Goal: Task Accomplishment & Management: Complete application form

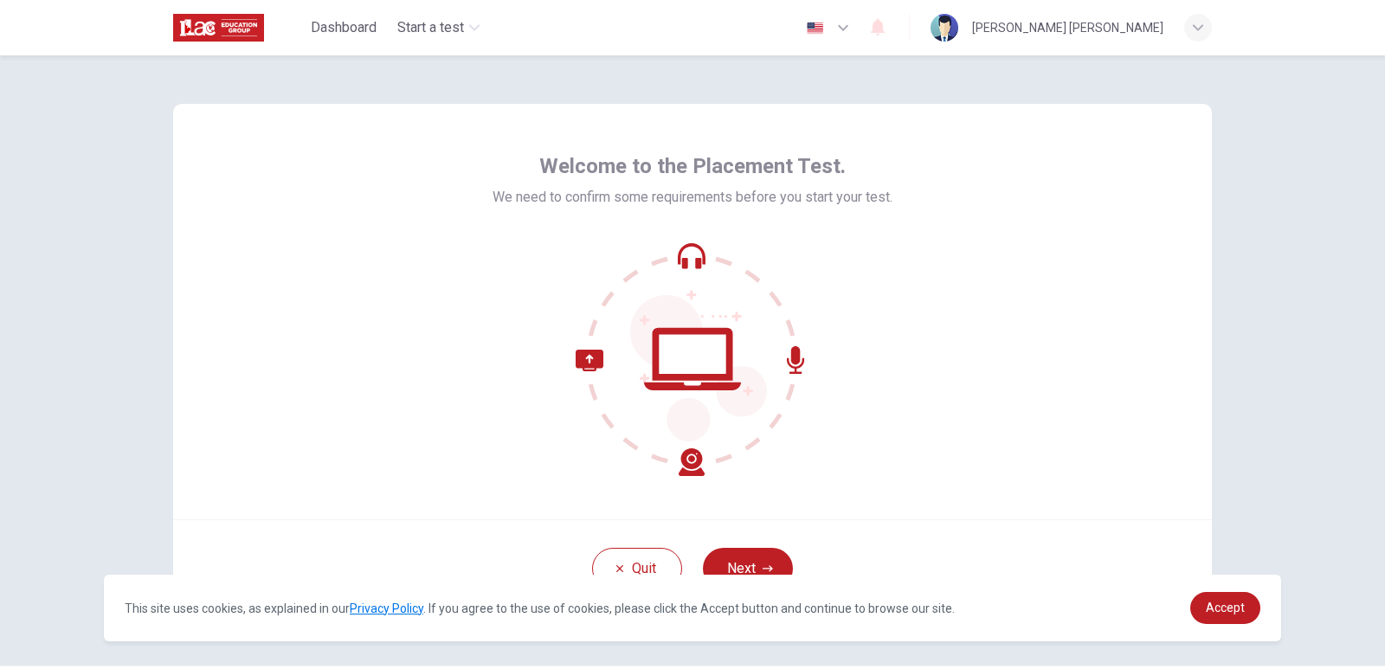
scroll to position [52, 0]
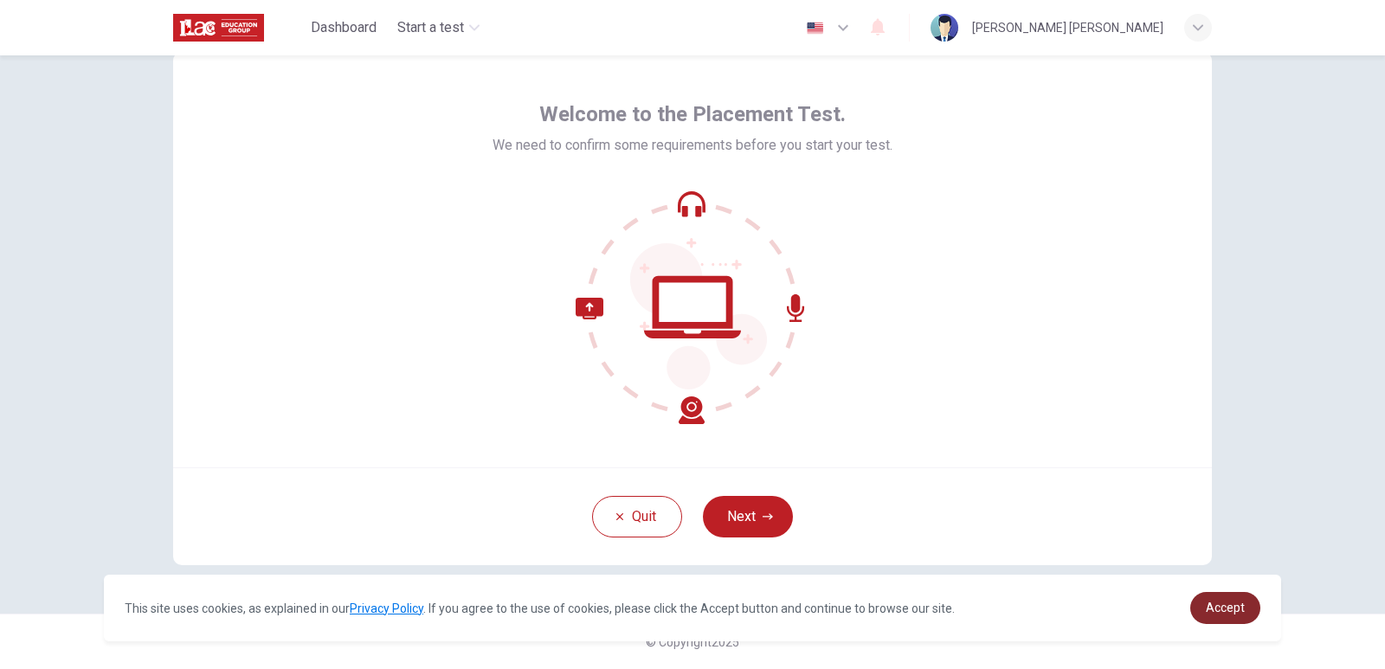
click at [1234, 604] on span "Accept" at bounding box center [1225, 608] width 39 height 14
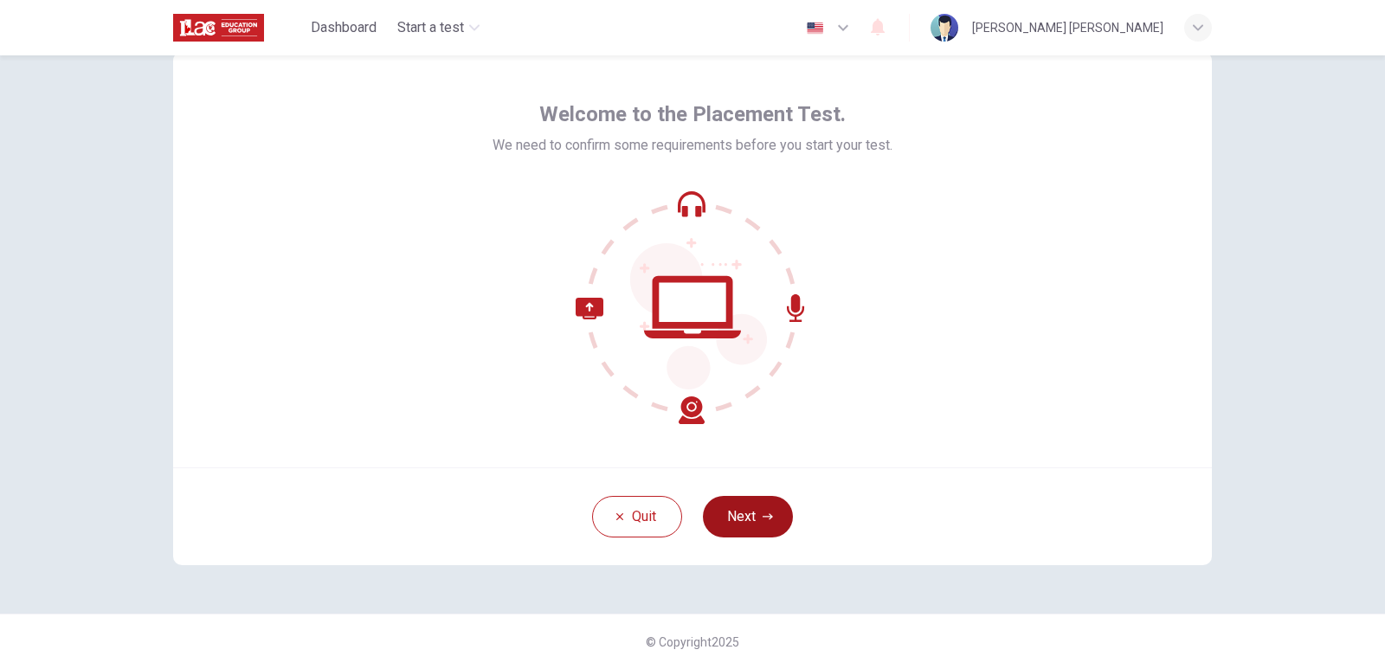
click at [751, 526] on button "Next" at bounding box center [748, 517] width 90 height 42
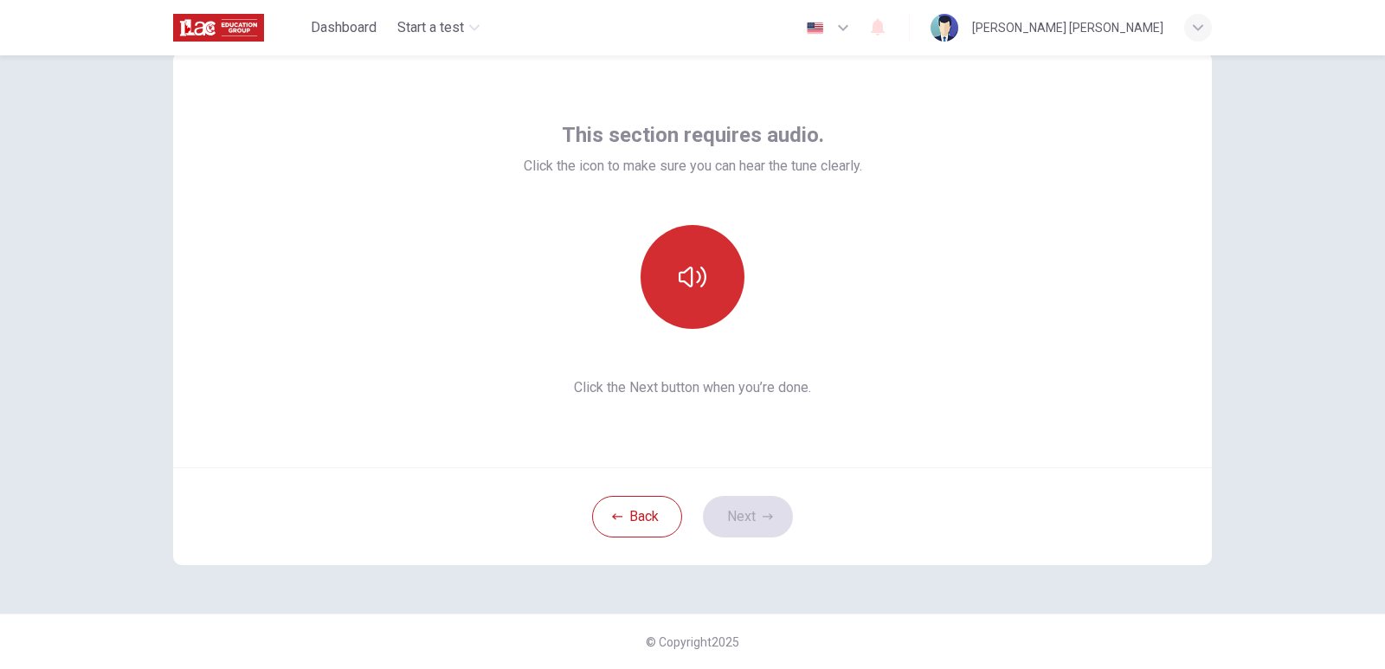
click at [670, 269] on button "button" at bounding box center [693, 277] width 104 height 104
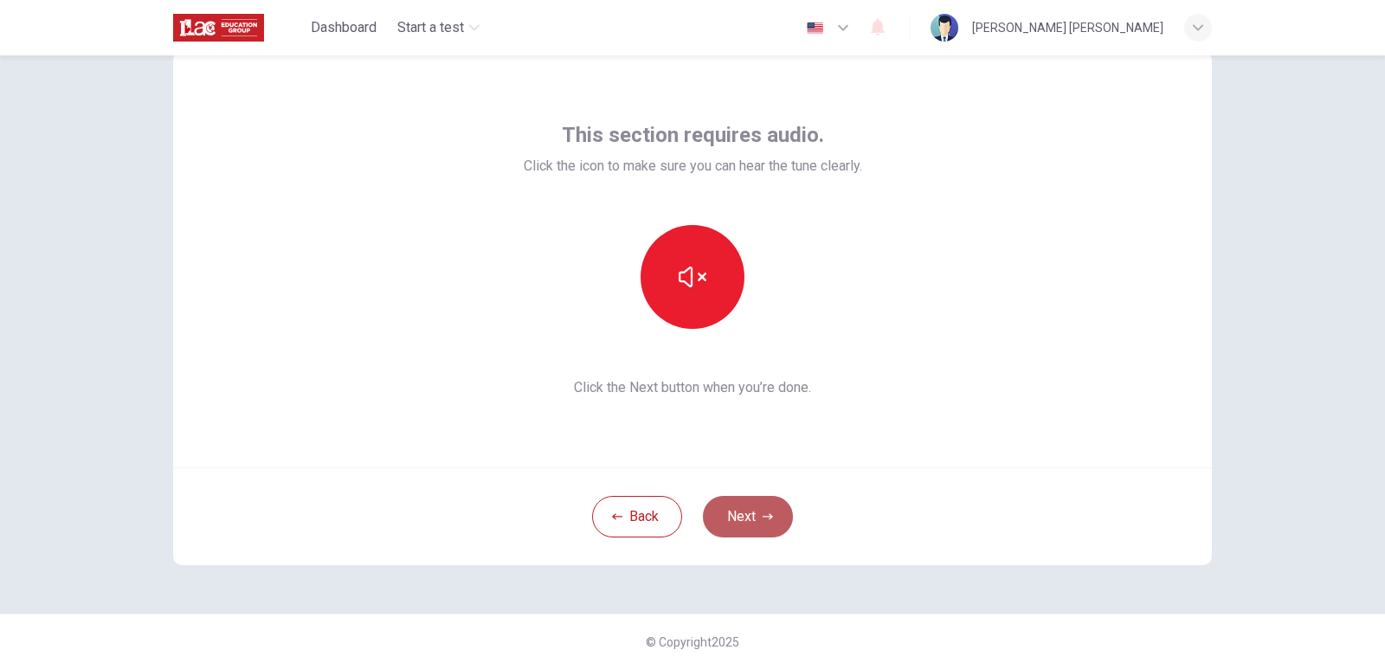
click at [764, 503] on button "Next" at bounding box center [748, 517] width 90 height 42
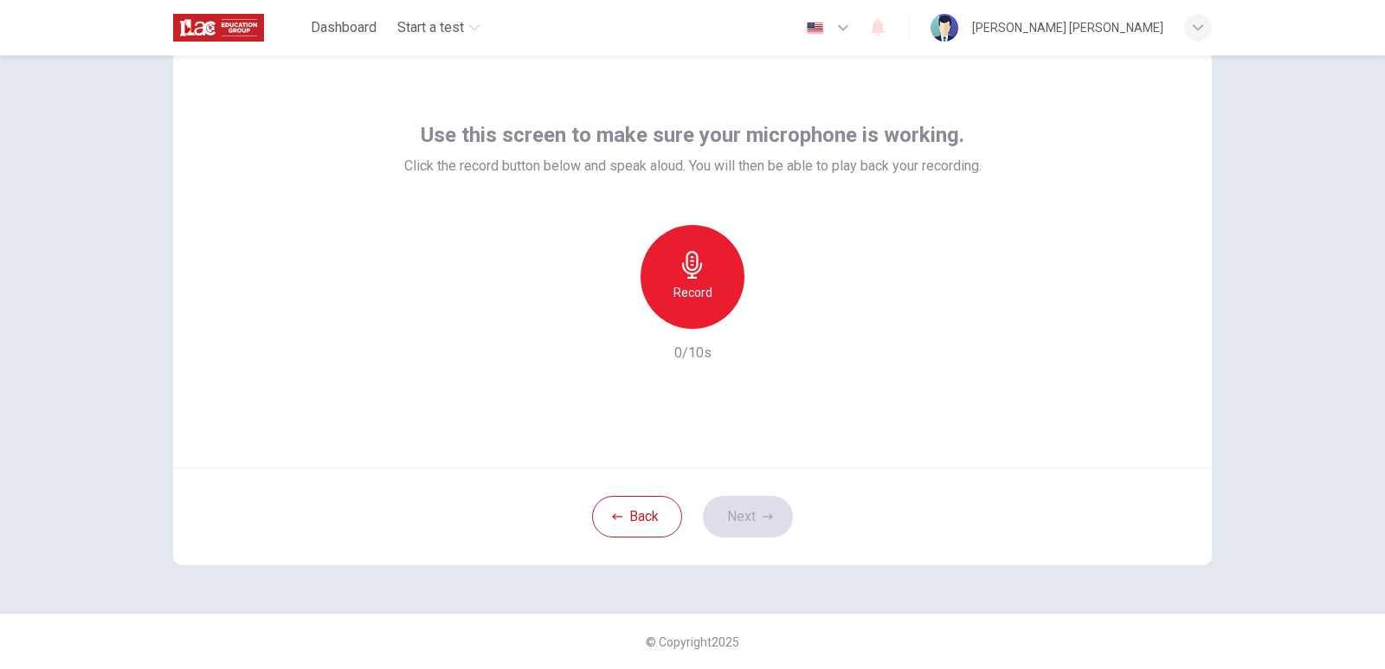
click at [684, 296] on h6 "Record" at bounding box center [693, 292] width 39 height 21
click at [691, 289] on h6 "Stop" at bounding box center [693, 292] width 26 height 21
click at [605, 322] on icon "button" at bounding box center [613, 315] width 16 height 16
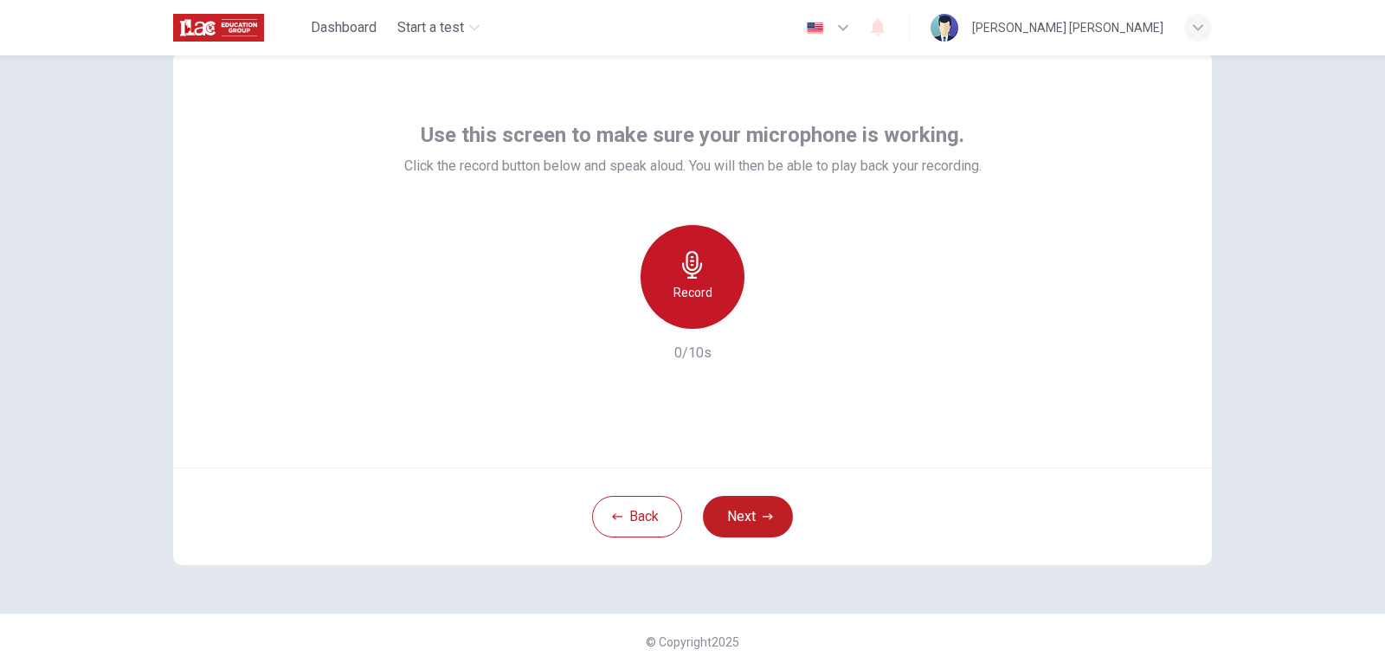
click at [686, 267] on icon "button" at bounding box center [693, 265] width 28 height 28
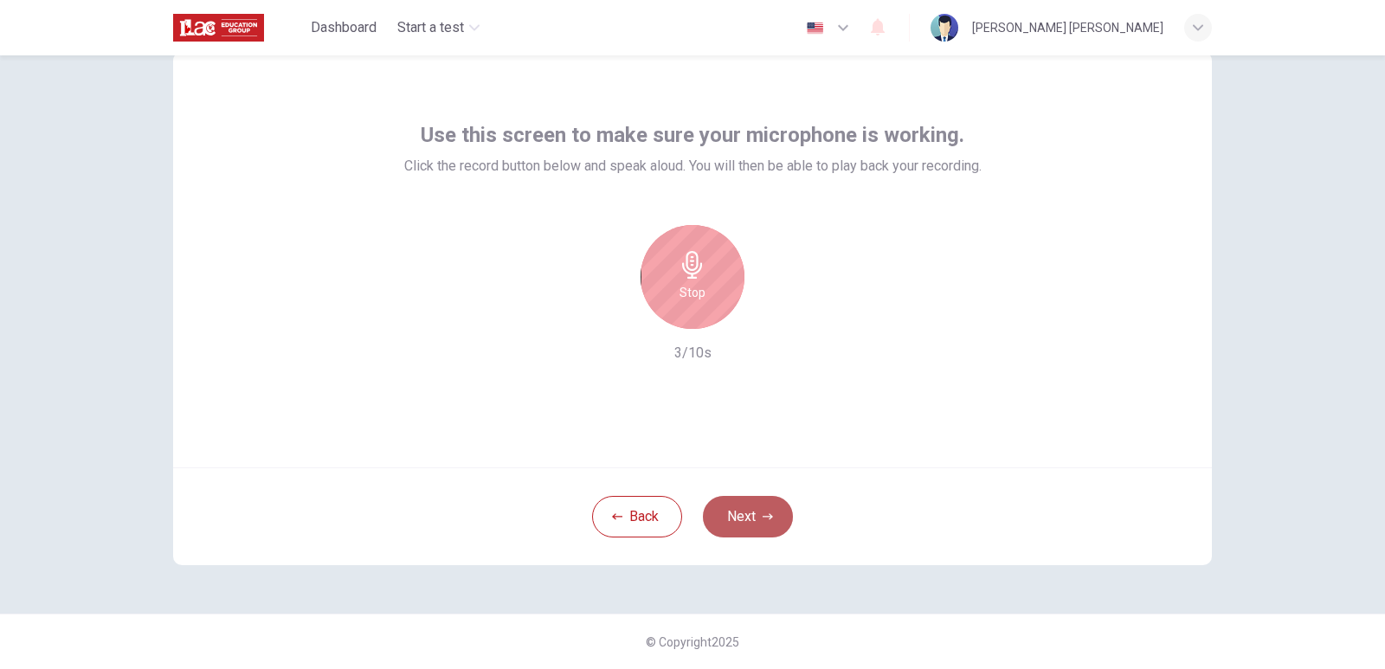
click at [730, 519] on button "Next" at bounding box center [748, 517] width 90 height 42
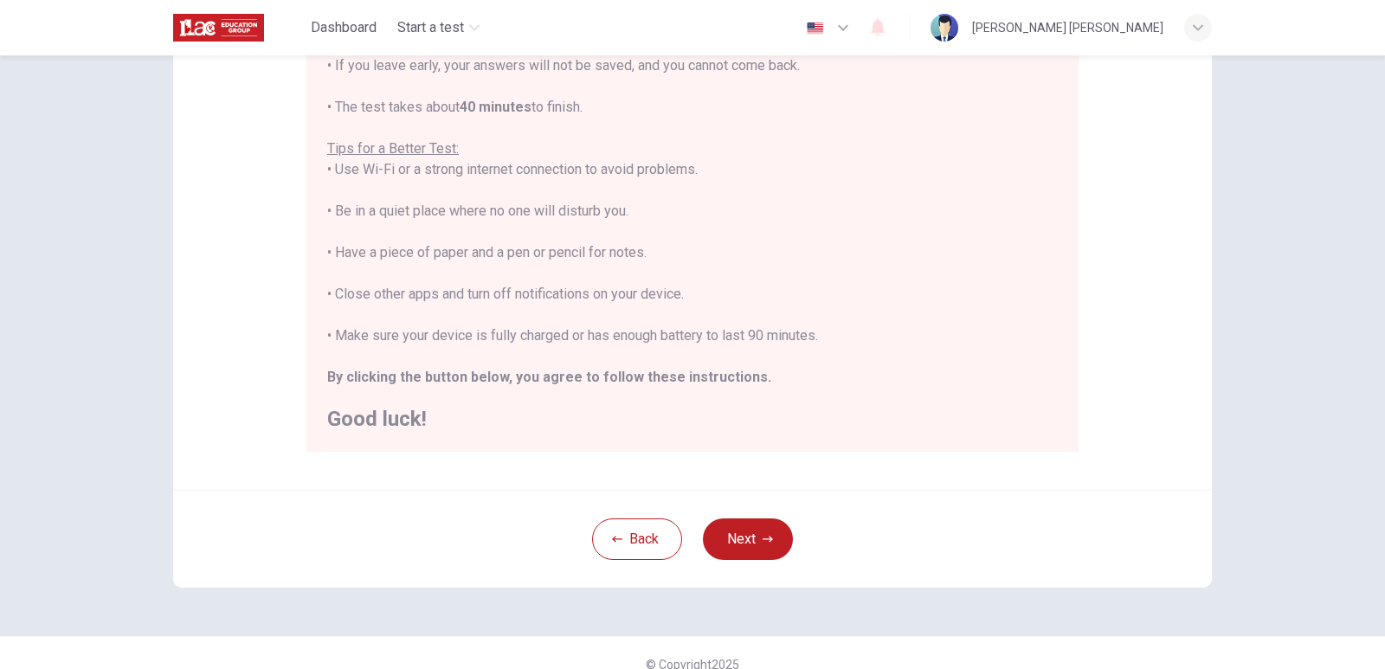
scroll to position [293, 0]
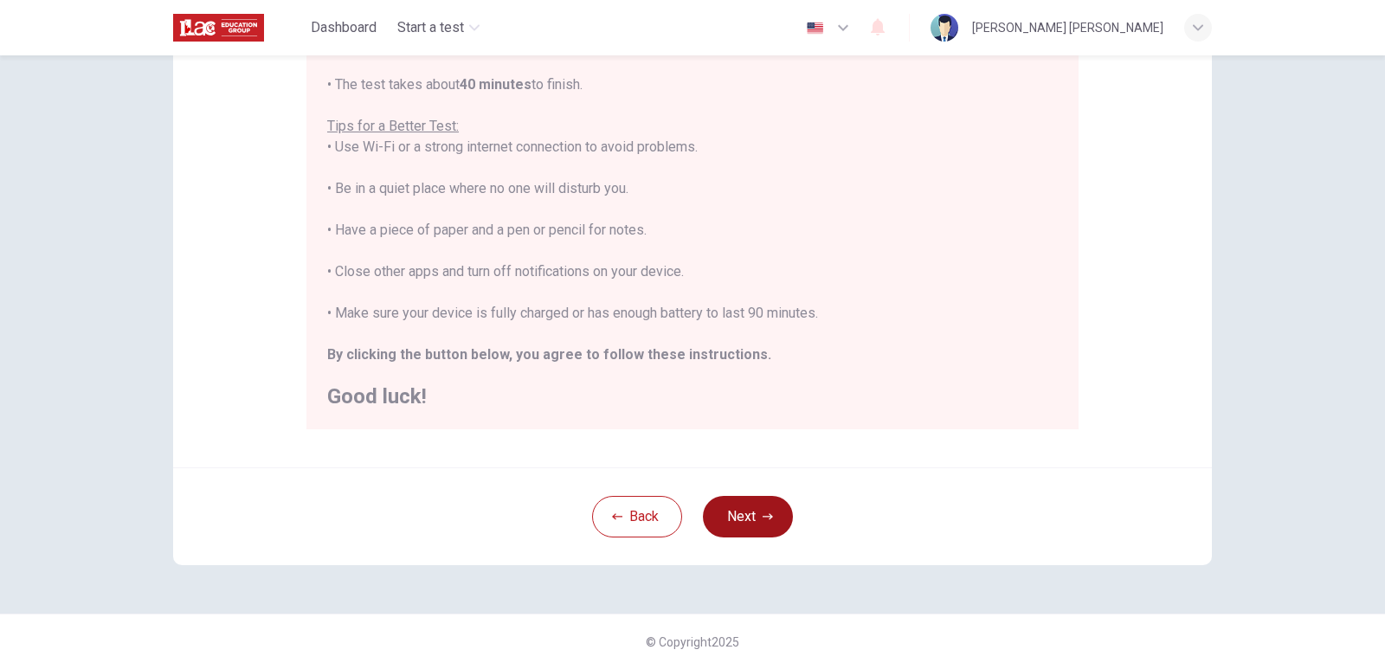
click at [753, 507] on button "Next" at bounding box center [748, 517] width 90 height 42
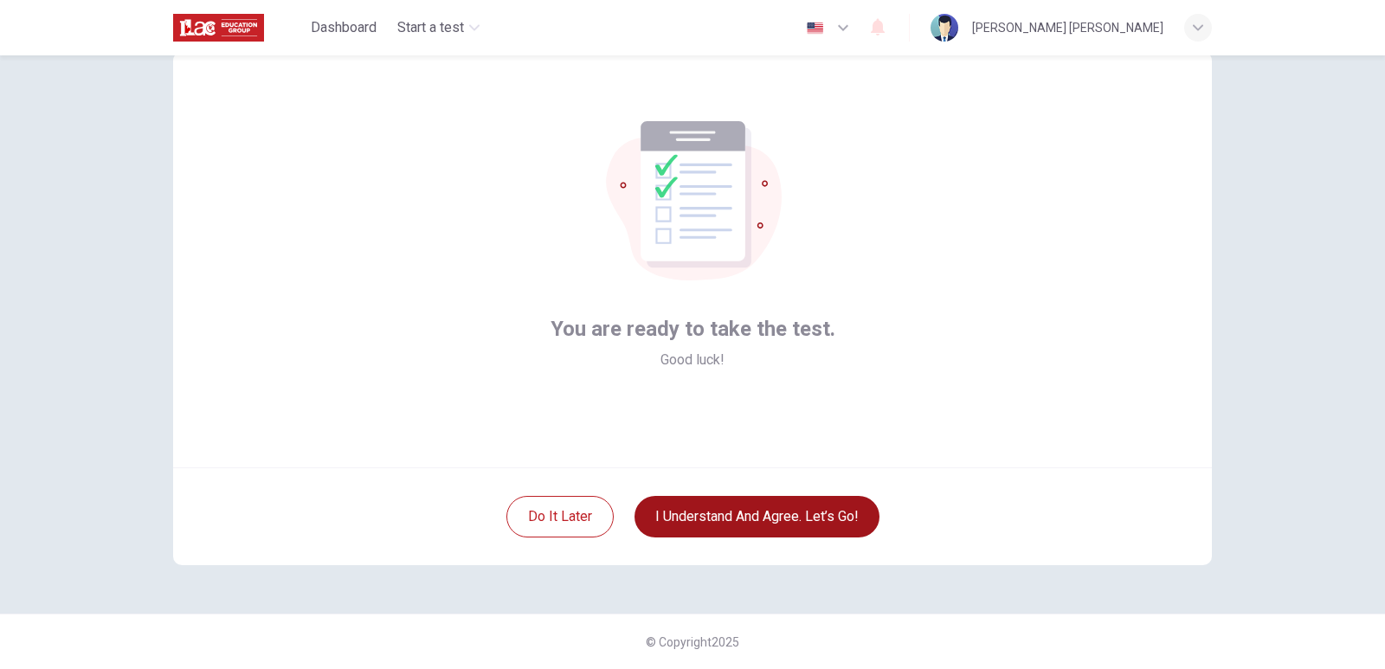
scroll to position [52, 0]
click at [763, 525] on button "I understand and agree. Let’s go!" at bounding box center [757, 517] width 245 height 42
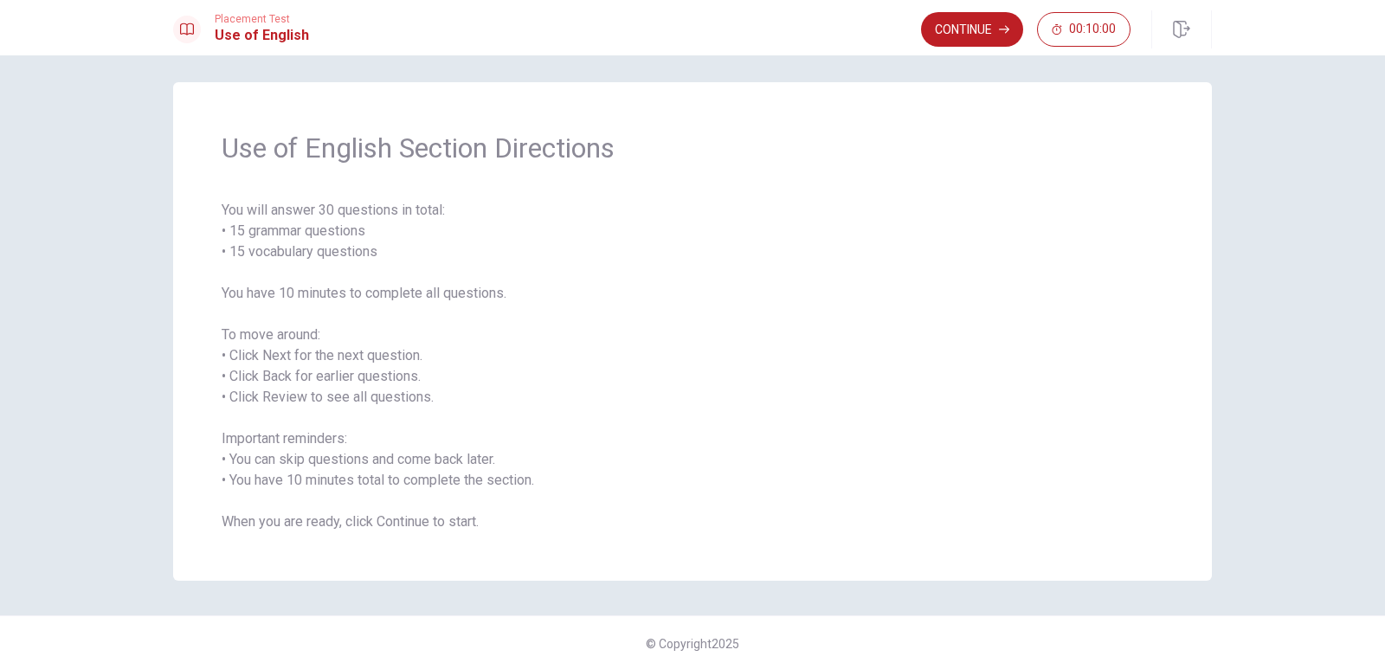
scroll to position [10, 0]
click at [985, 35] on button "Continue" at bounding box center [972, 29] width 102 height 35
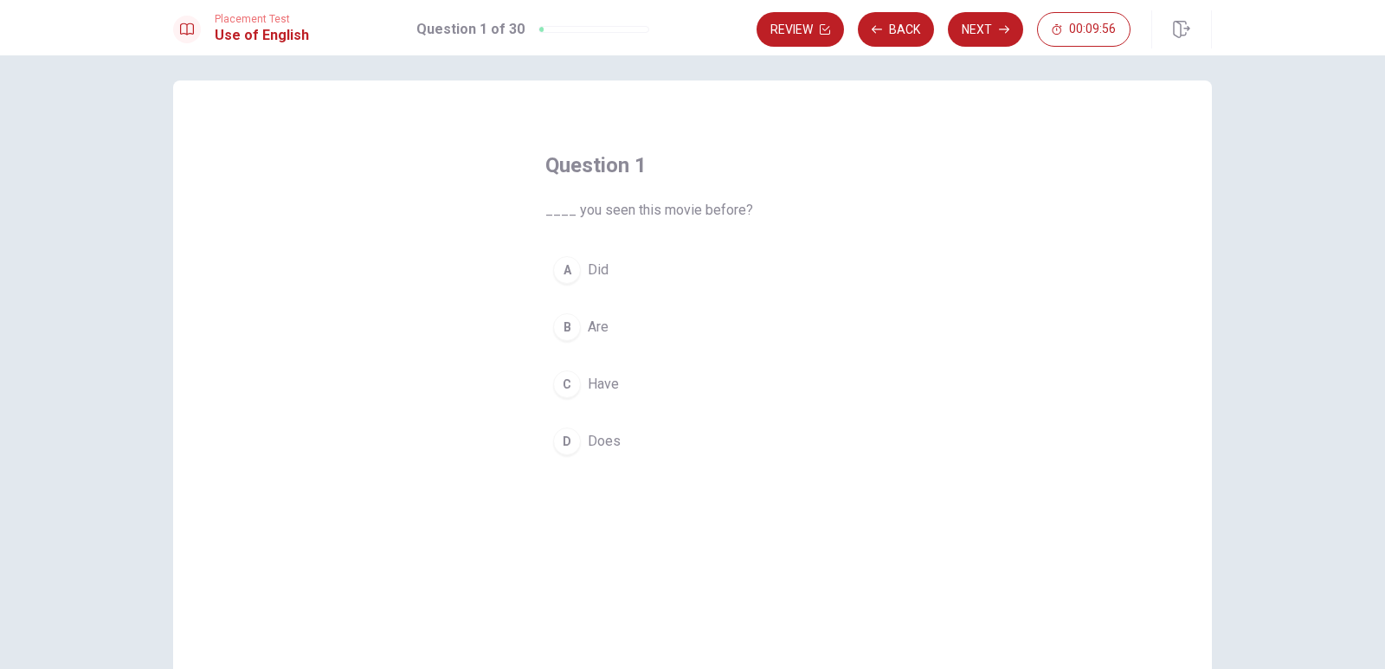
click at [564, 270] on div "A" at bounding box center [567, 270] width 28 height 28
click at [972, 35] on button "Next" at bounding box center [985, 29] width 75 height 35
click at [563, 326] on div "B" at bounding box center [567, 327] width 28 height 28
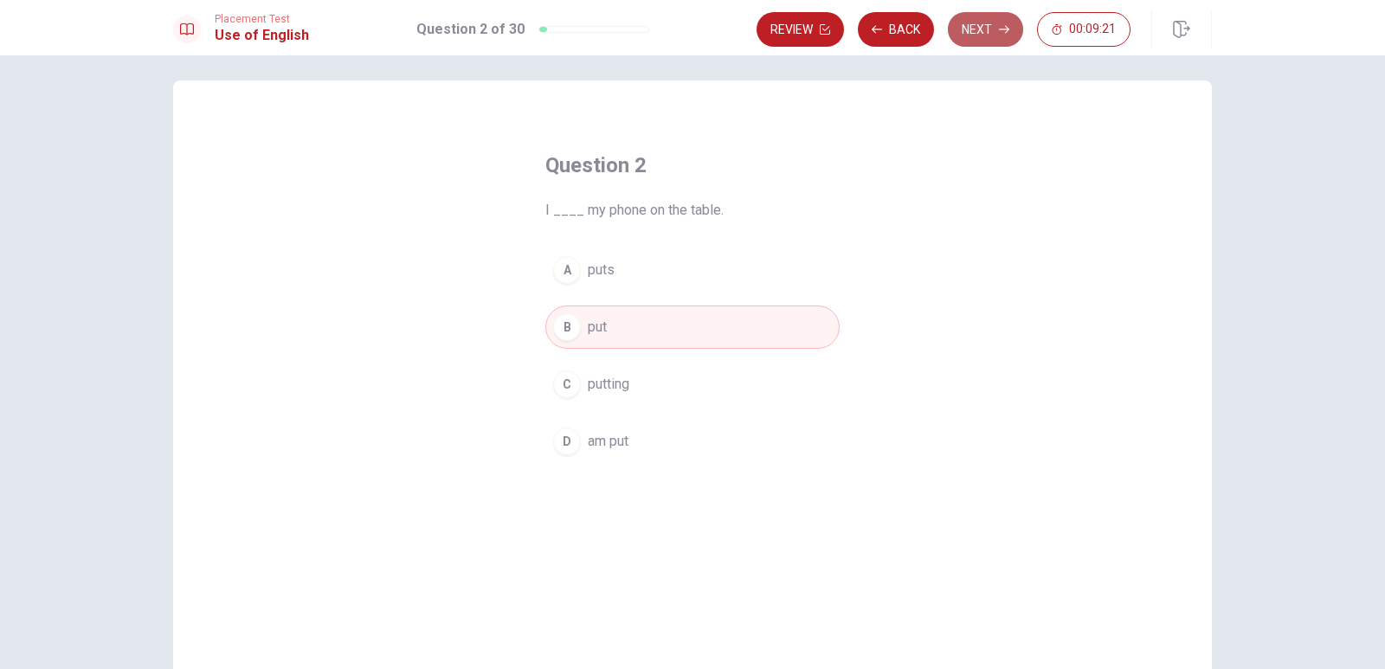
click at [969, 35] on button "Next" at bounding box center [985, 29] width 75 height 35
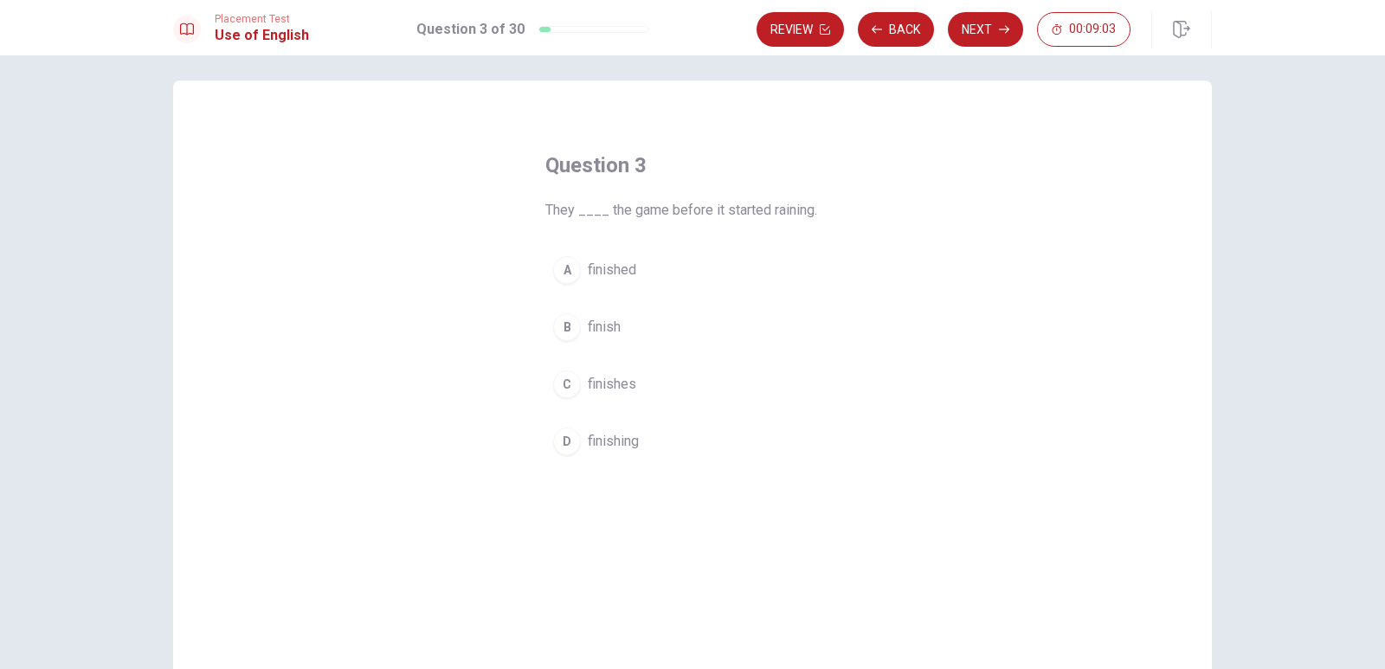
click at [564, 270] on div "A" at bounding box center [567, 270] width 28 height 28
click at [1008, 26] on icon "button" at bounding box center [1004, 29] width 10 height 10
click at [564, 267] on div "A" at bounding box center [567, 270] width 28 height 28
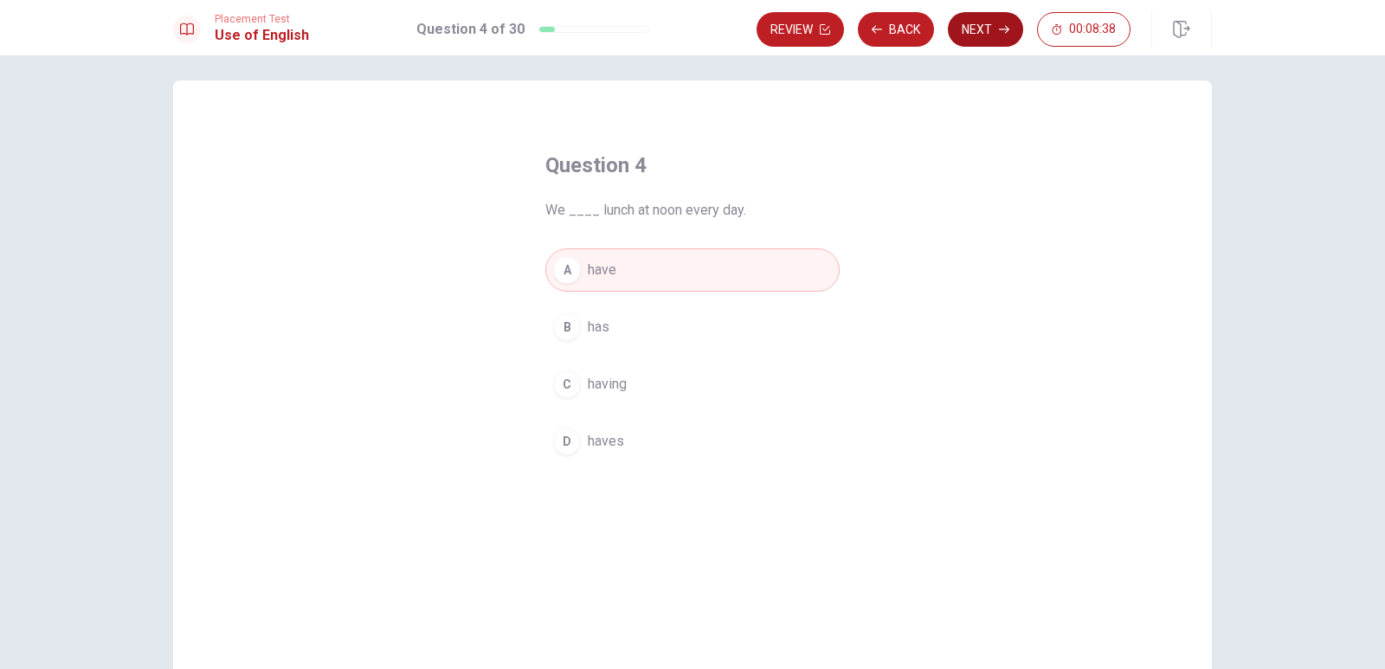
click at [993, 42] on button "Next" at bounding box center [985, 29] width 75 height 35
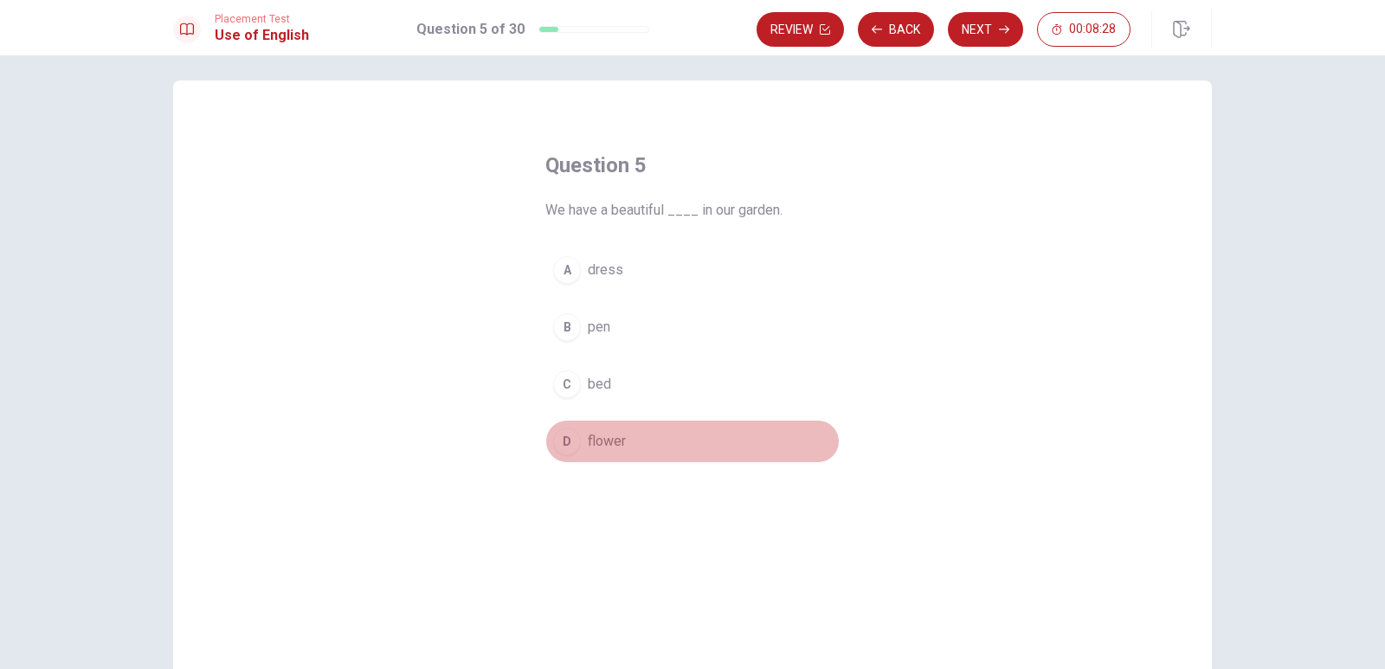
click at [564, 440] on div "D" at bounding box center [567, 442] width 28 height 28
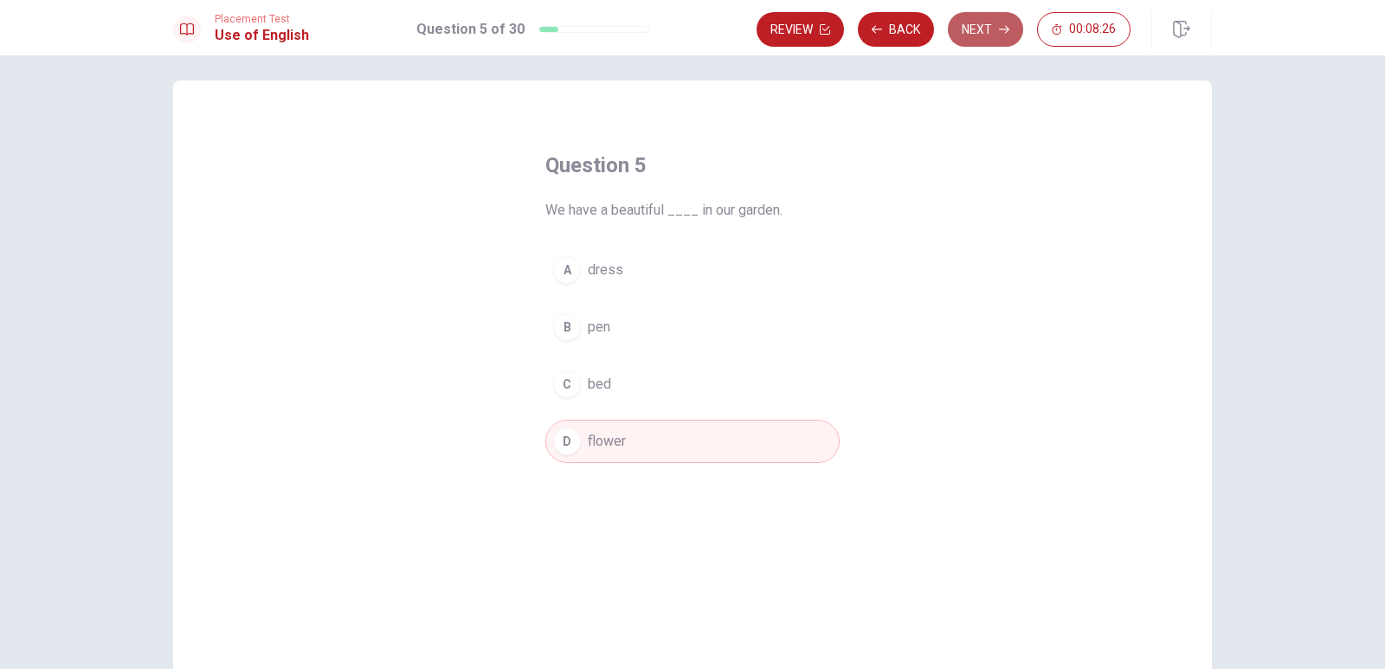
click at [986, 28] on button "Next" at bounding box center [985, 29] width 75 height 35
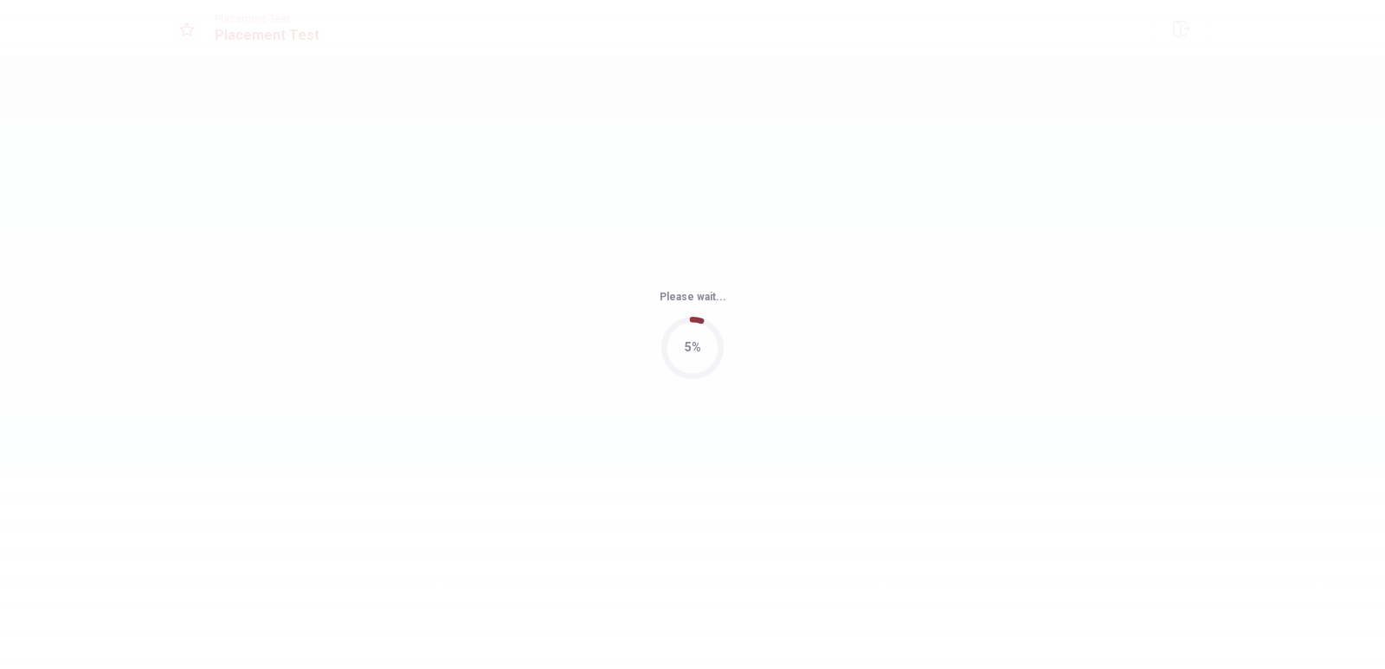
scroll to position [0, 0]
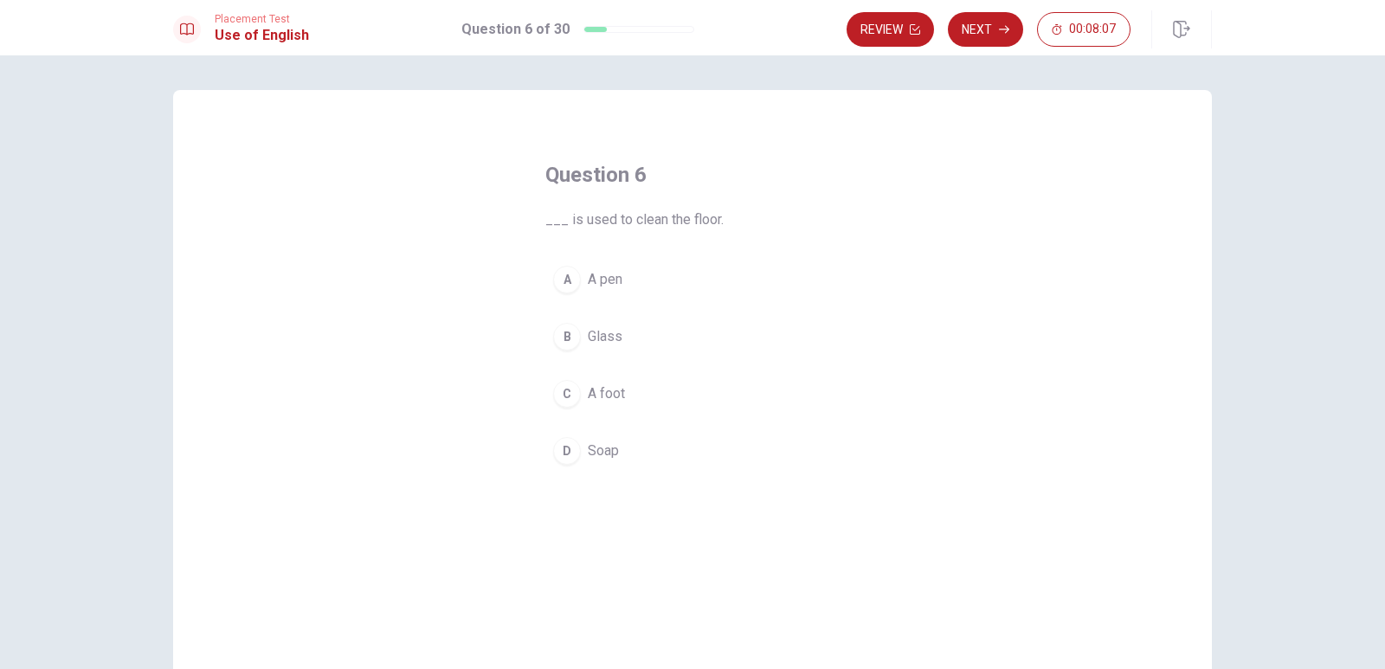
click at [564, 447] on div "D" at bounding box center [567, 451] width 28 height 28
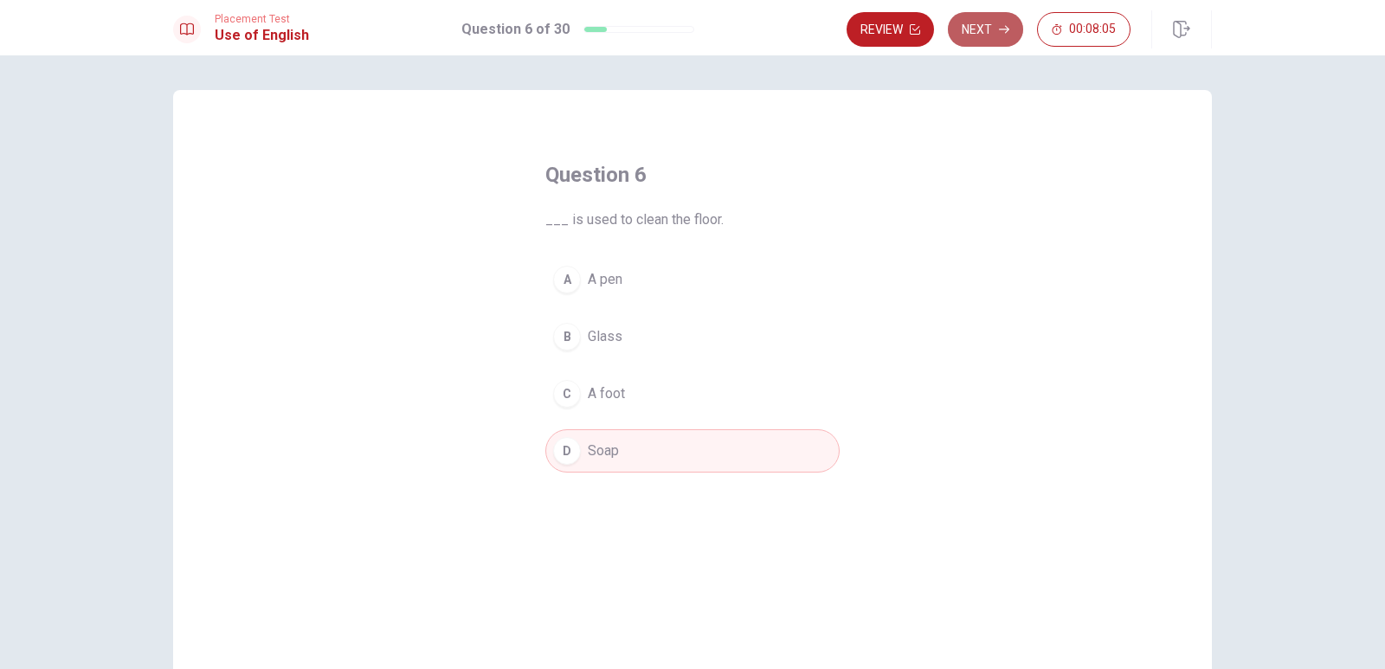
click at [977, 23] on button "Next" at bounding box center [985, 29] width 75 height 35
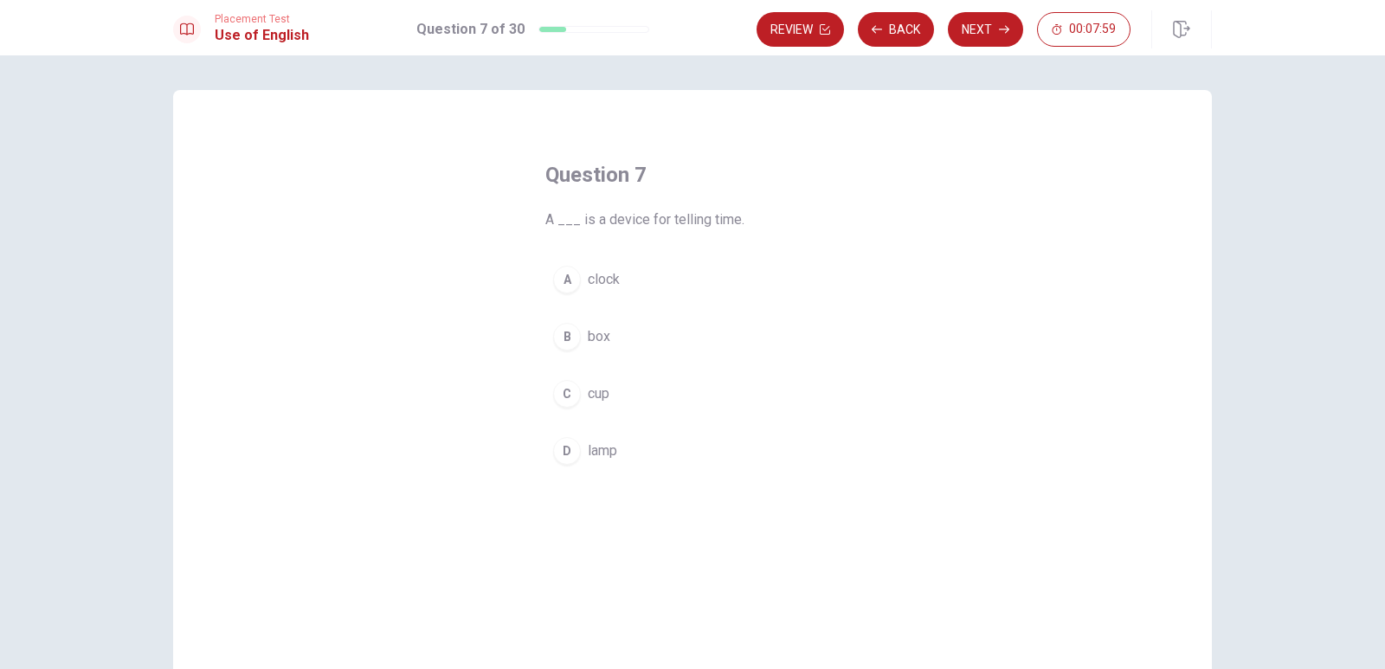
click at [568, 270] on div "A" at bounding box center [567, 280] width 28 height 28
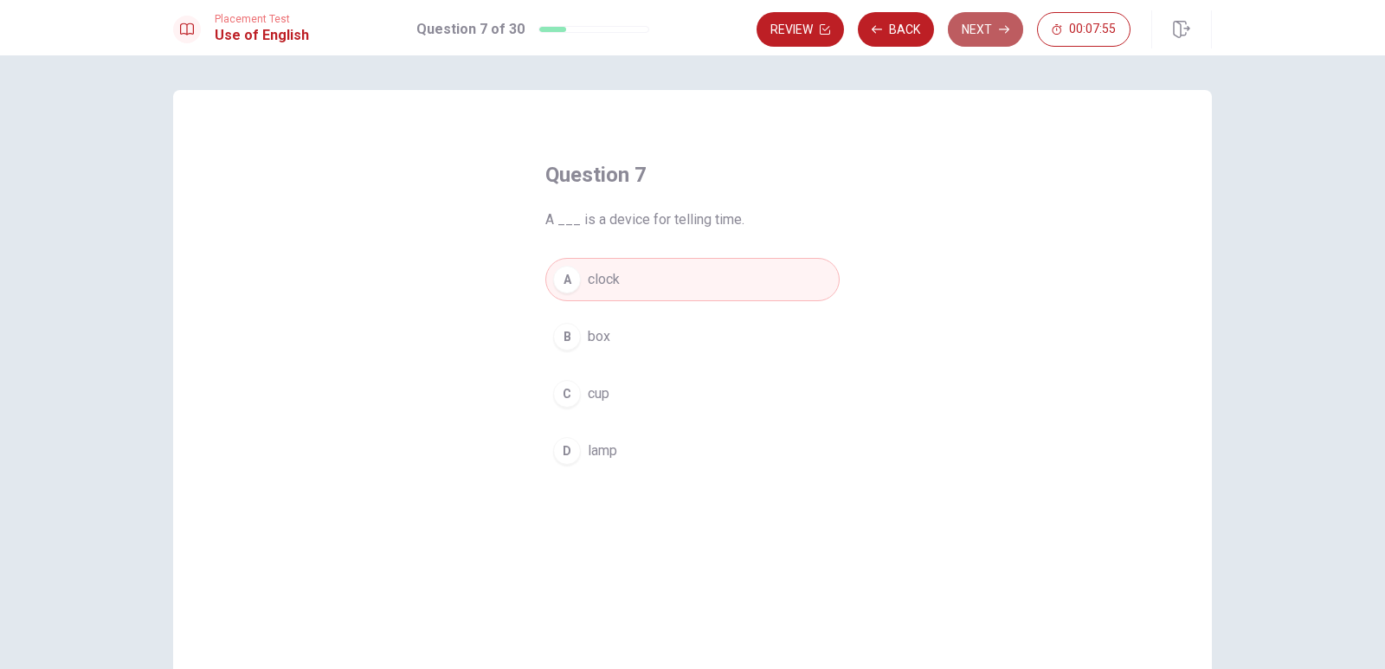
click at [990, 23] on button "Next" at bounding box center [985, 29] width 75 height 35
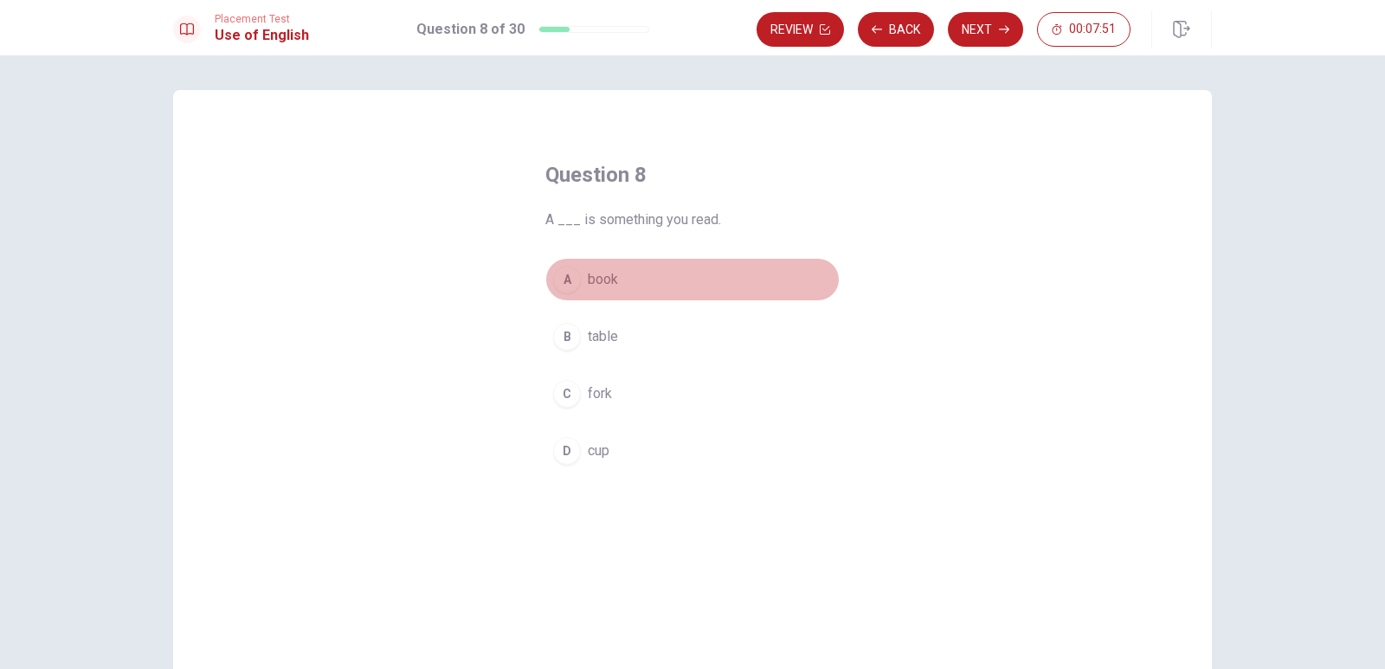
click at [556, 277] on div "A" at bounding box center [567, 280] width 28 height 28
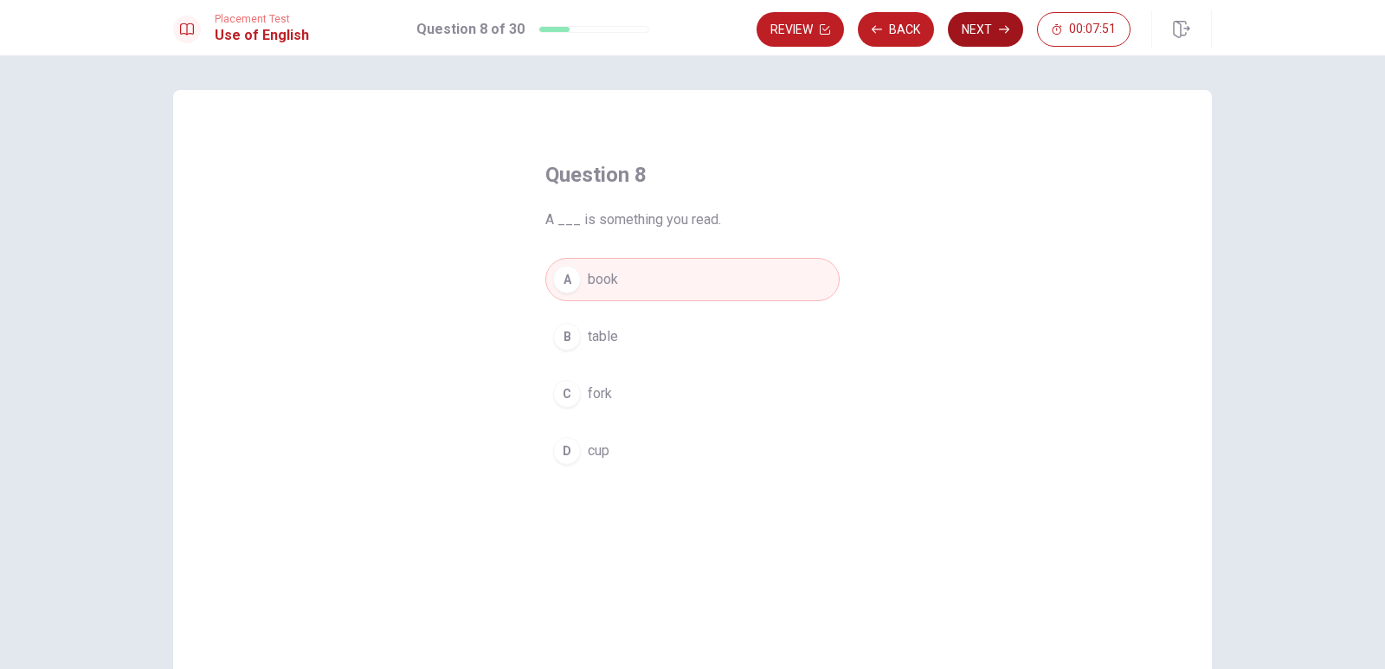
click at [985, 18] on button "Next" at bounding box center [985, 29] width 75 height 35
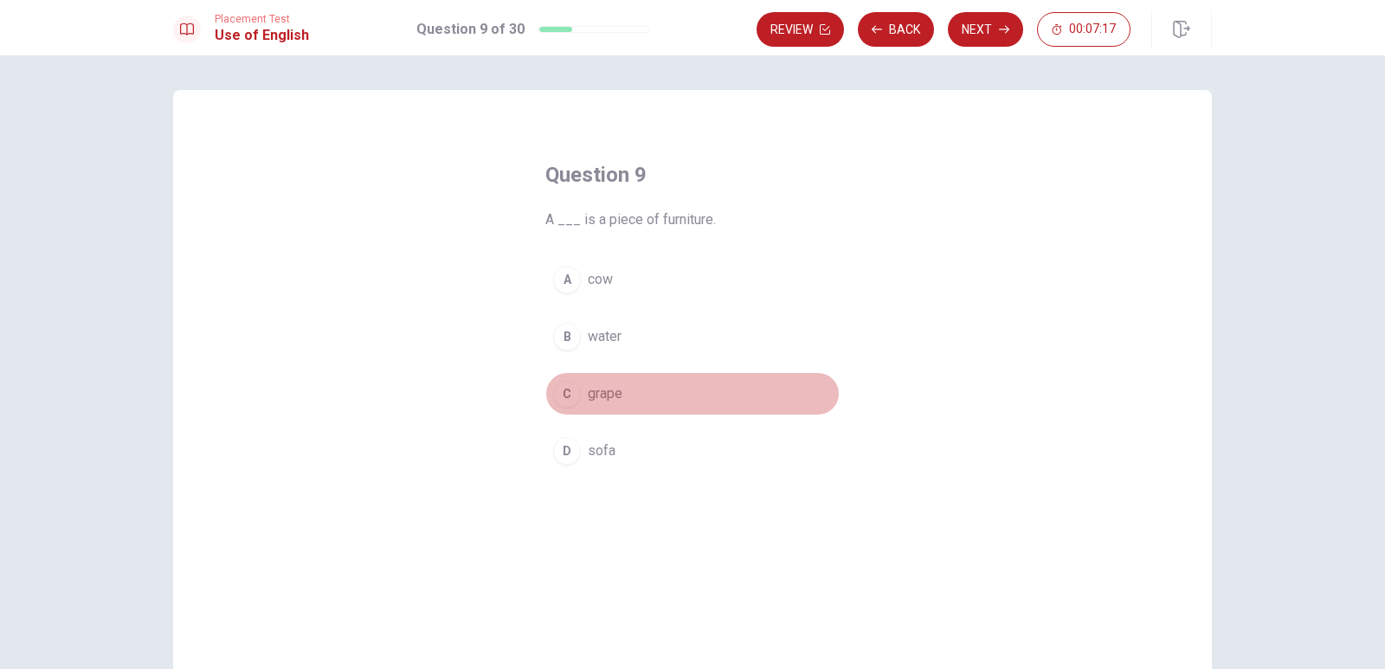
click at [567, 388] on div "C" at bounding box center [567, 394] width 28 height 28
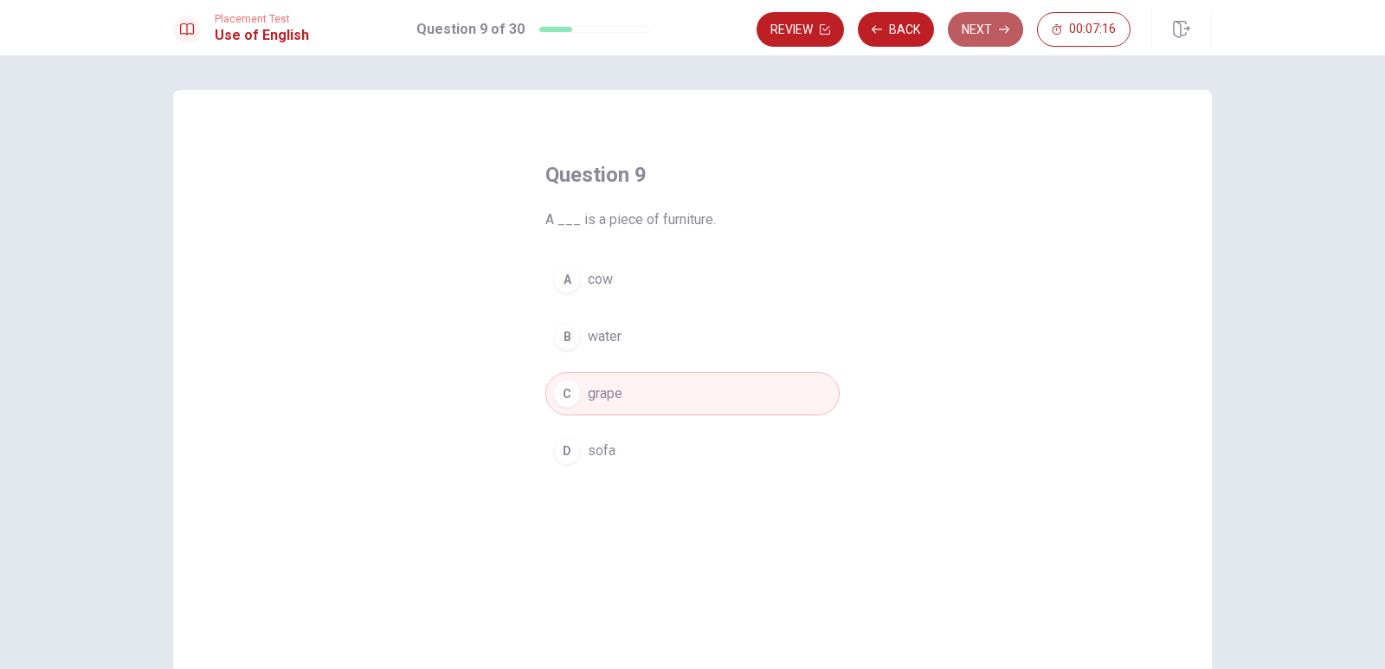
click at [1001, 33] on icon "button" at bounding box center [1004, 29] width 10 height 10
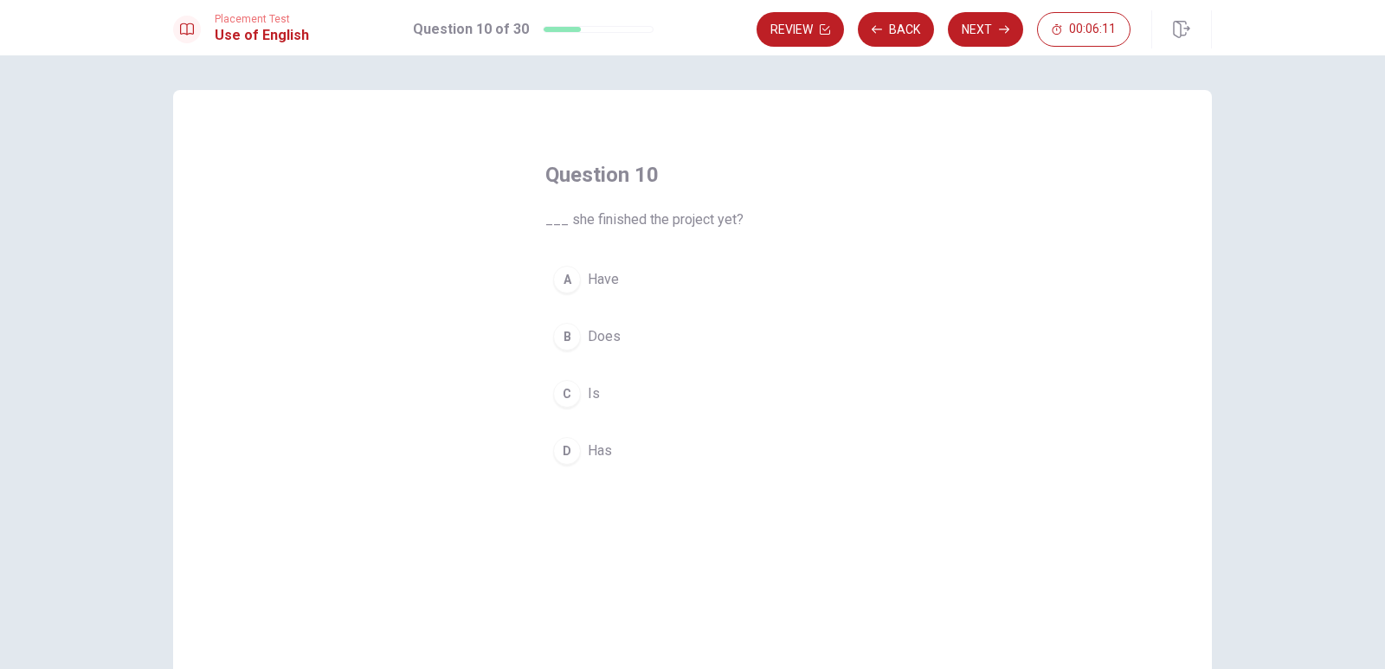
click at [557, 452] on div "D" at bounding box center [567, 451] width 28 height 28
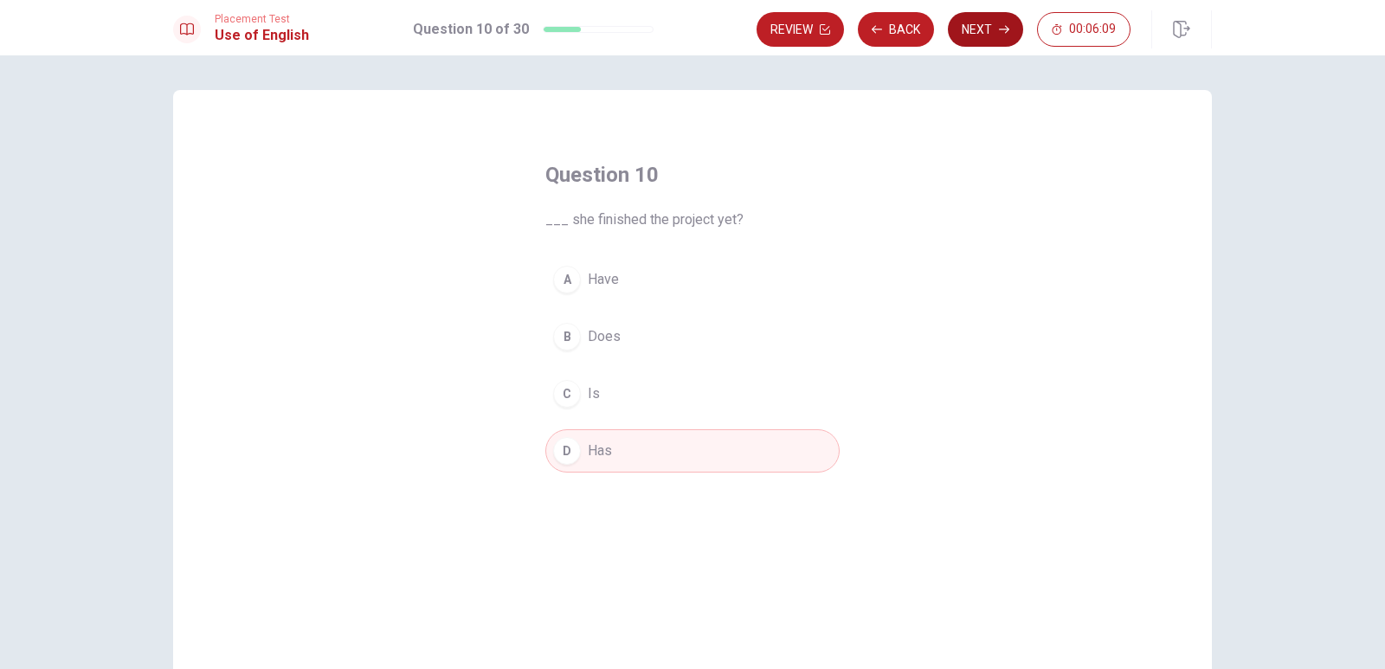
click at [984, 30] on button "Next" at bounding box center [985, 29] width 75 height 35
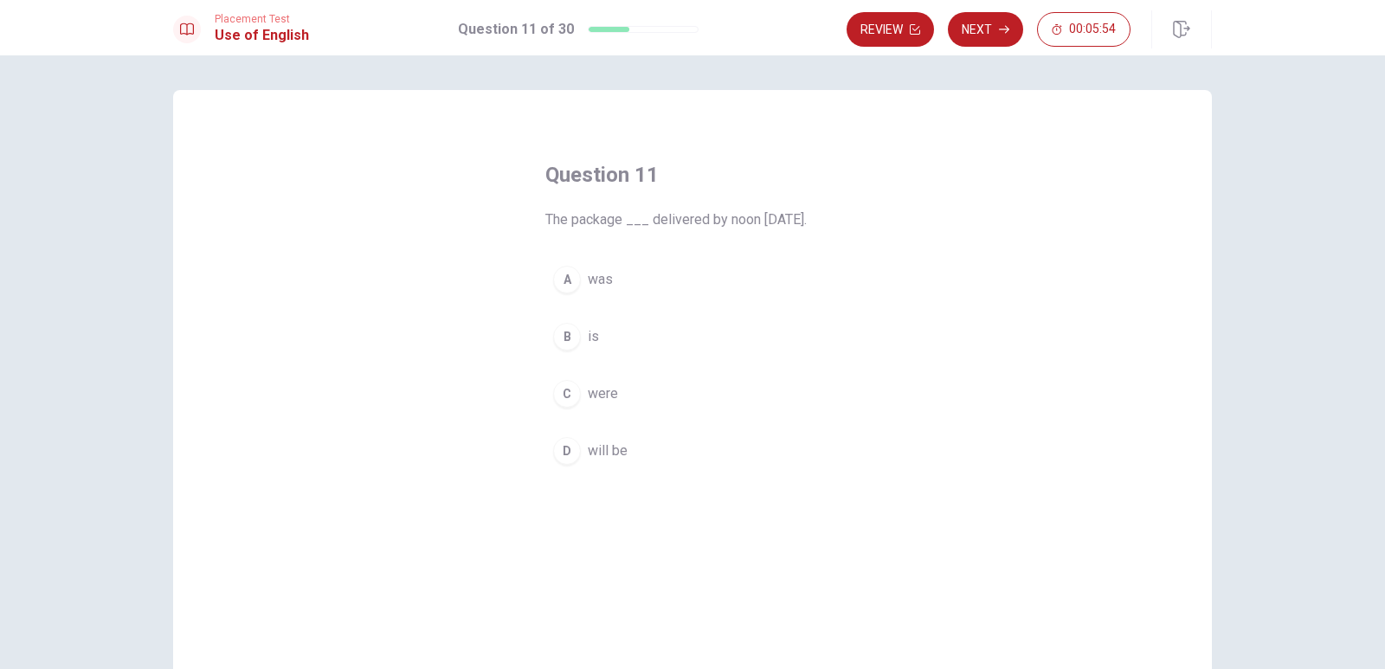
click at [559, 437] on div "D" at bounding box center [567, 451] width 28 height 28
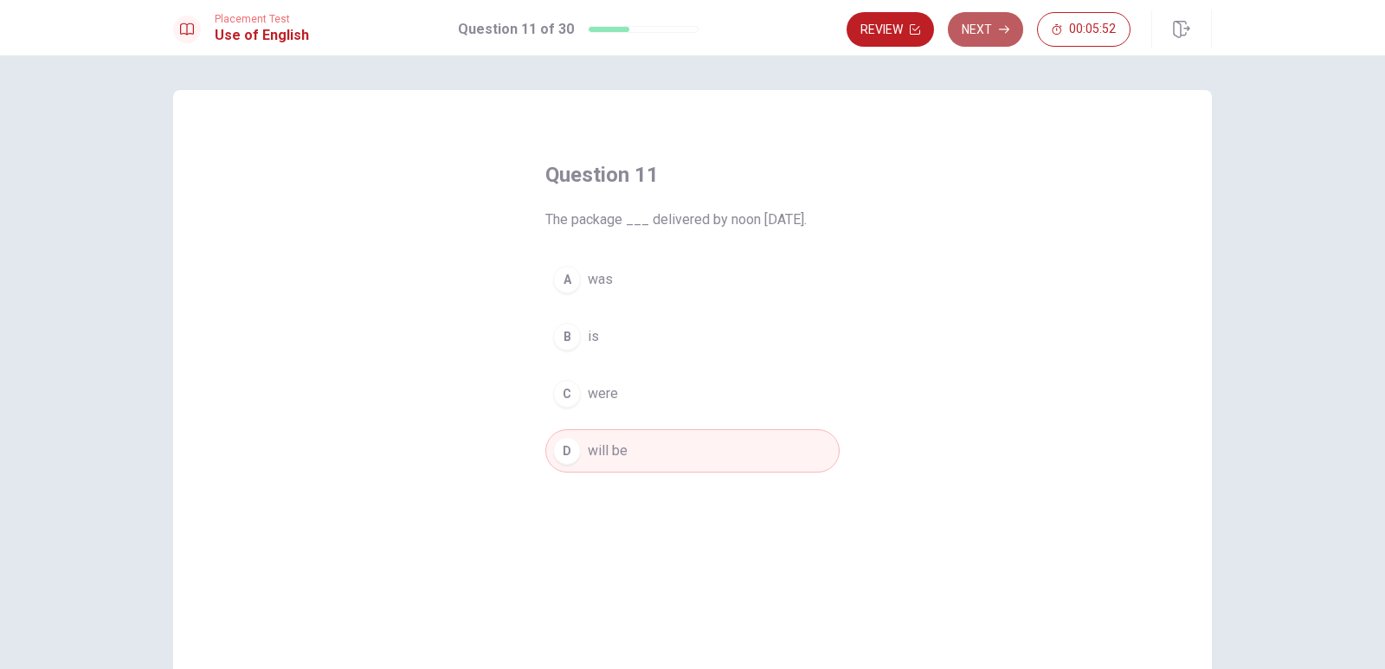
click at [990, 32] on button "Next" at bounding box center [985, 29] width 75 height 35
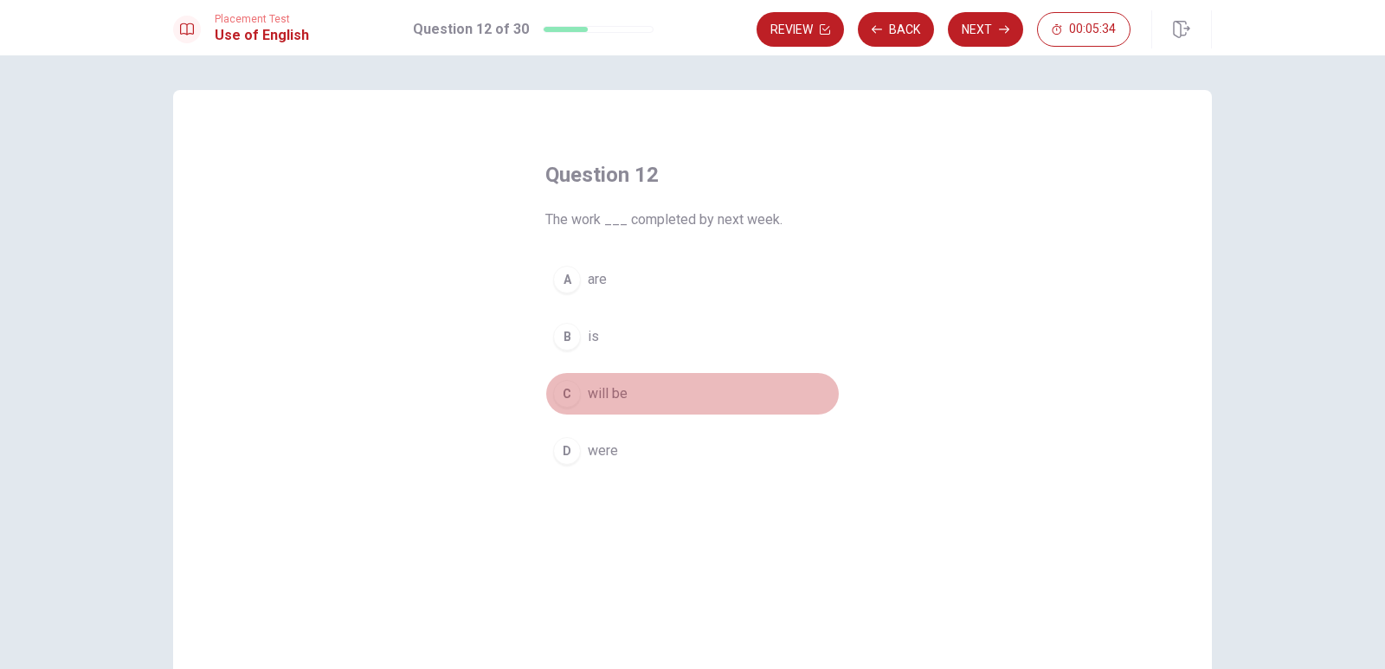
click at [561, 384] on div "C" at bounding box center [567, 394] width 28 height 28
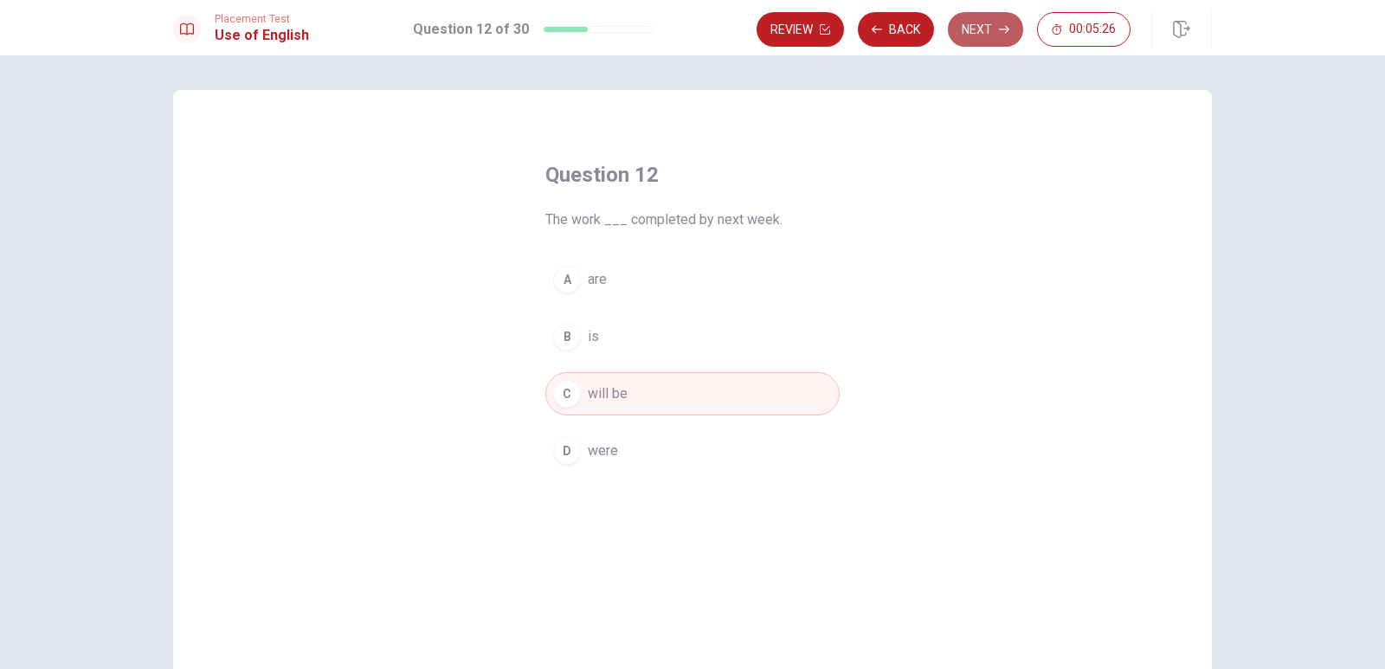
click at [982, 25] on button "Next" at bounding box center [985, 29] width 75 height 35
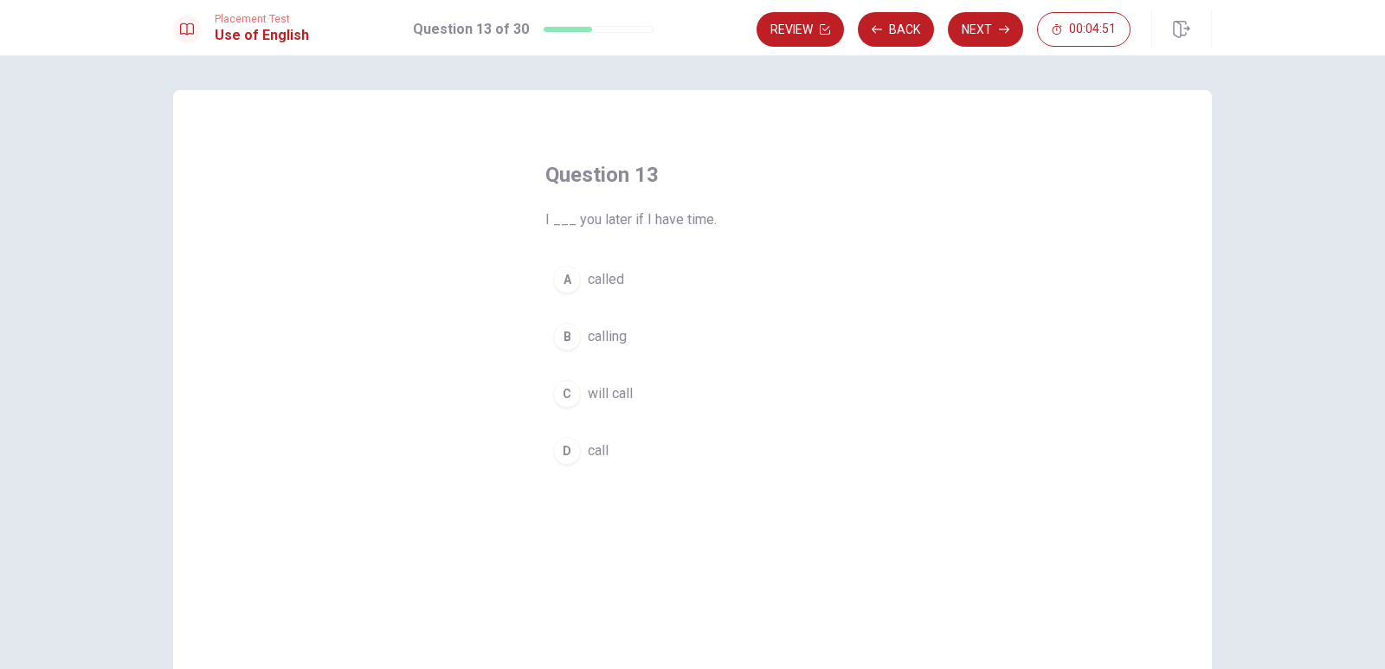
click at [566, 390] on div "C" at bounding box center [567, 394] width 28 height 28
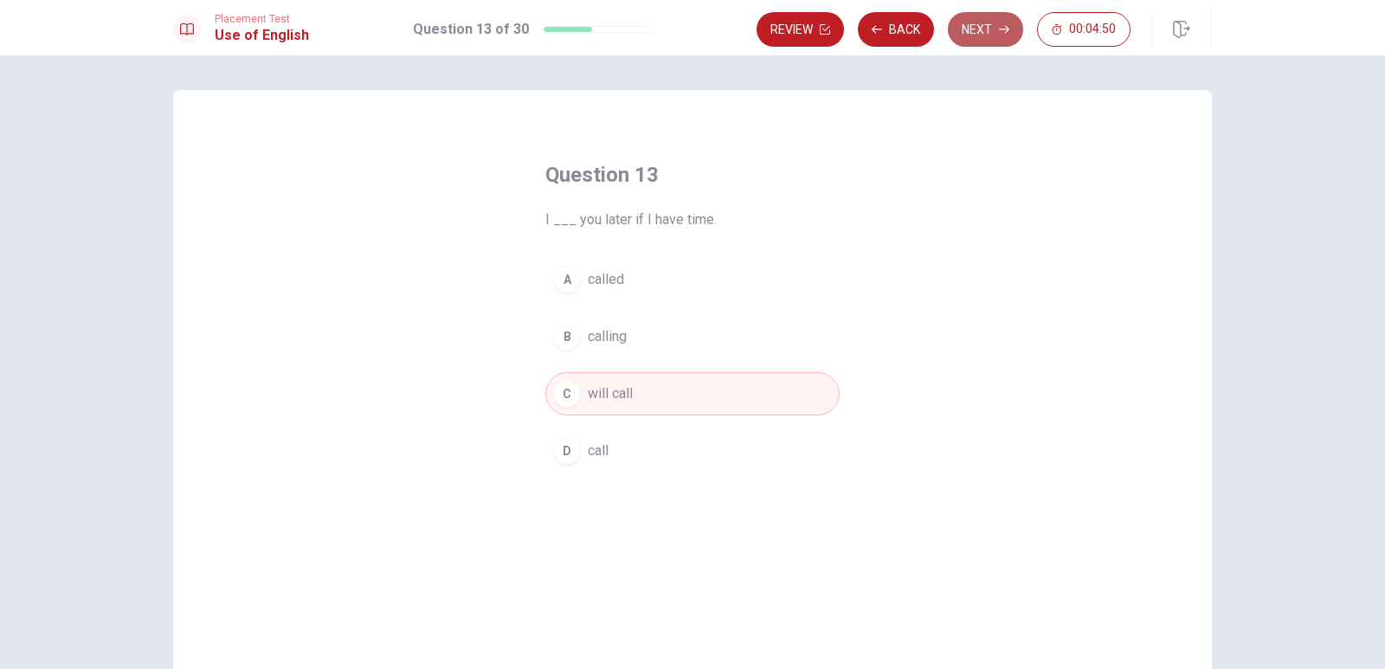
click at [999, 33] on icon "button" at bounding box center [1004, 29] width 10 height 10
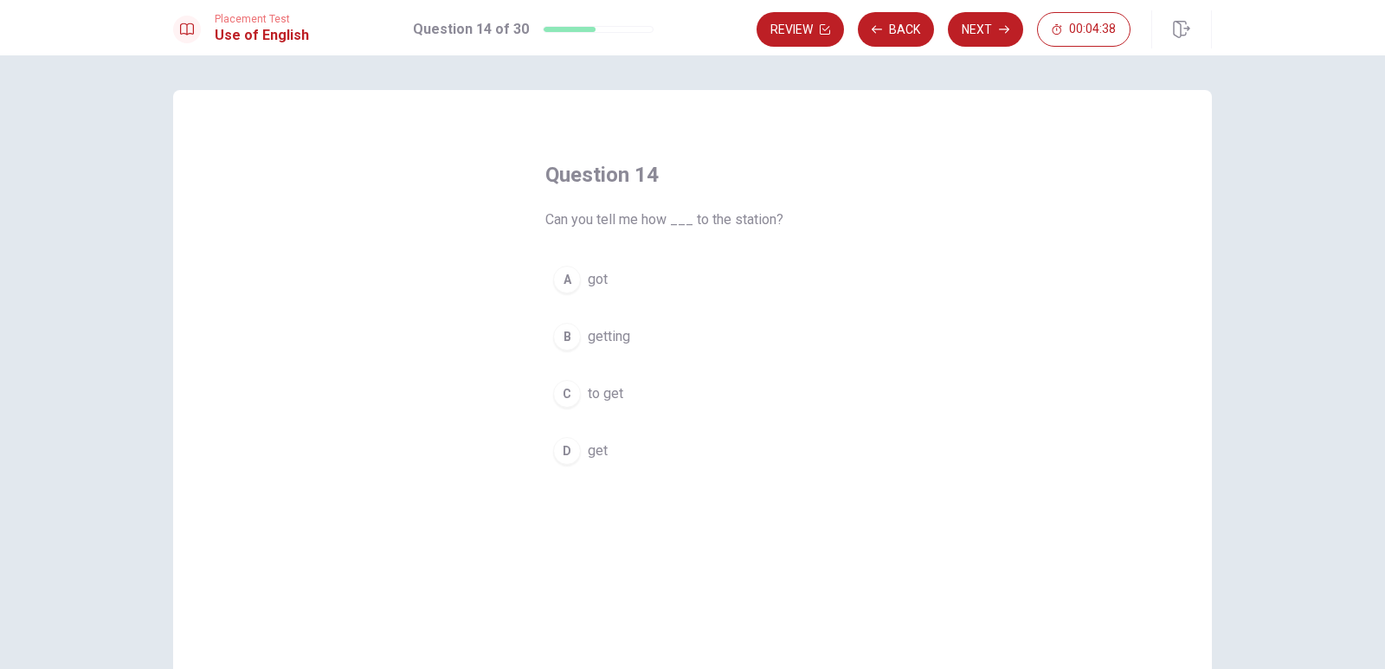
click at [564, 394] on div "C" at bounding box center [567, 394] width 28 height 28
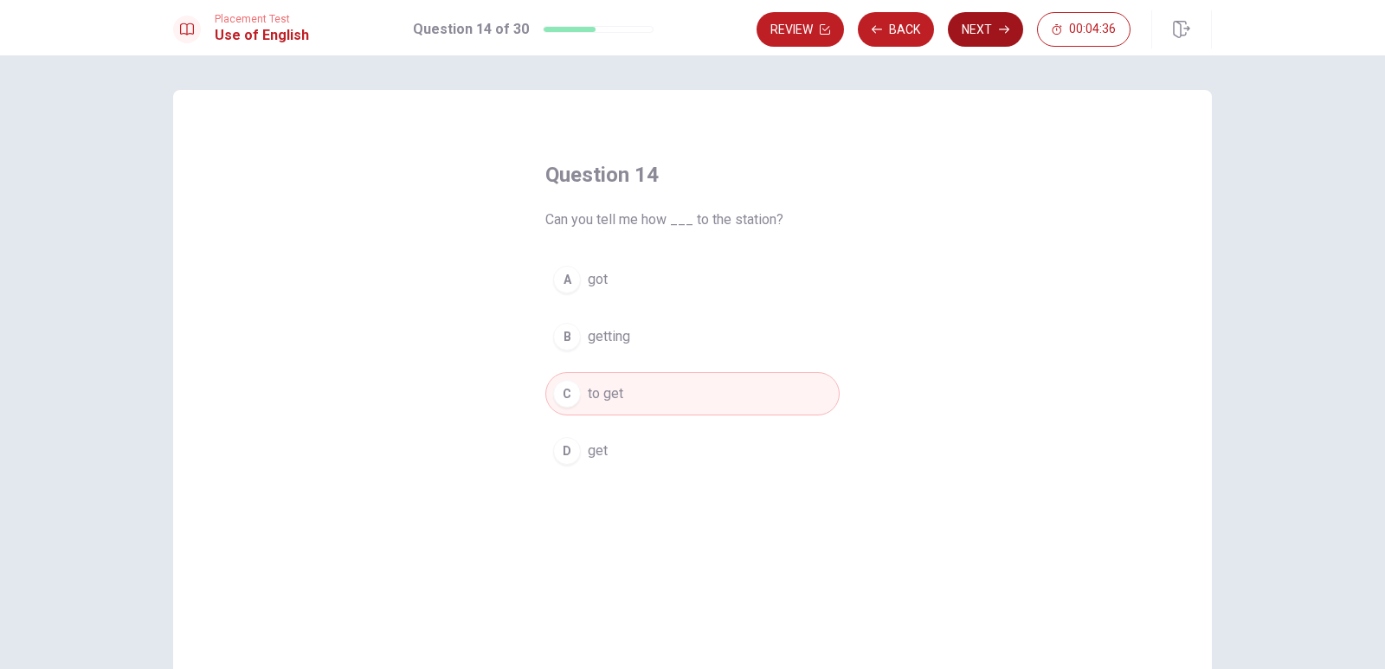
click at [982, 26] on button "Next" at bounding box center [985, 29] width 75 height 35
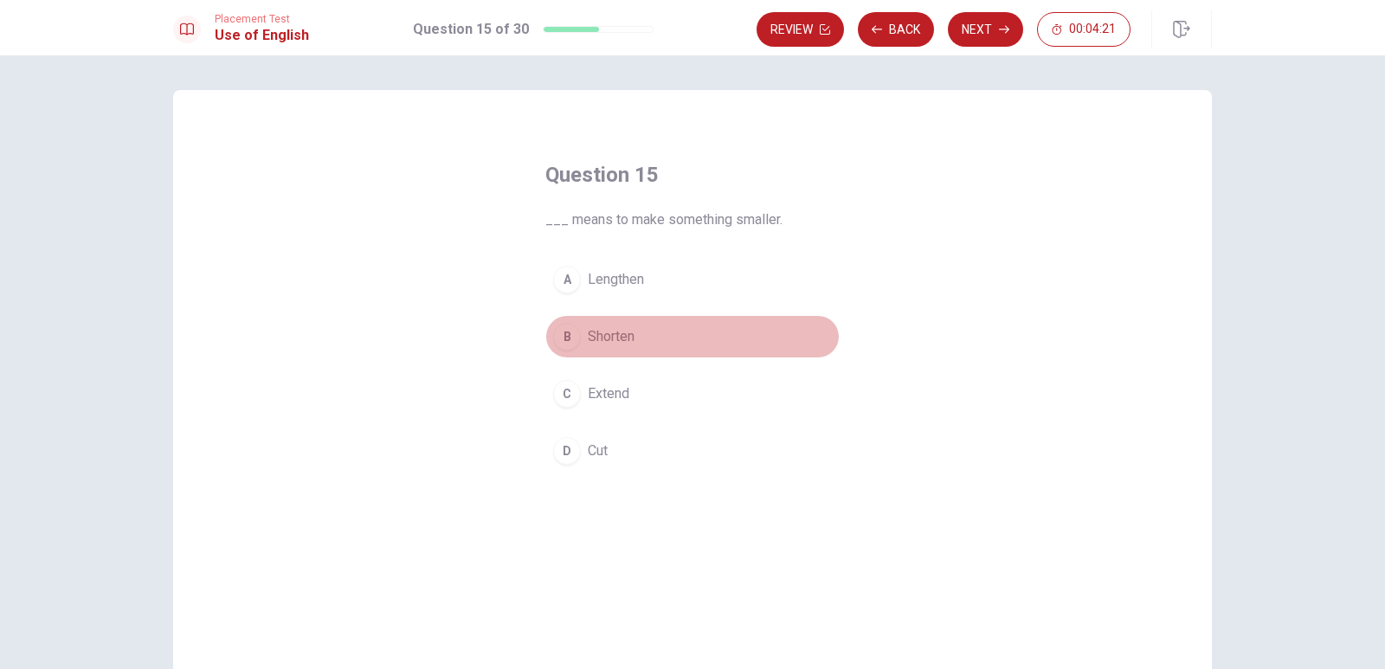
click at [563, 332] on div "B" at bounding box center [567, 337] width 28 height 28
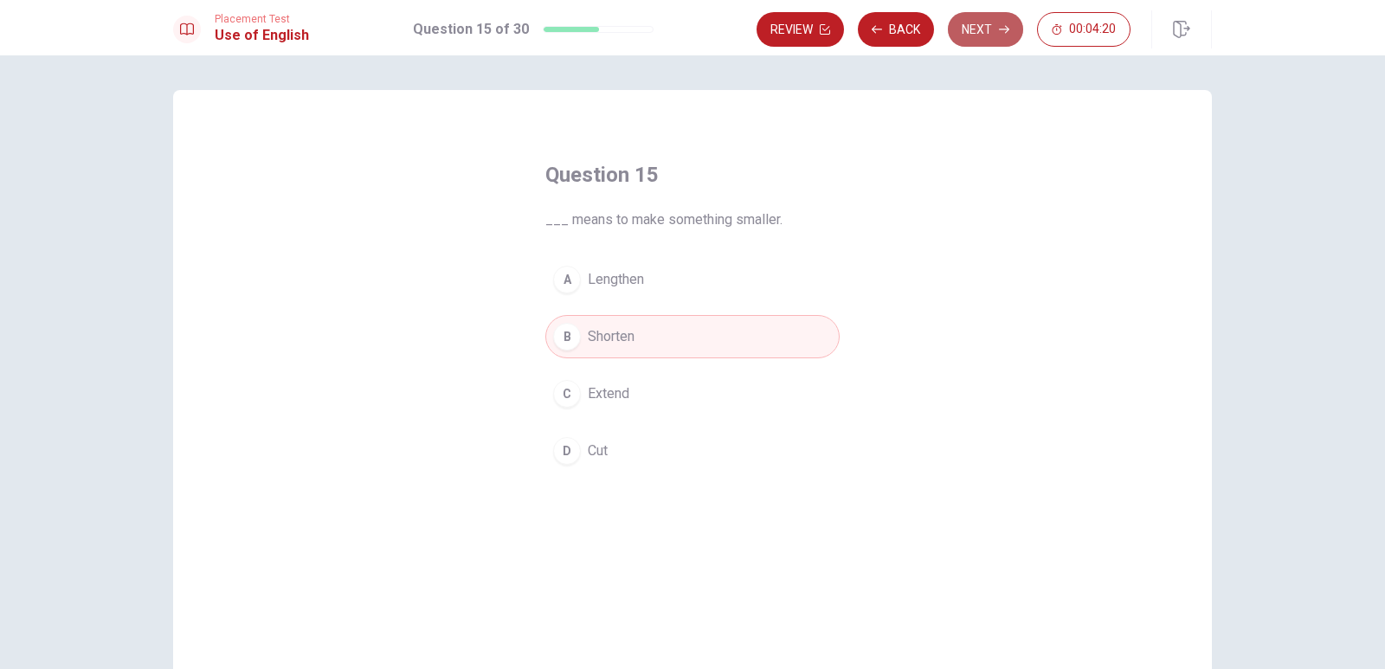
click at [994, 29] on button "Next" at bounding box center [985, 29] width 75 height 35
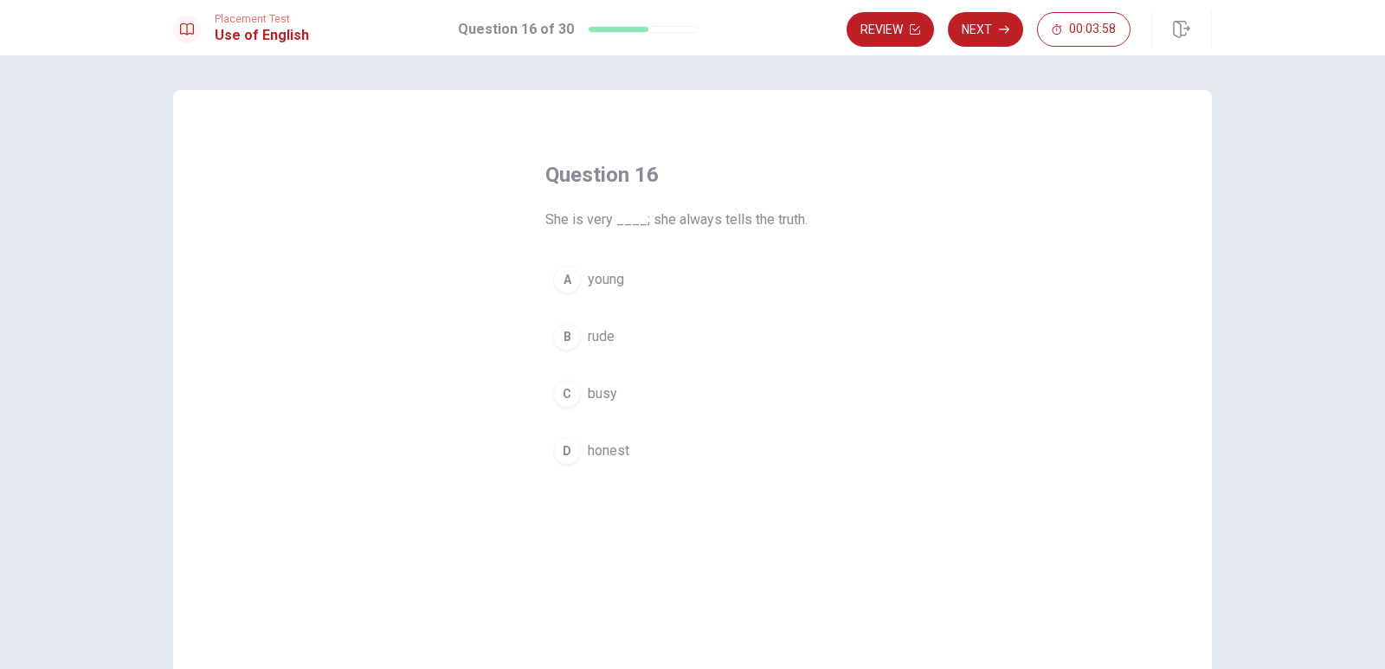
click at [781, 216] on span "She is very ____; she always tells the truth." at bounding box center [692, 220] width 294 height 21
drag, startPoint x: 792, startPoint y: 227, endPoint x: 753, endPoint y: 228, distance: 39.0
click at [753, 228] on span "She is very ____; she always tells the truth." at bounding box center [692, 220] width 294 height 21
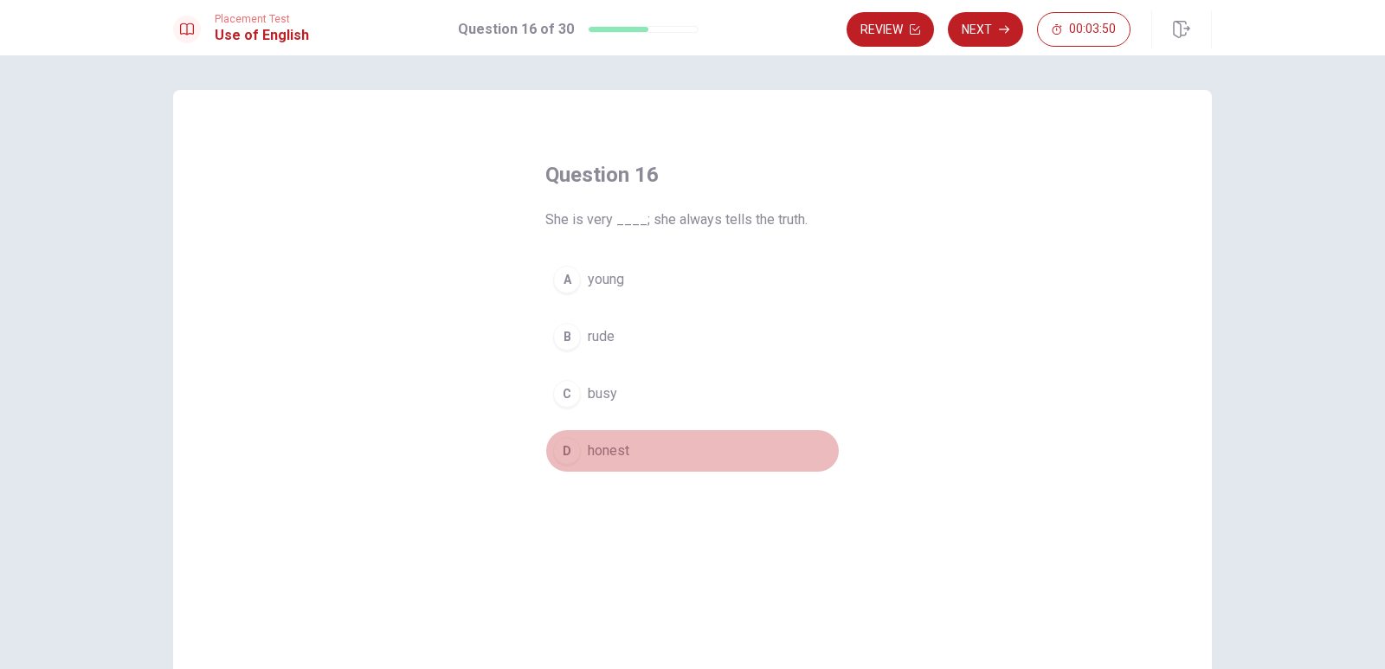
click at [562, 453] on div "D" at bounding box center [567, 451] width 28 height 28
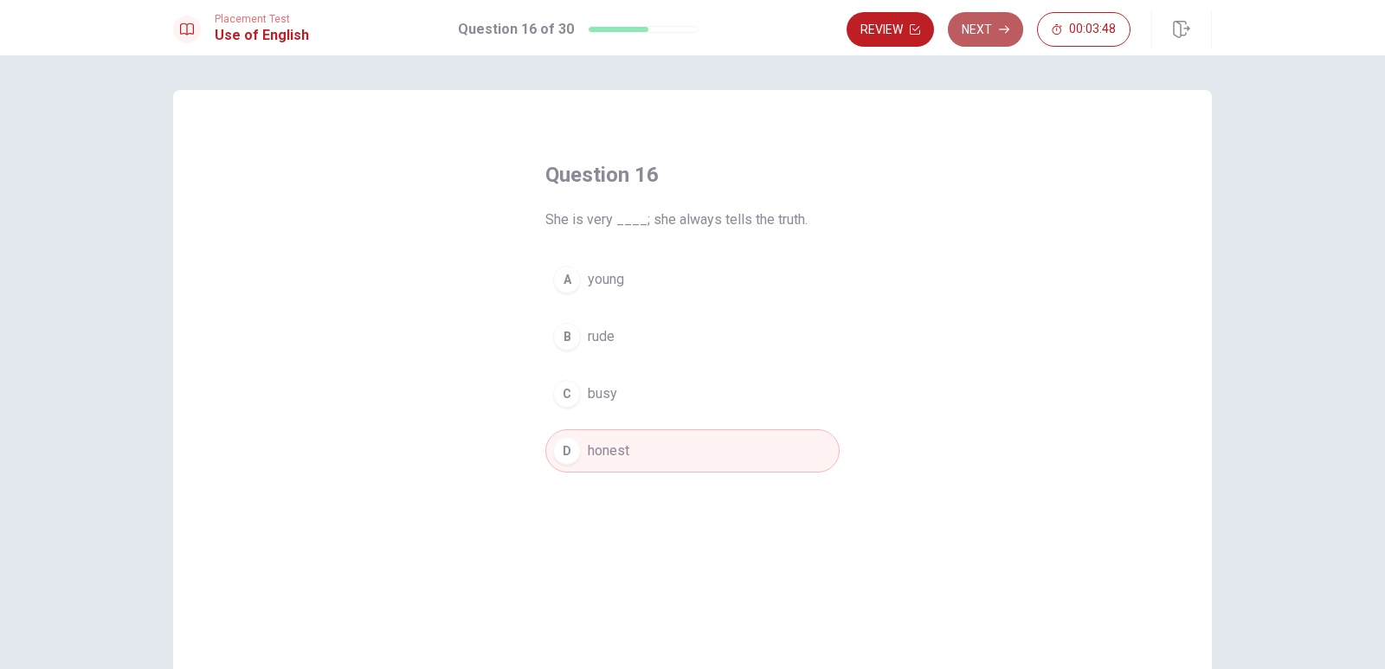
click at [987, 31] on button "Next" at bounding box center [985, 29] width 75 height 35
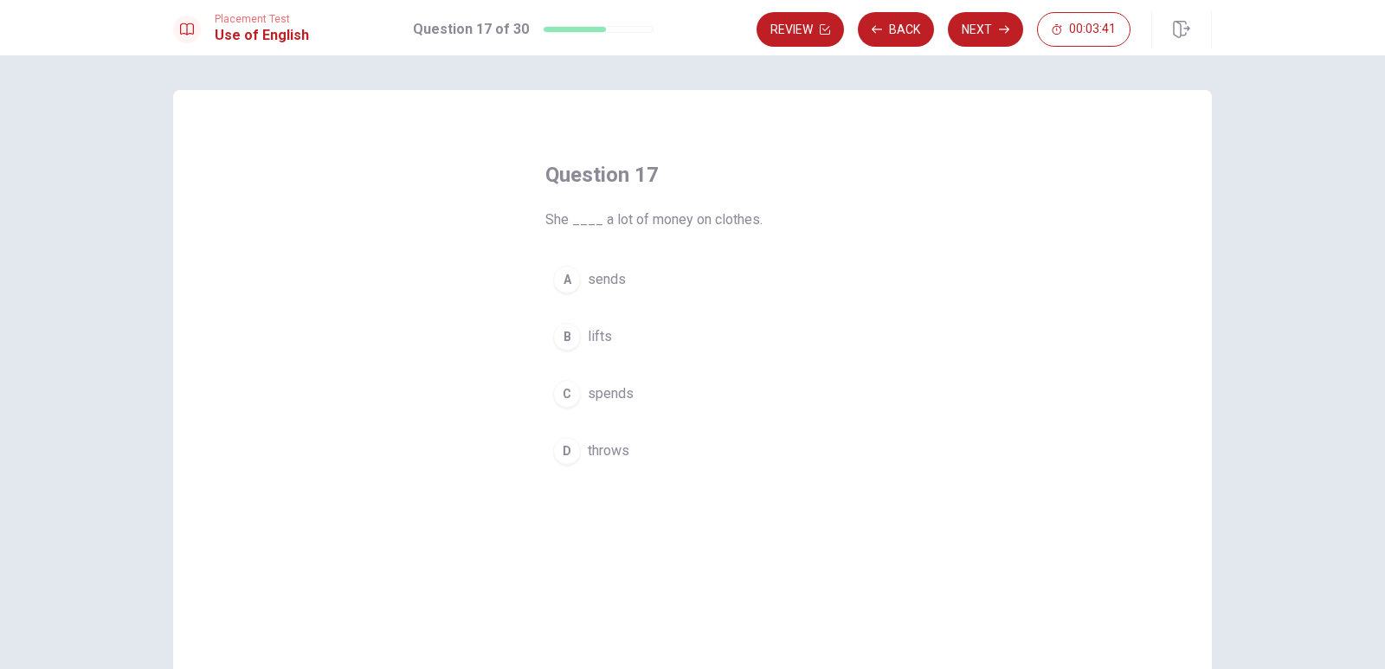
click at [564, 390] on div "C" at bounding box center [567, 394] width 28 height 28
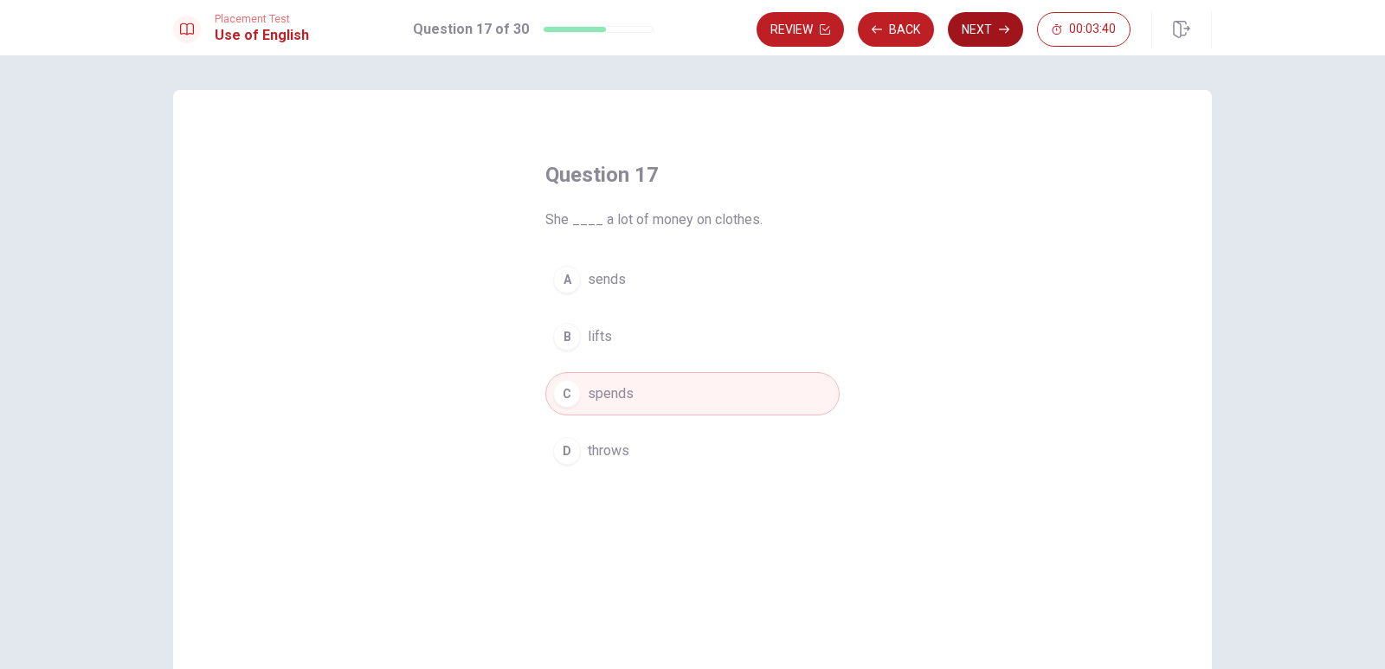
click at [970, 35] on button "Next" at bounding box center [985, 29] width 75 height 35
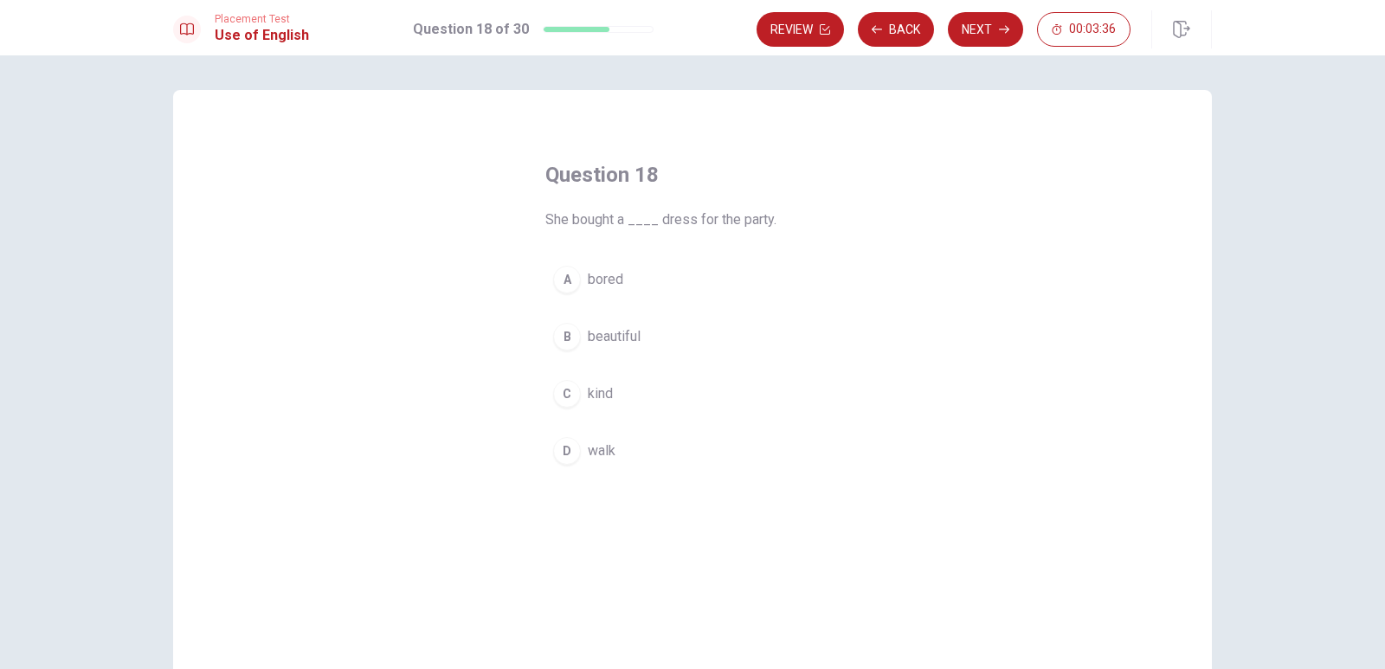
click at [574, 332] on div "B" at bounding box center [567, 337] width 28 height 28
click at [983, 31] on button "Next" at bounding box center [985, 29] width 75 height 35
click at [564, 452] on div "D" at bounding box center [567, 451] width 28 height 28
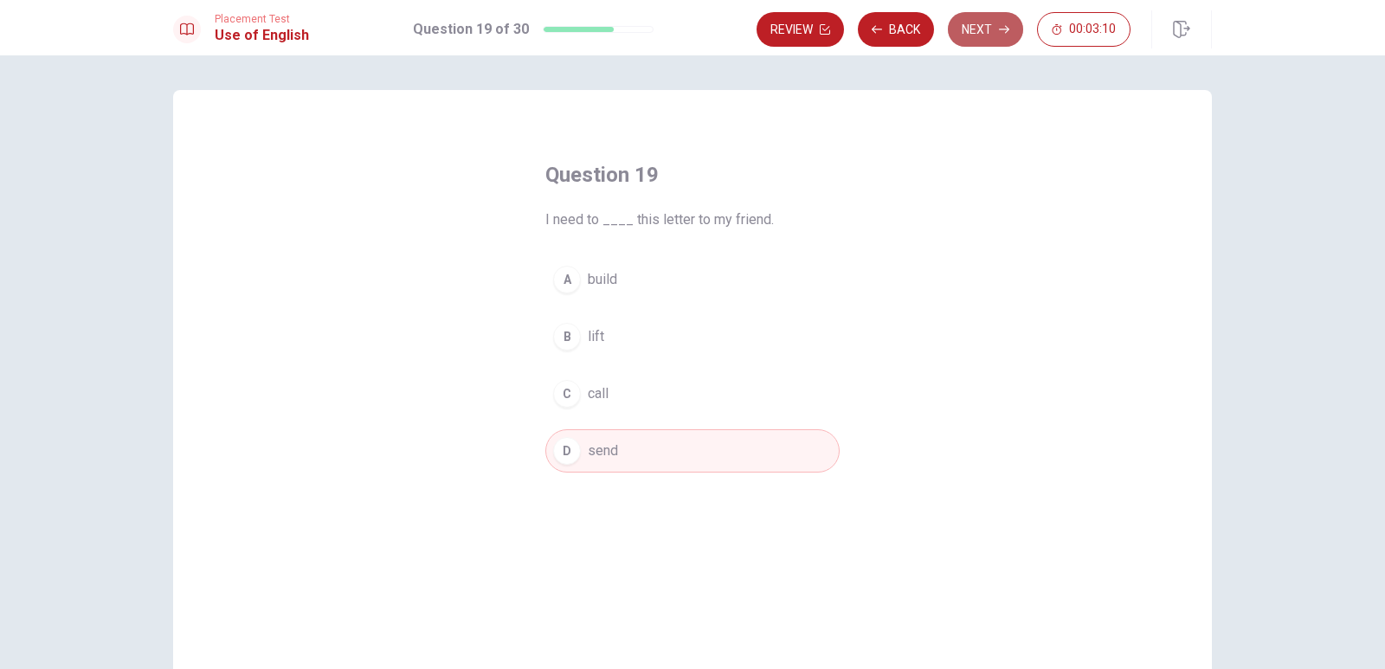
click at [986, 21] on button "Next" at bounding box center [985, 29] width 75 height 35
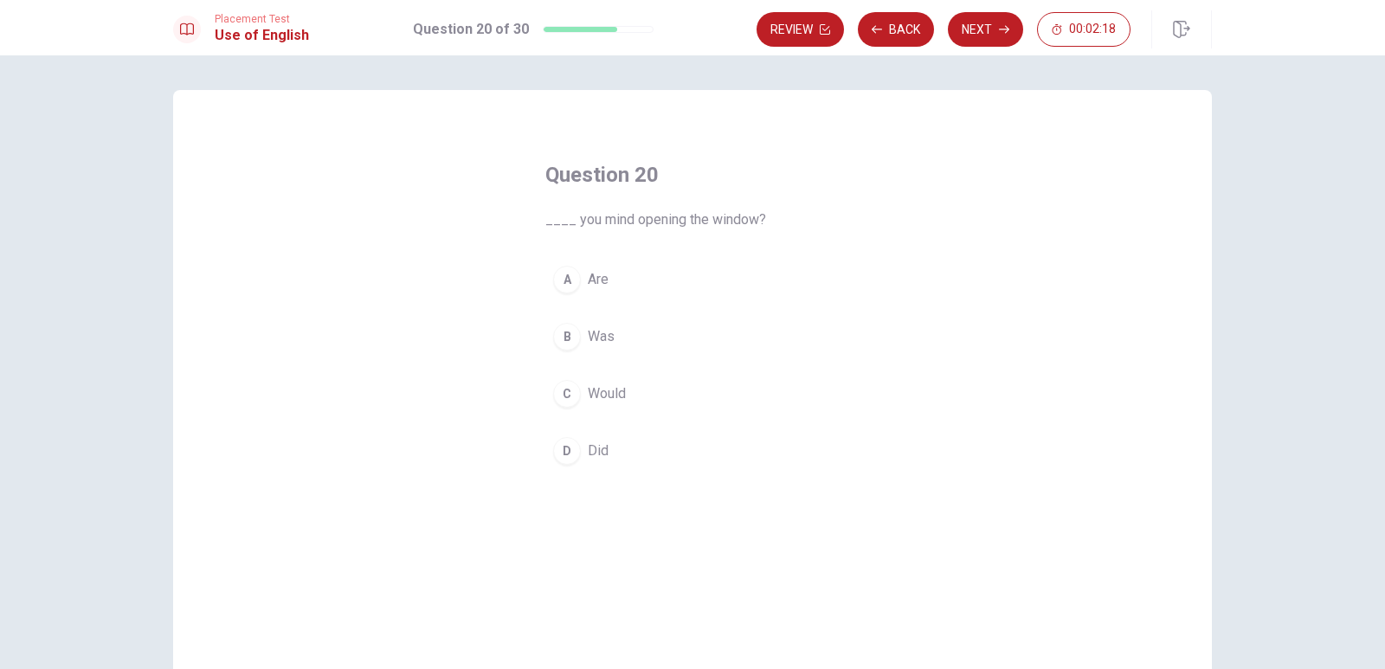
click at [558, 447] on div "D" at bounding box center [567, 451] width 28 height 28
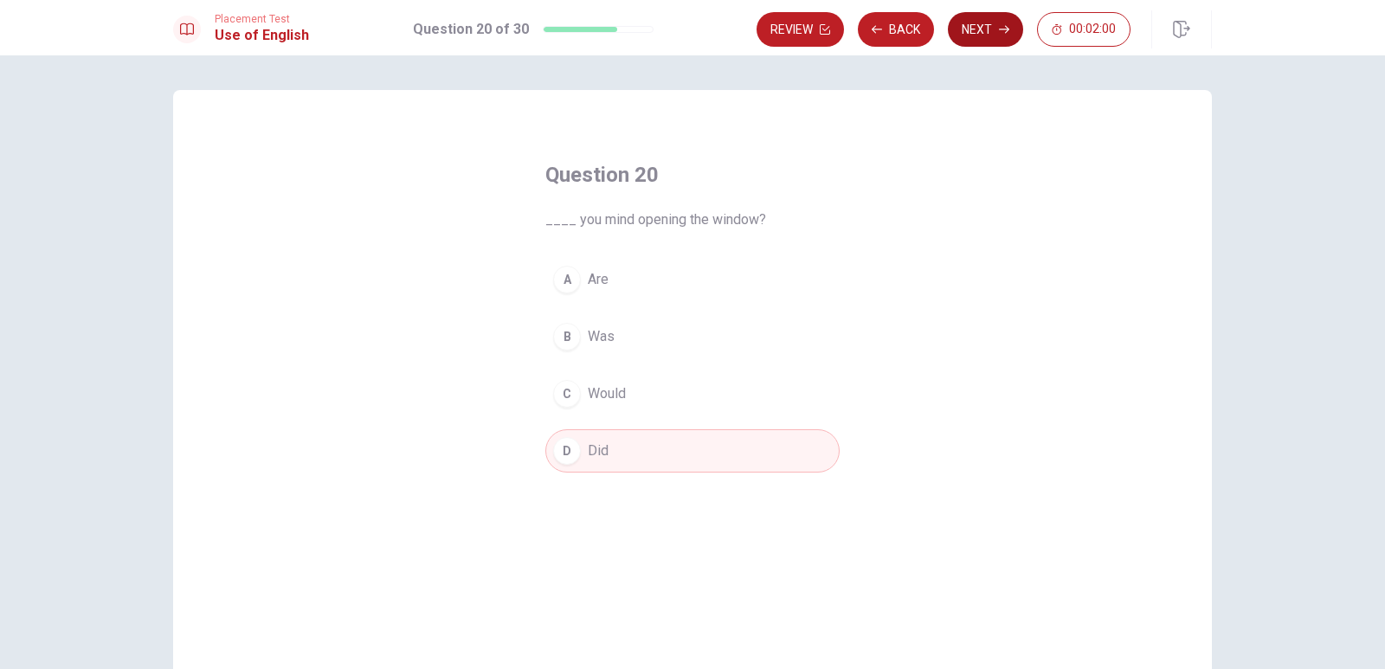
click at [983, 31] on button "Next" at bounding box center [985, 29] width 75 height 35
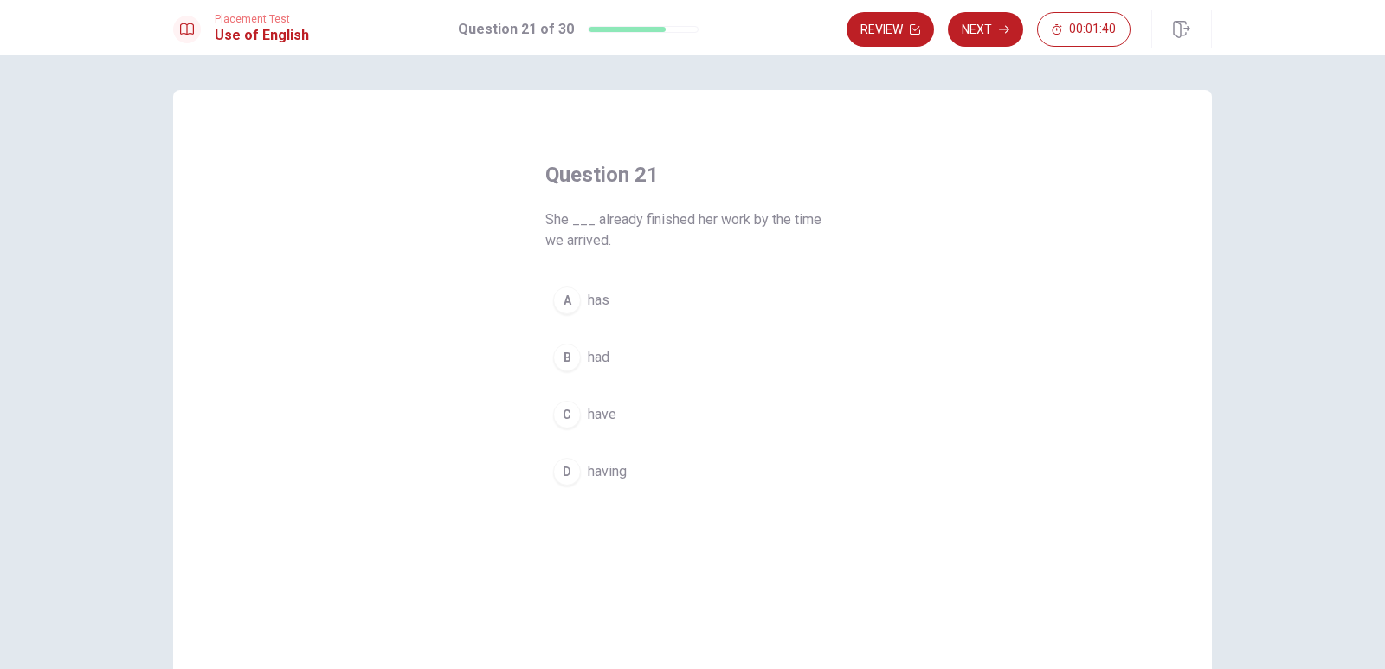
click at [581, 351] on button "B had" at bounding box center [692, 357] width 294 height 43
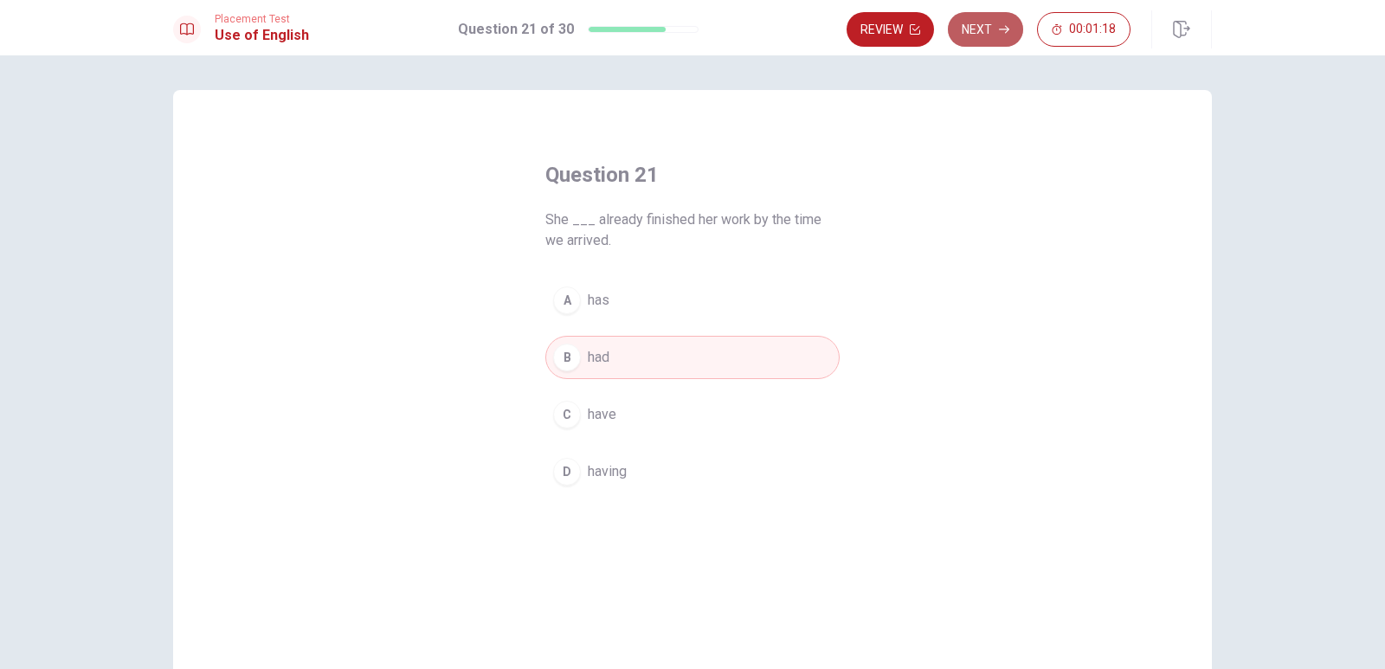
click at [983, 43] on button "Next" at bounding box center [985, 29] width 75 height 35
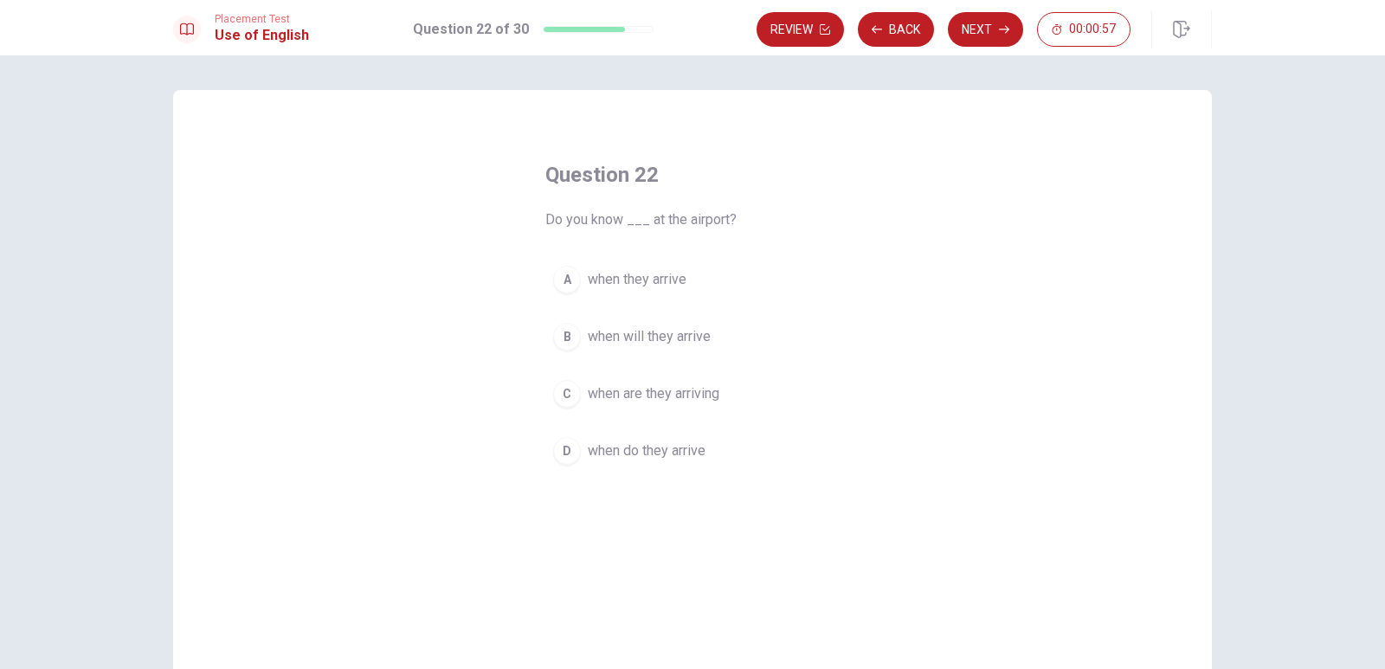
click at [631, 284] on span "when they arrive" at bounding box center [637, 279] width 99 height 21
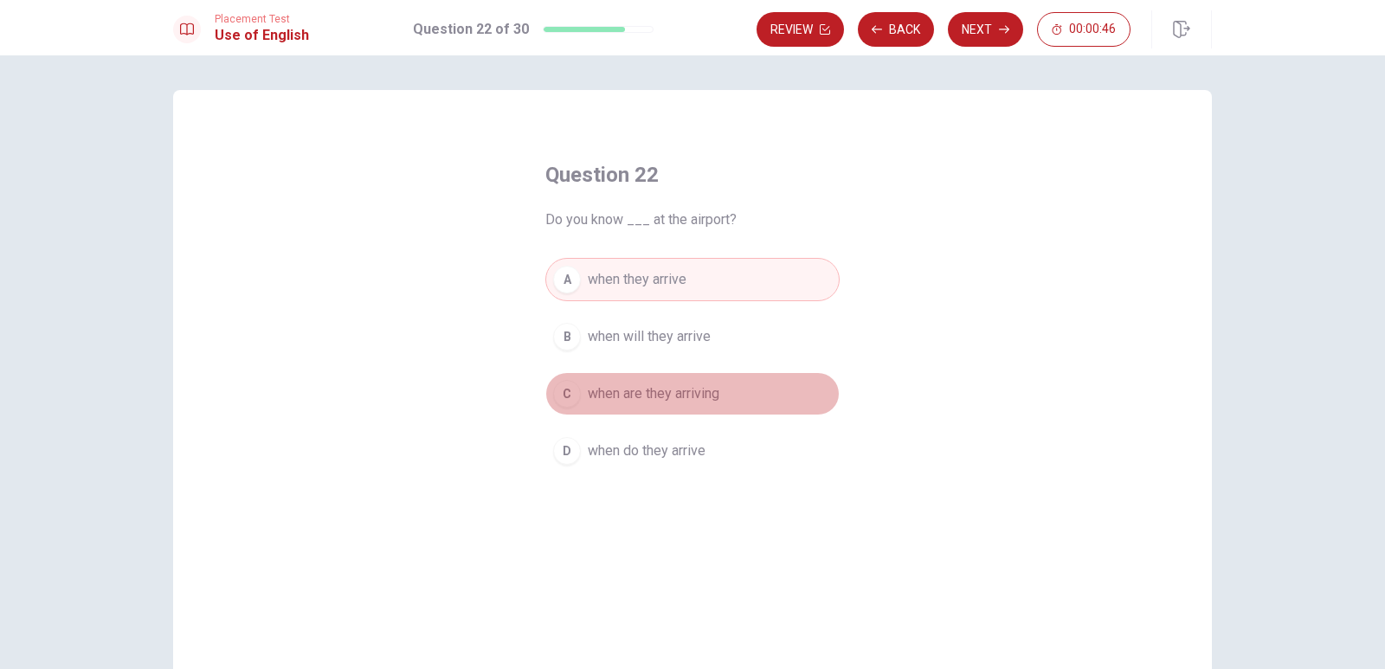
click at [680, 392] on span "when are they arriving" at bounding box center [654, 394] width 132 height 21
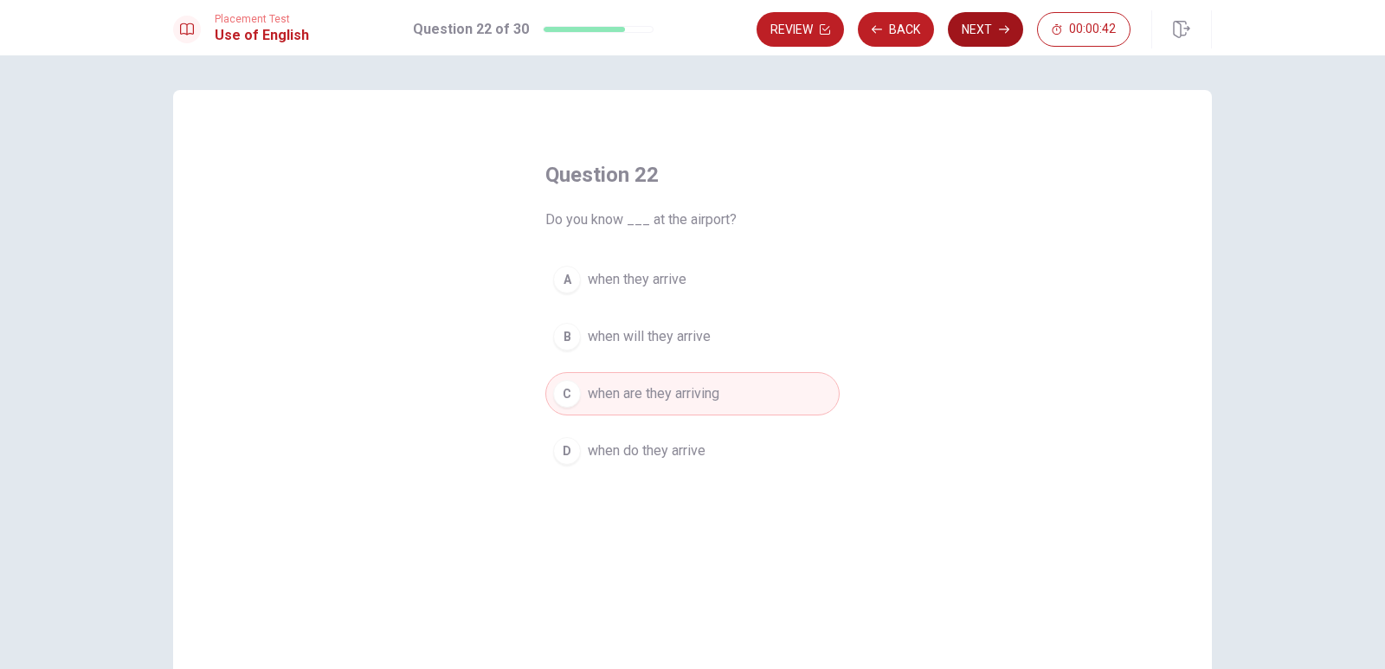
click at [983, 40] on button "Next" at bounding box center [985, 29] width 75 height 35
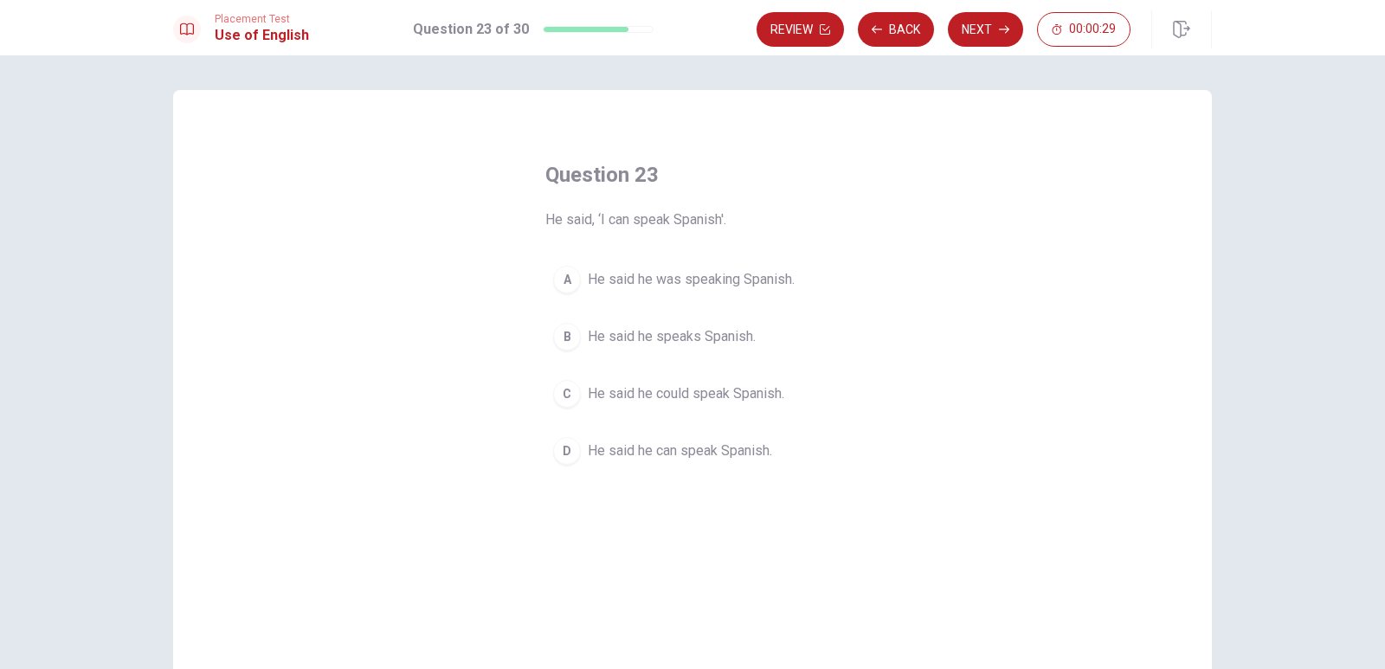
click at [568, 451] on div "D" at bounding box center [567, 451] width 28 height 28
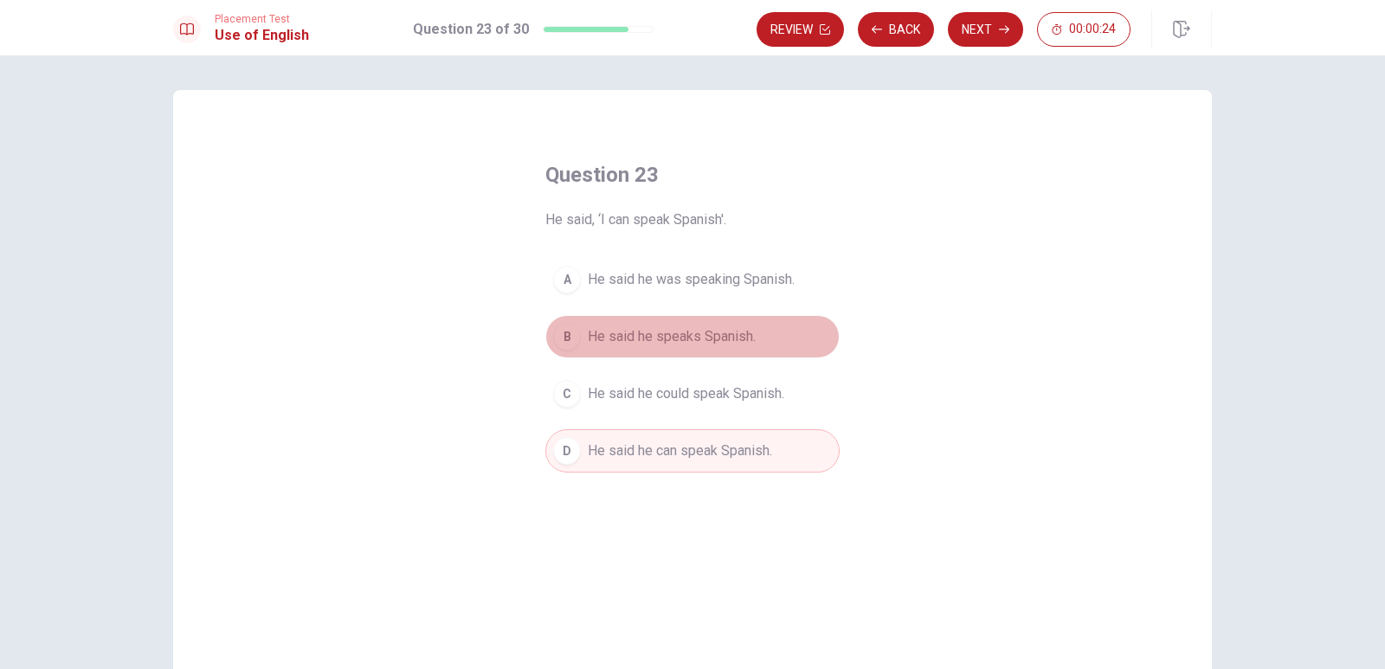
click at [569, 337] on div "B" at bounding box center [567, 337] width 28 height 28
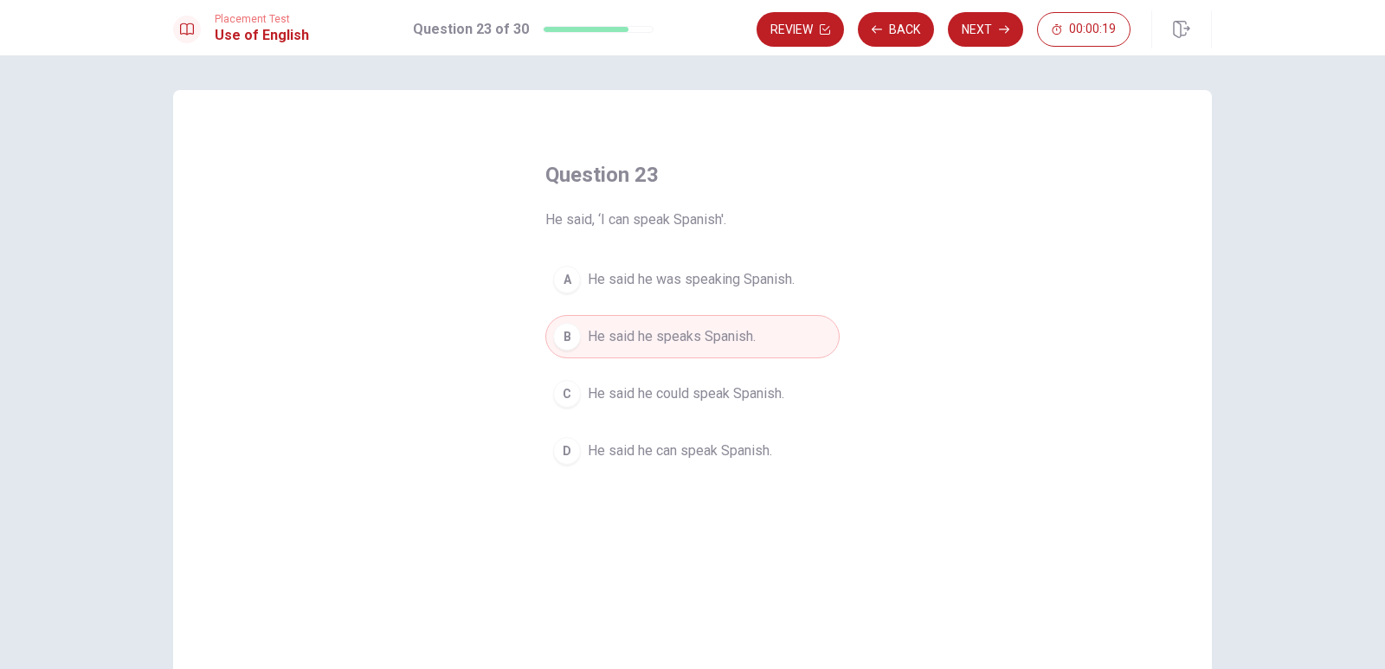
click at [564, 389] on div "C" at bounding box center [567, 394] width 28 height 28
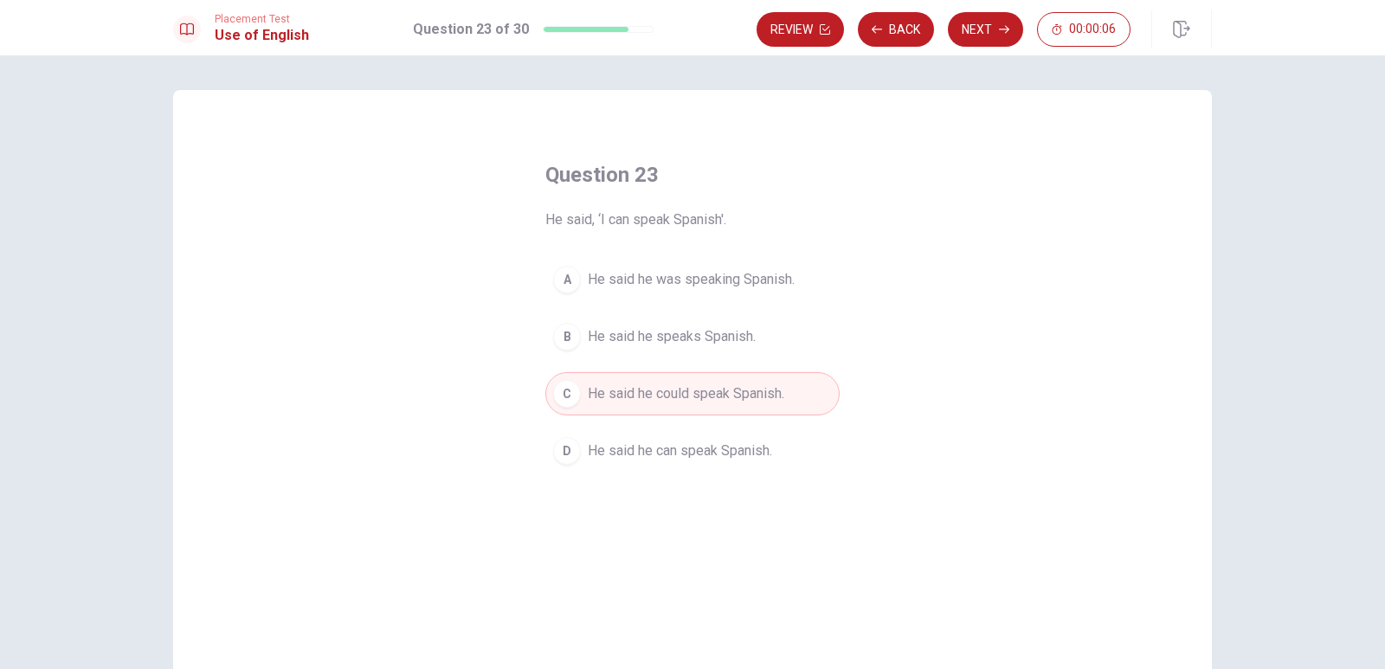
click at [569, 336] on div "B" at bounding box center [567, 337] width 28 height 28
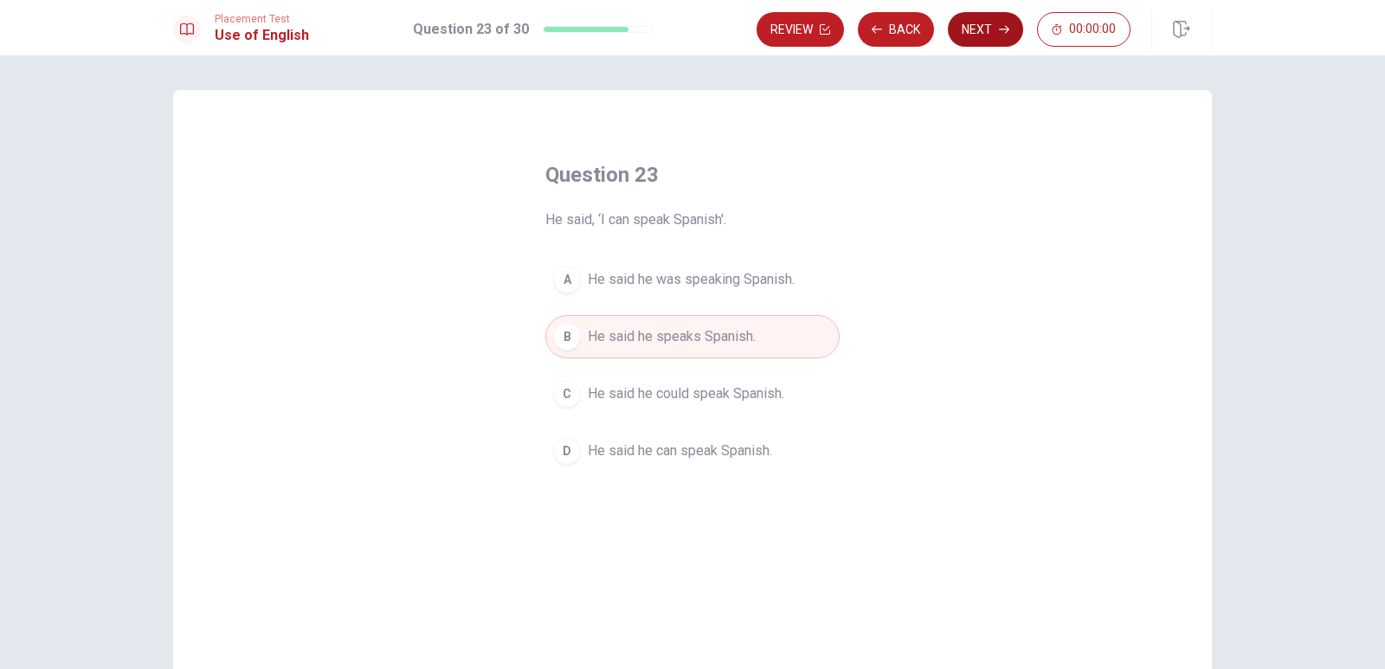
click at [983, 35] on div "Placement Test Use of English Question 23 of 30 Review Back Next 00:00:00 Quest…" at bounding box center [692, 334] width 1385 height 669
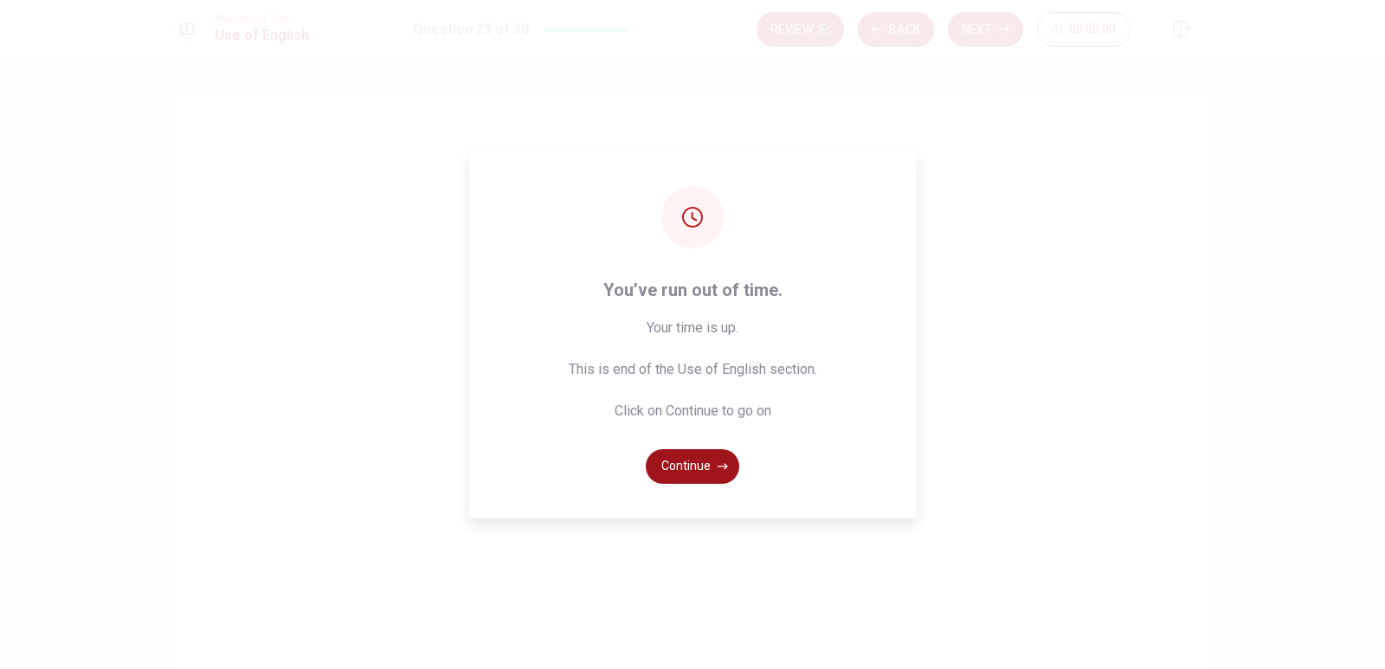
click at [714, 466] on button "Continue" at bounding box center [693, 466] width 94 height 35
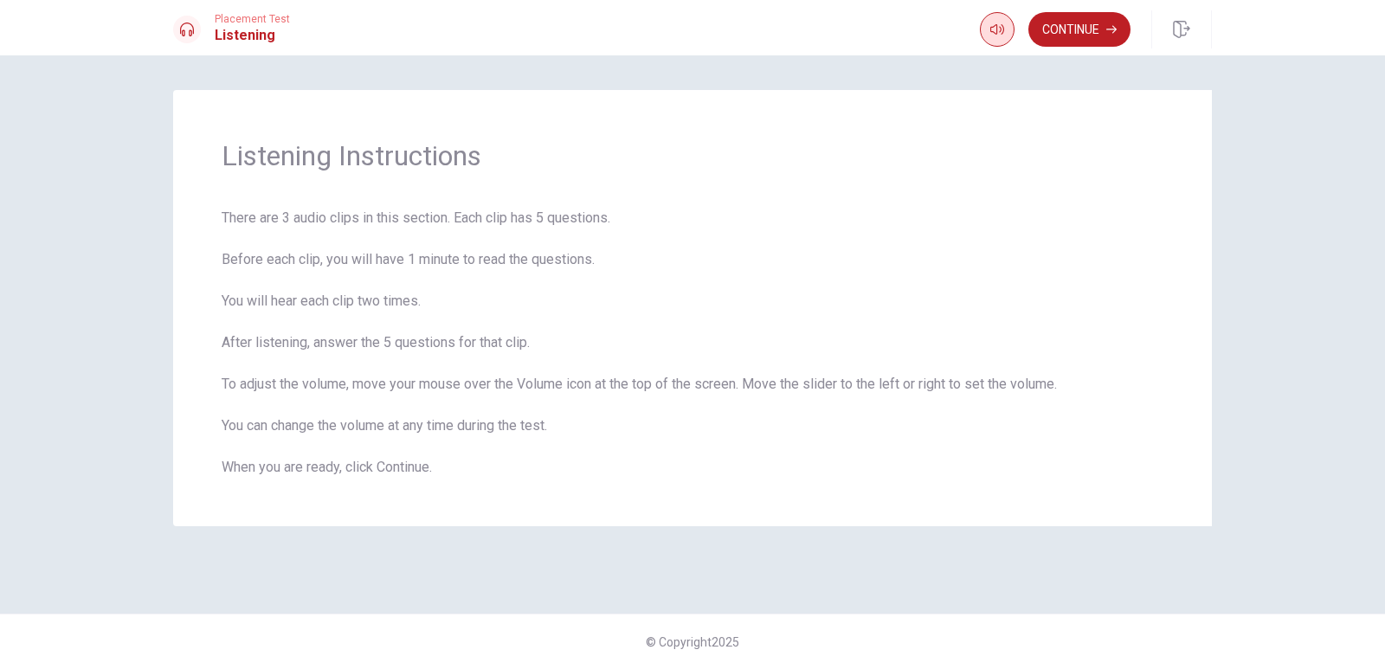
click at [1005, 35] on button "button" at bounding box center [997, 29] width 35 height 35
click at [1185, 199] on div "Listening Instructions There are 3 audio clips in this section. Each clip has 5…" at bounding box center [692, 308] width 1039 height 436
click at [1079, 23] on button "Continue" at bounding box center [1080, 29] width 102 height 35
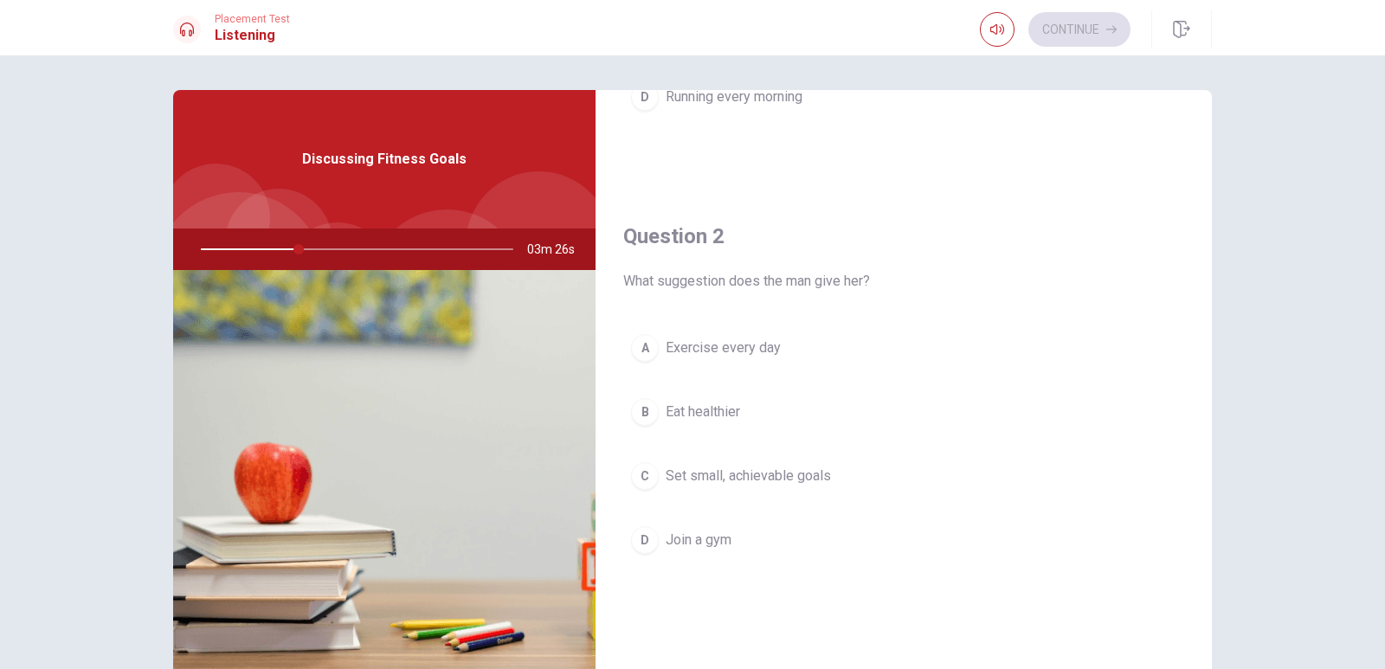
scroll to position [346, 0]
click at [643, 474] on div "C" at bounding box center [645, 475] width 28 height 28
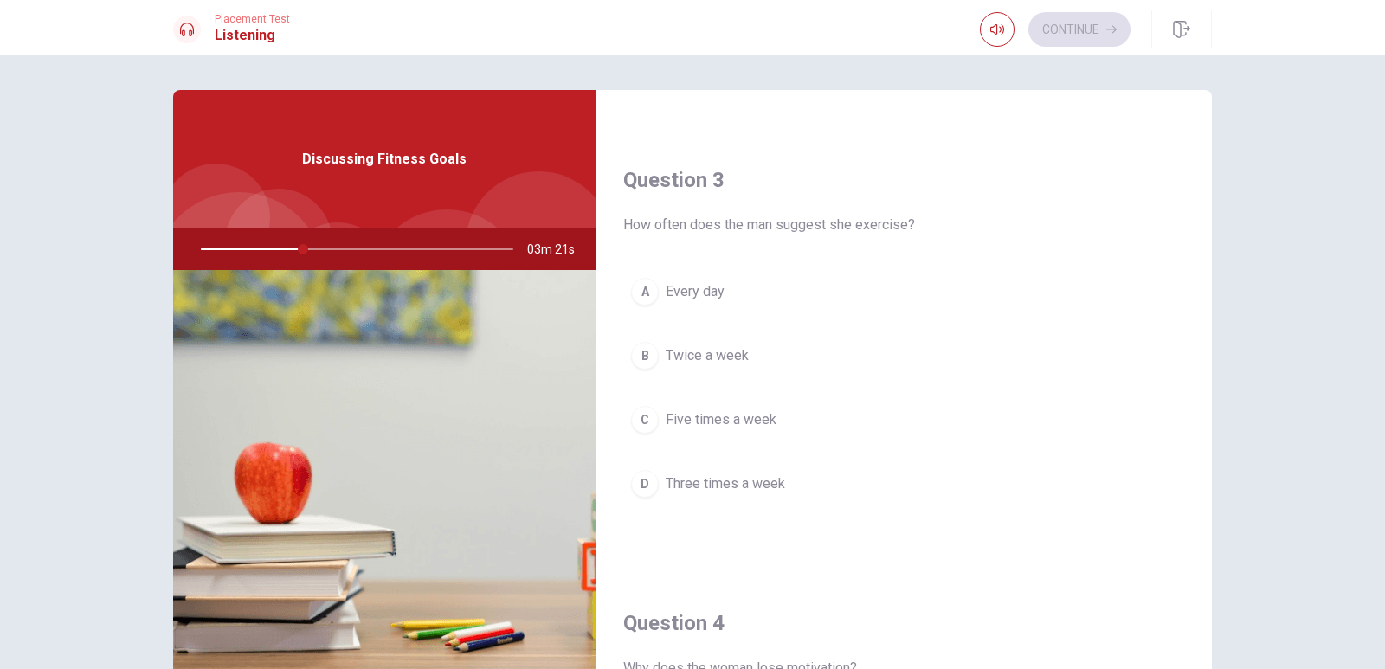
scroll to position [866, 0]
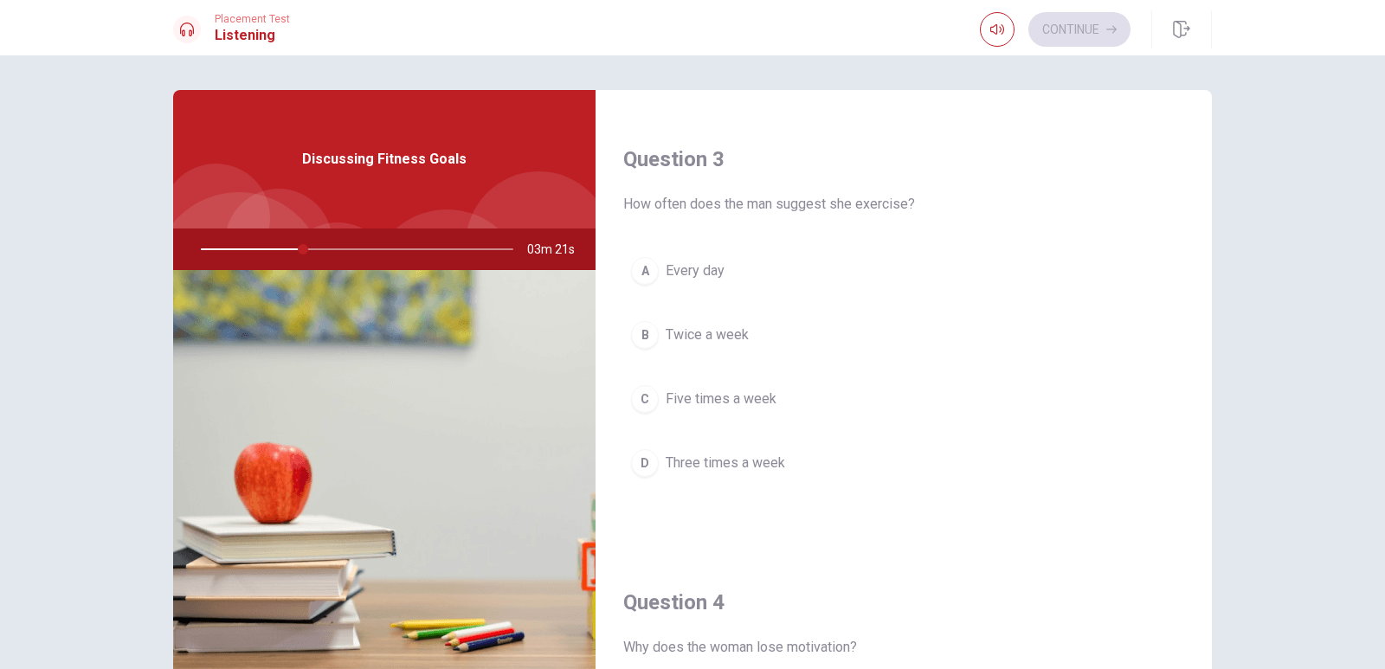
click at [646, 466] on div "D" at bounding box center [645, 463] width 28 height 28
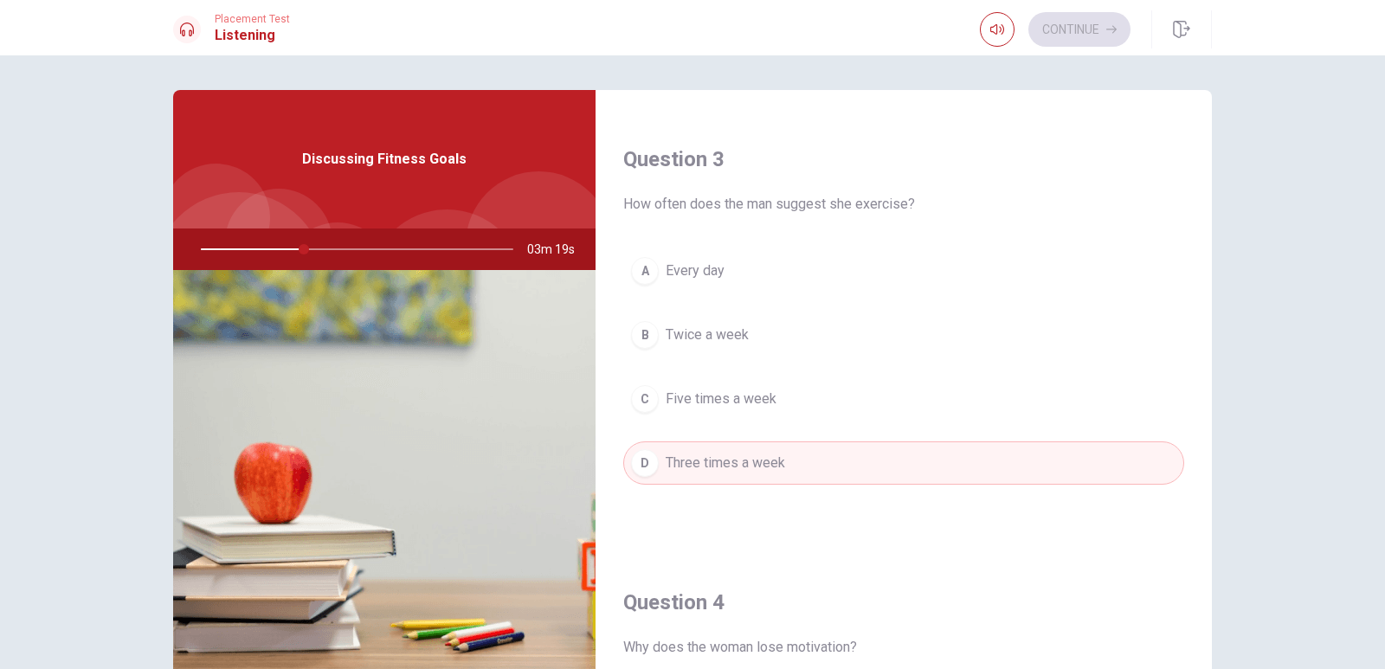
scroll to position [1385, 0]
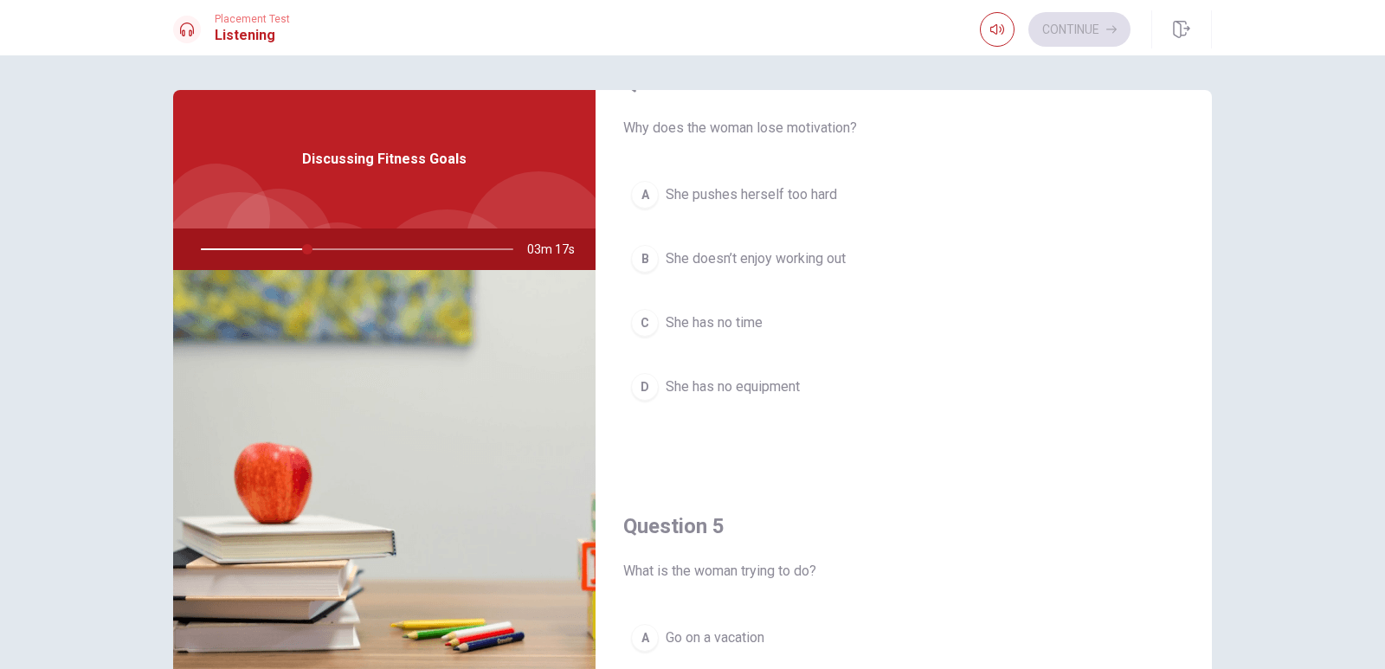
click at [638, 194] on div "A" at bounding box center [645, 195] width 28 height 28
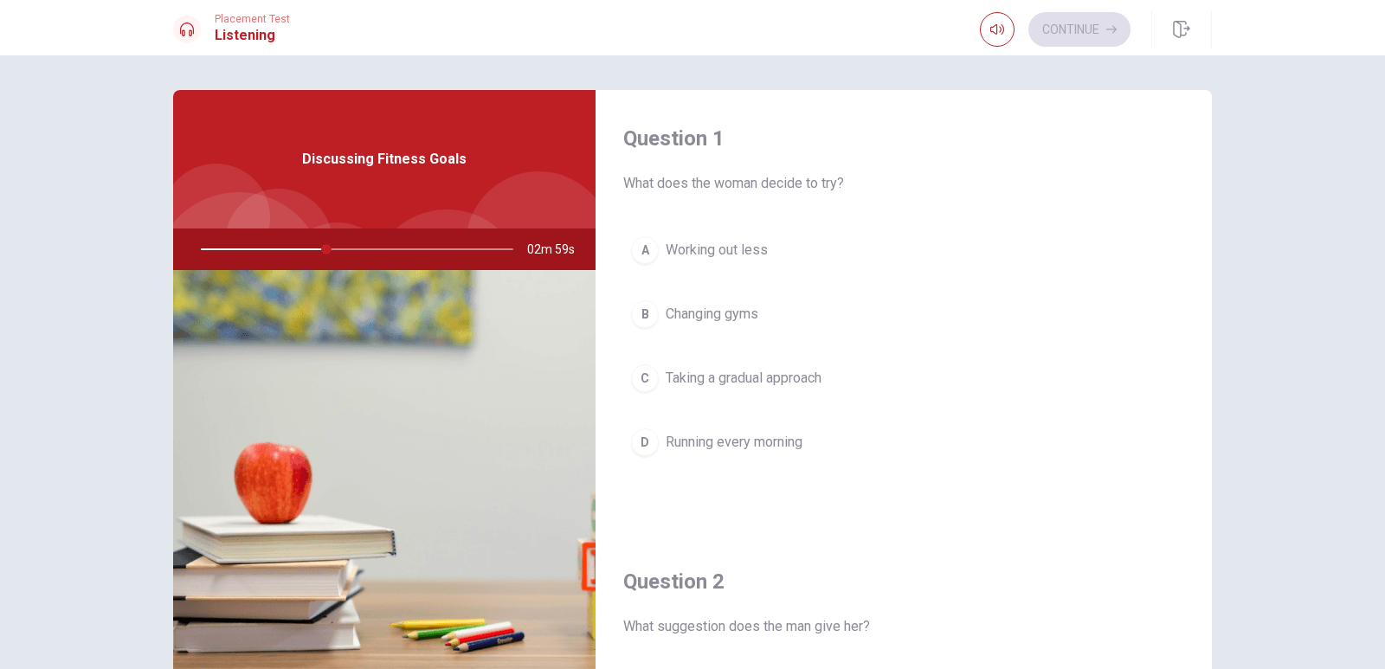
scroll to position [87, 0]
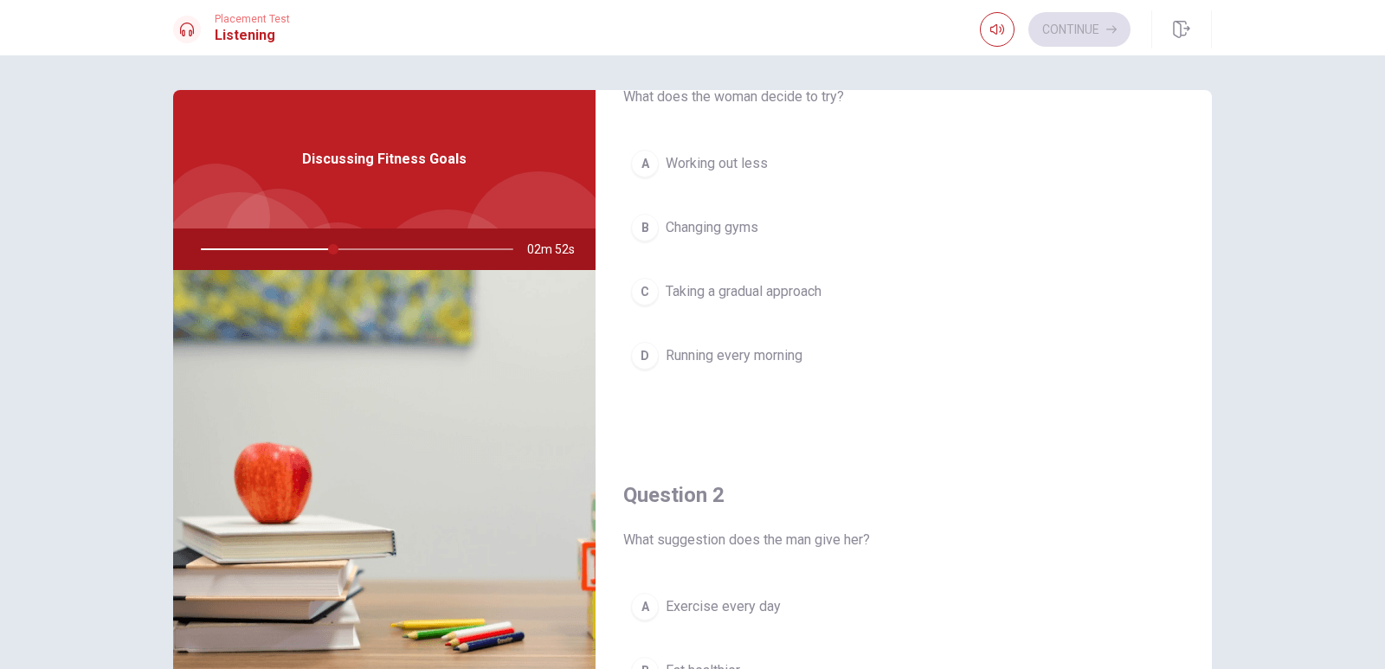
click at [642, 166] on div "A" at bounding box center [645, 164] width 28 height 28
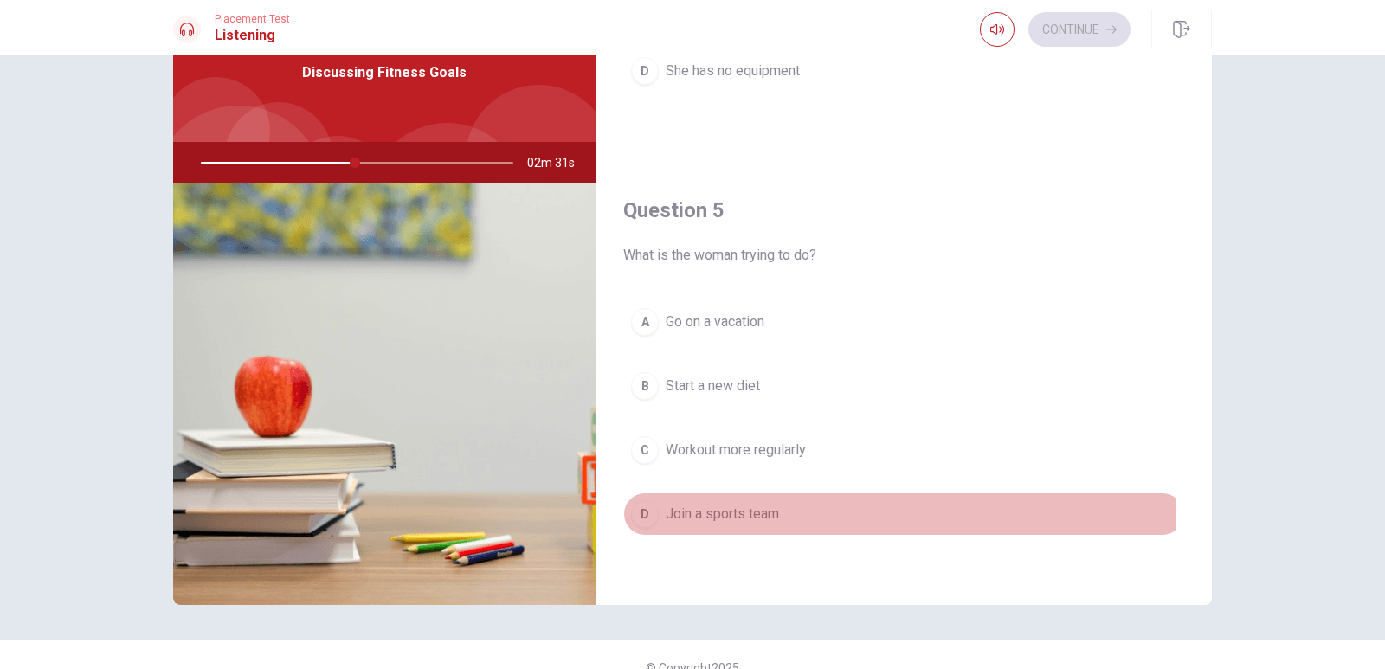
click at [740, 513] on span "Join a sports team" at bounding box center [722, 514] width 113 height 21
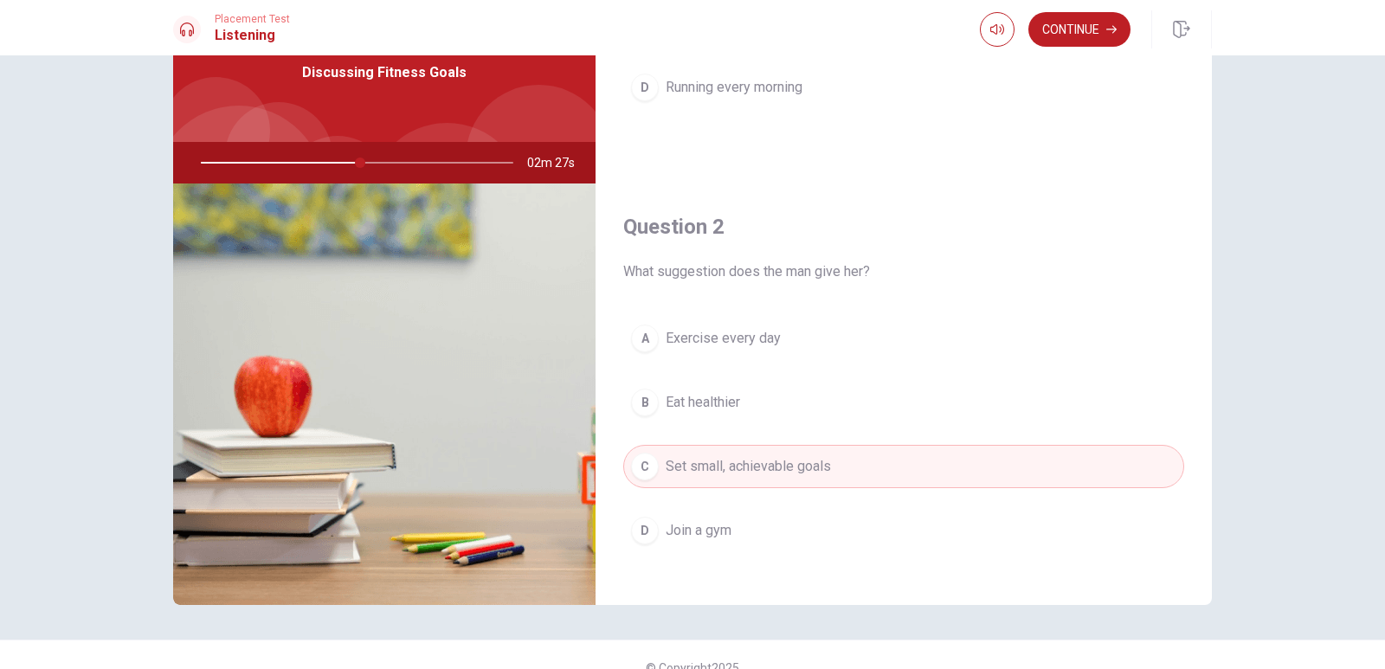
scroll to position [0, 0]
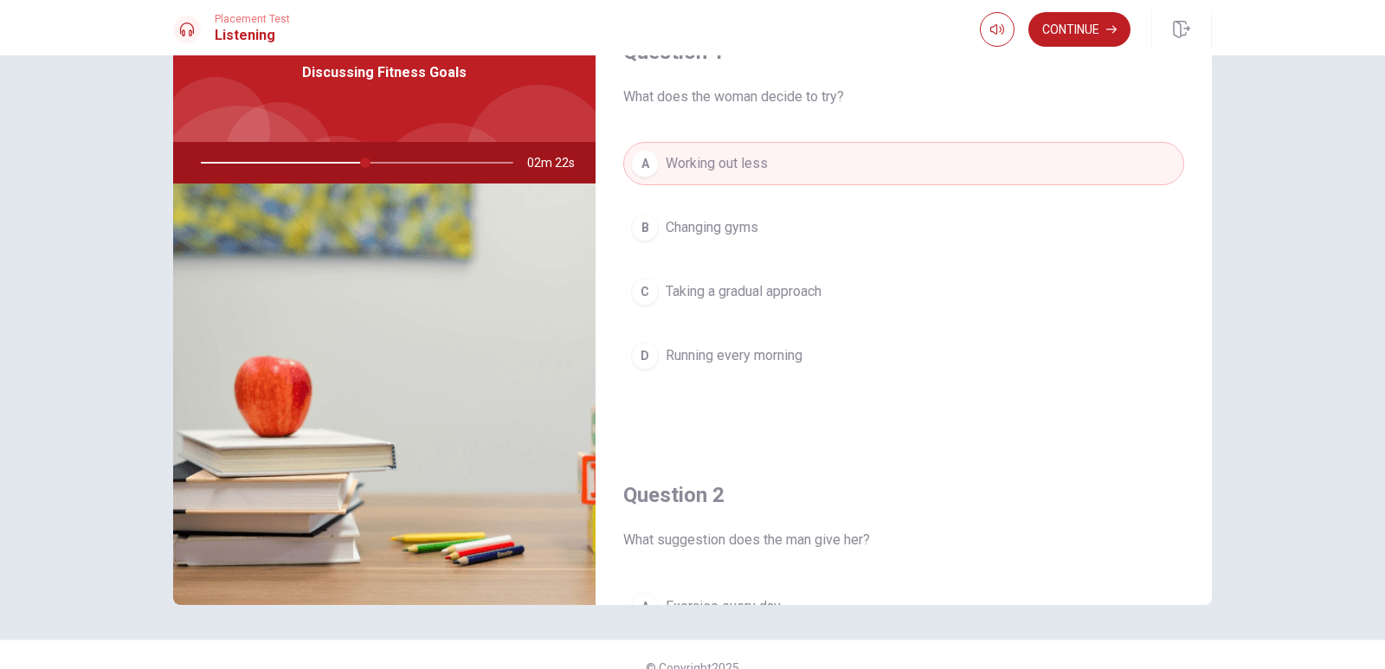
drag, startPoint x: 359, startPoint y: 161, endPoint x: 326, endPoint y: 163, distance: 32.9
click at [326, 163] on div at bounding box center [353, 163] width 347 height 42
drag, startPoint x: 326, startPoint y: 163, endPoint x: 314, endPoint y: 163, distance: 12.1
click at [314, 163] on div at bounding box center [353, 163] width 347 height 42
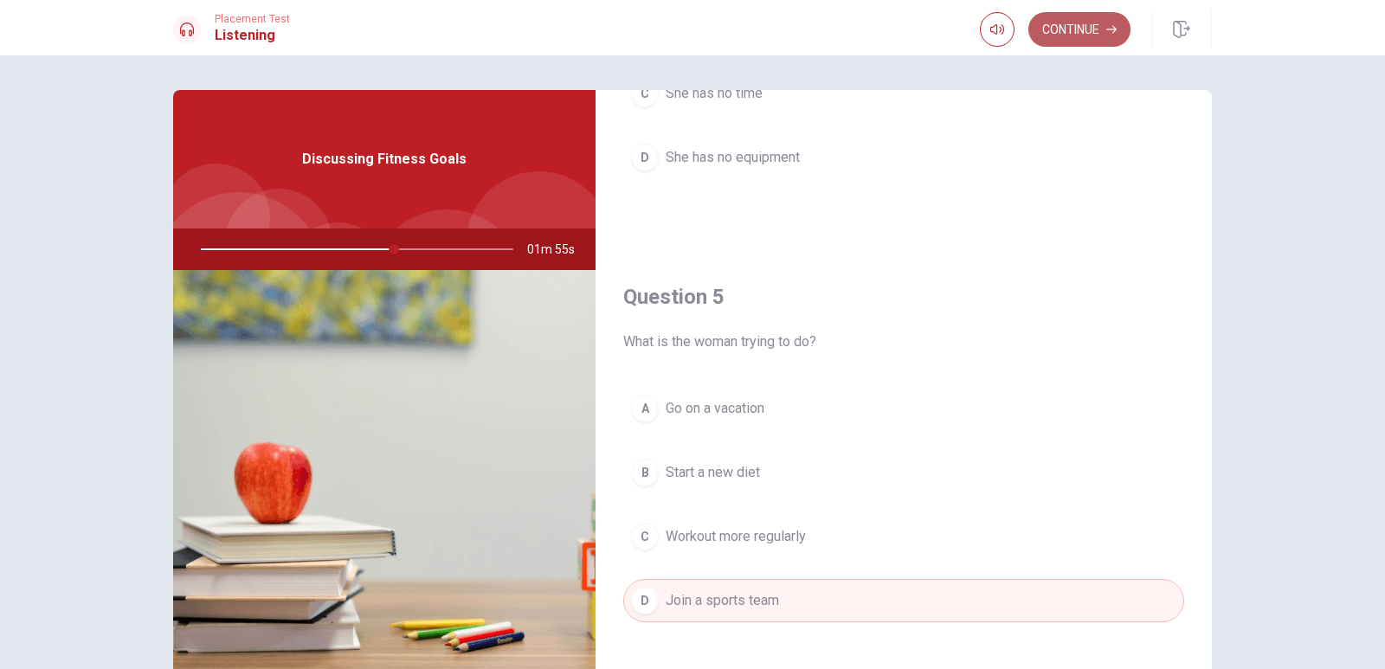
click at [1089, 29] on button "Continue" at bounding box center [1080, 29] width 102 height 35
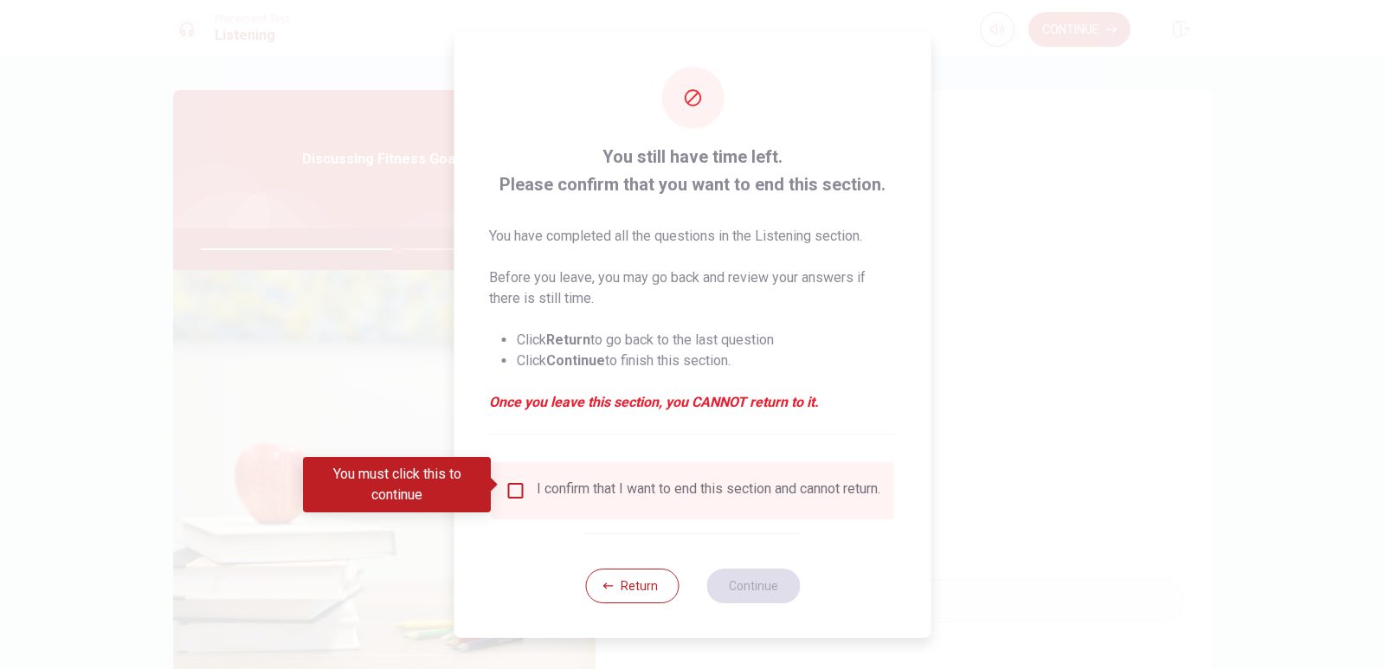
click at [516, 487] on input "You must click this to continue" at bounding box center [516, 490] width 21 height 21
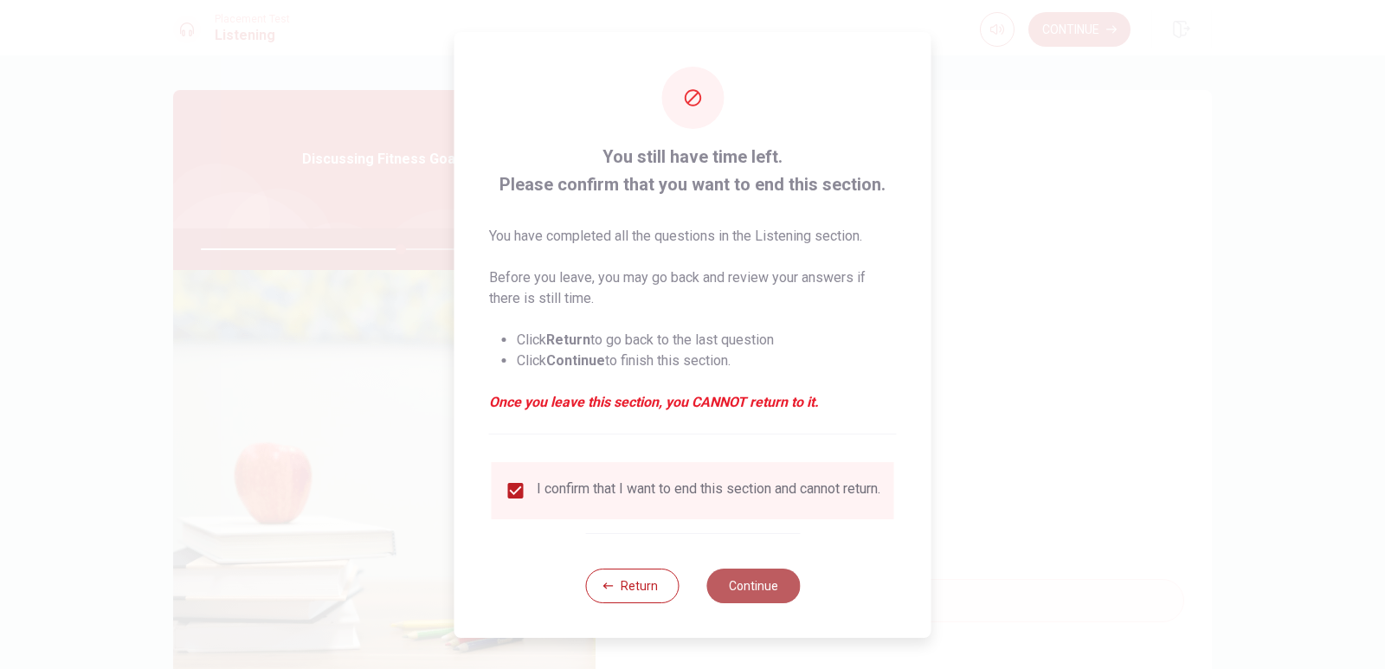
click at [762, 579] on button "Continue" at bounding box center [753, 586] width 94 height 35
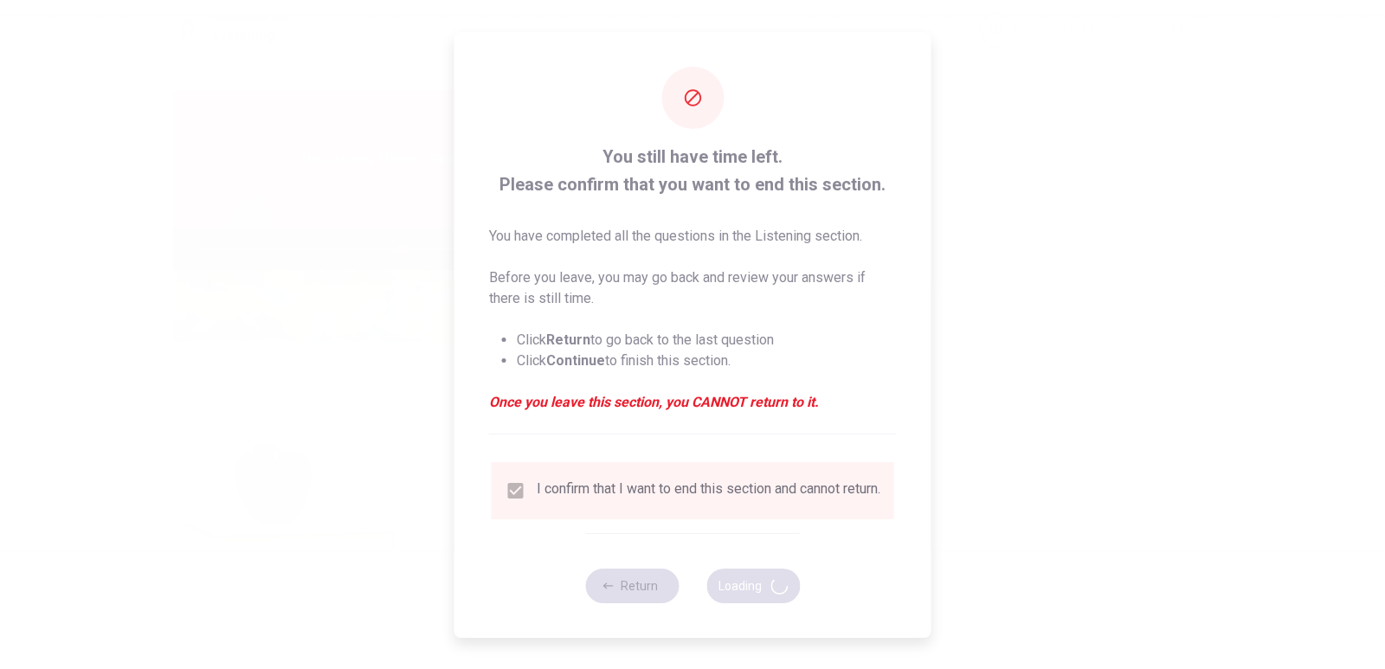
type input "65"
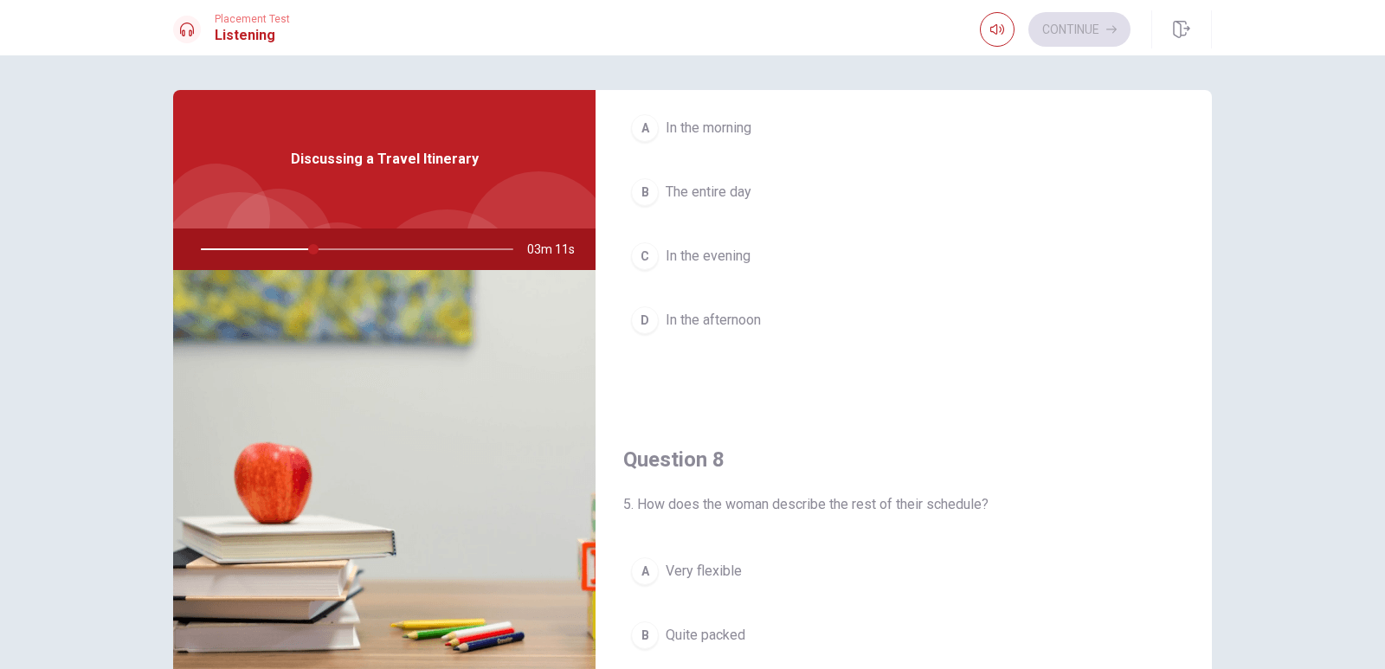
scroll to position [519, 0]
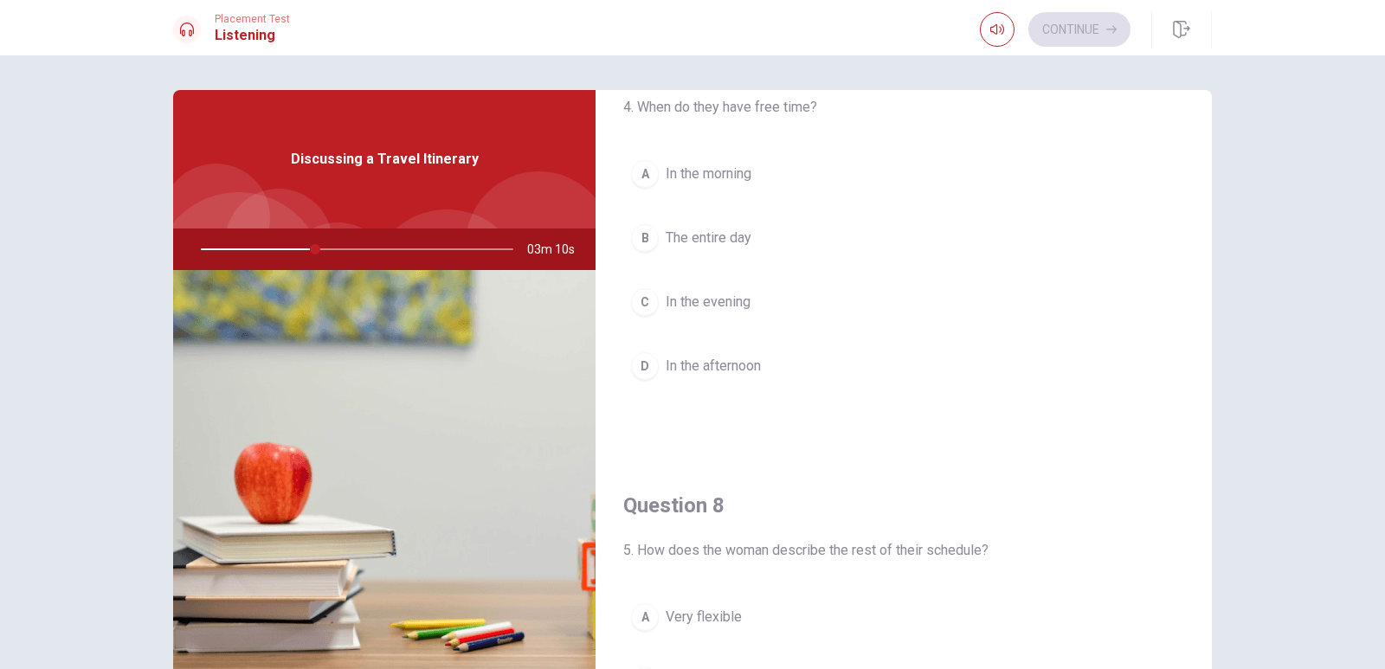
click at [641, 364] on div "D" at bounding box center [645, 366] width 28 height 28
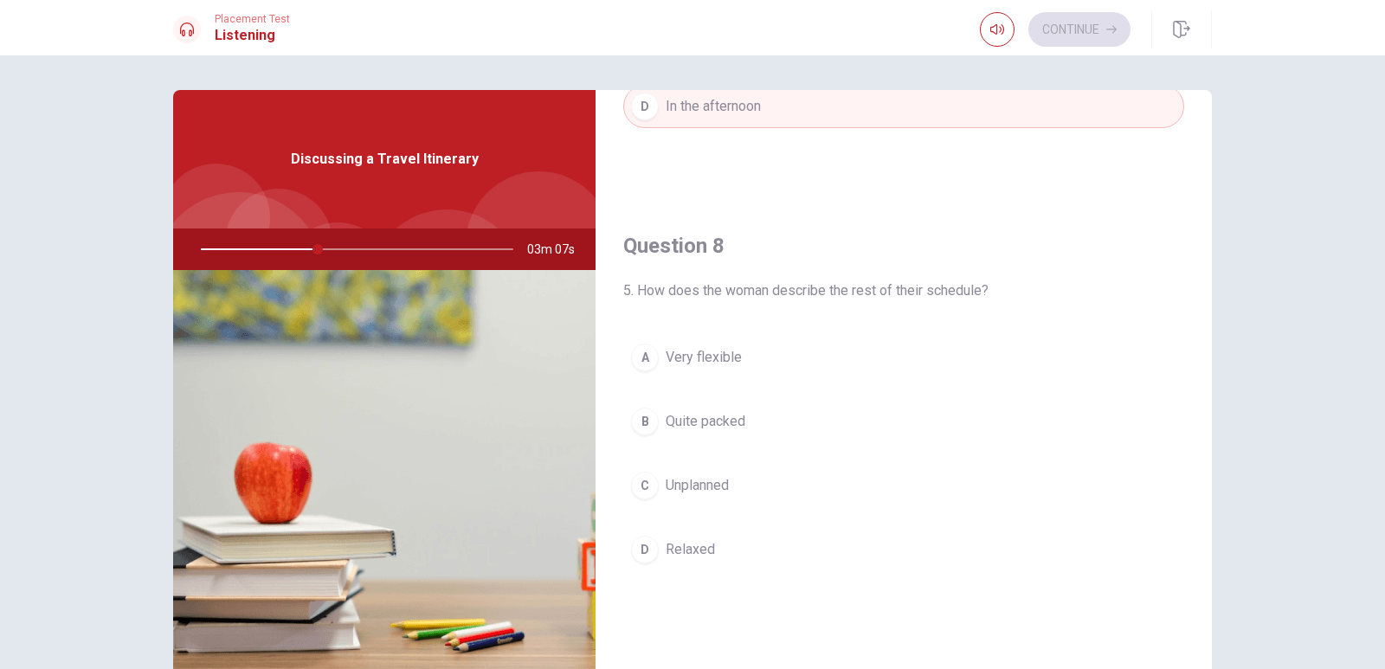
scroll to position [952, 0]
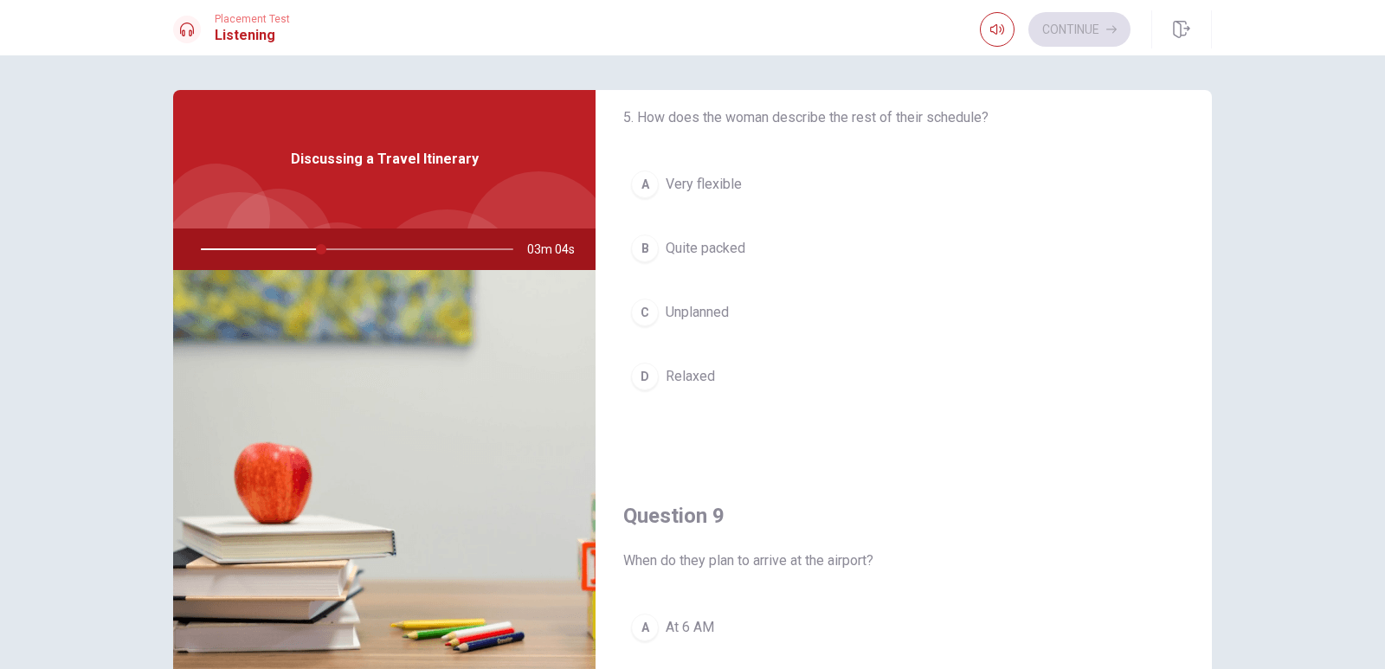
click at [637, 241] on div "B" at bounding box center [645, 249] width 28 height 28
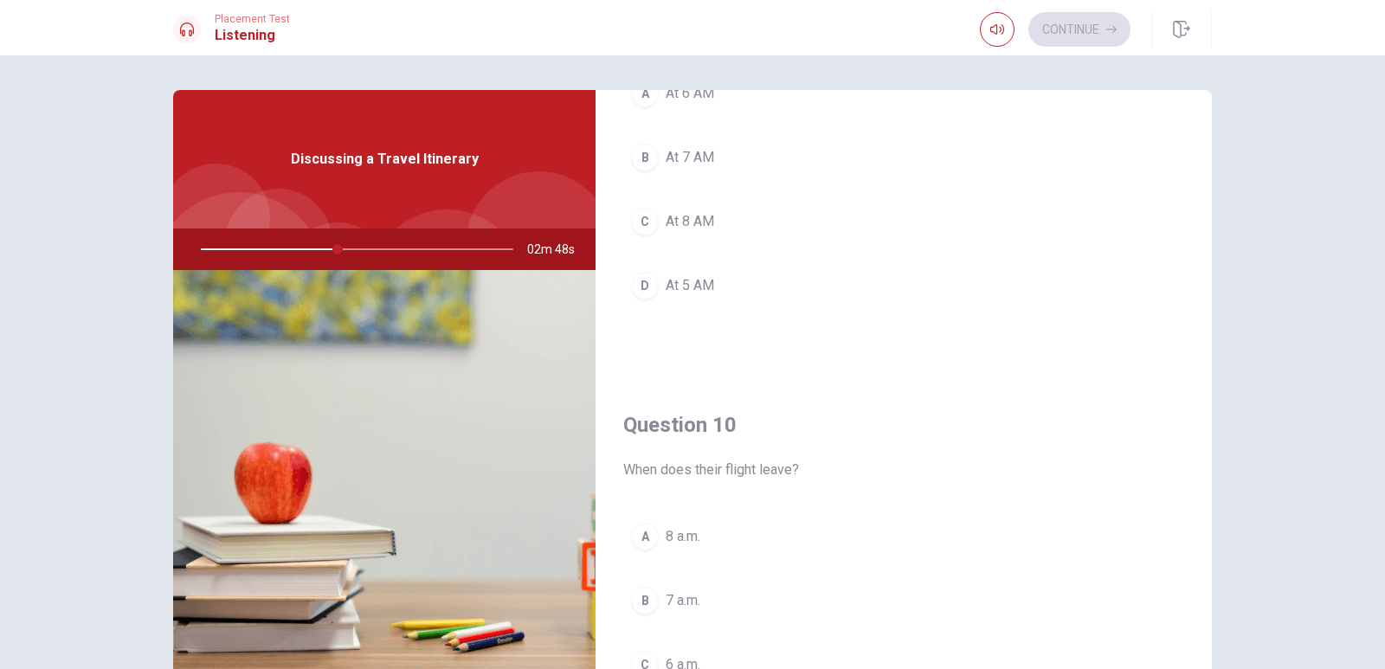
scroll to position [1355, 0]
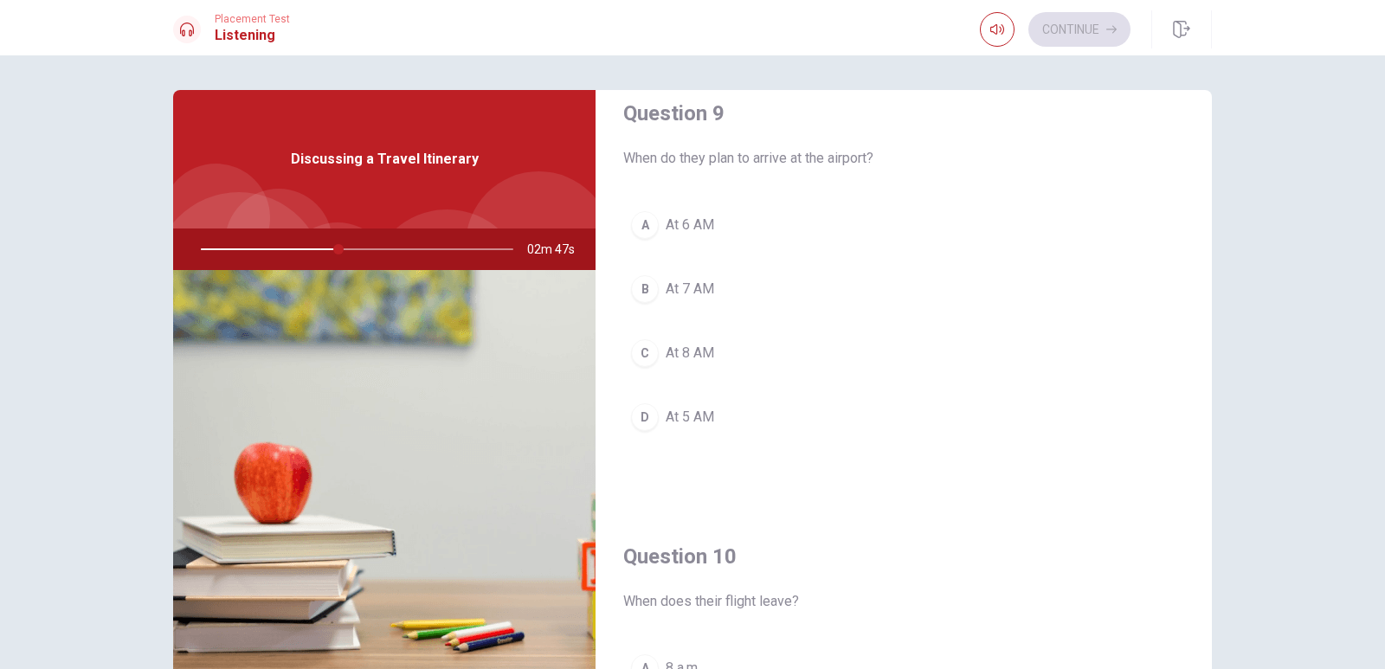
click at [645, 224] on div "A" at bounding box center [645, 225] width 28 height 28
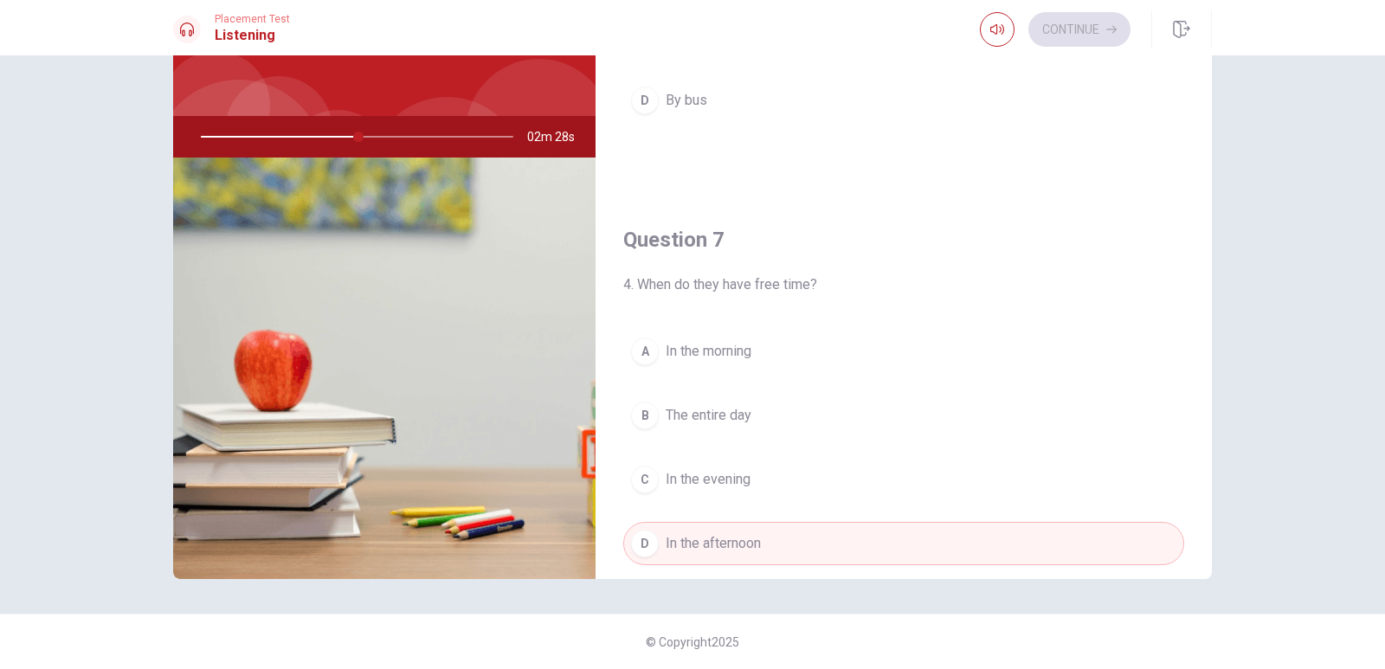
scroll to position [0, 0]
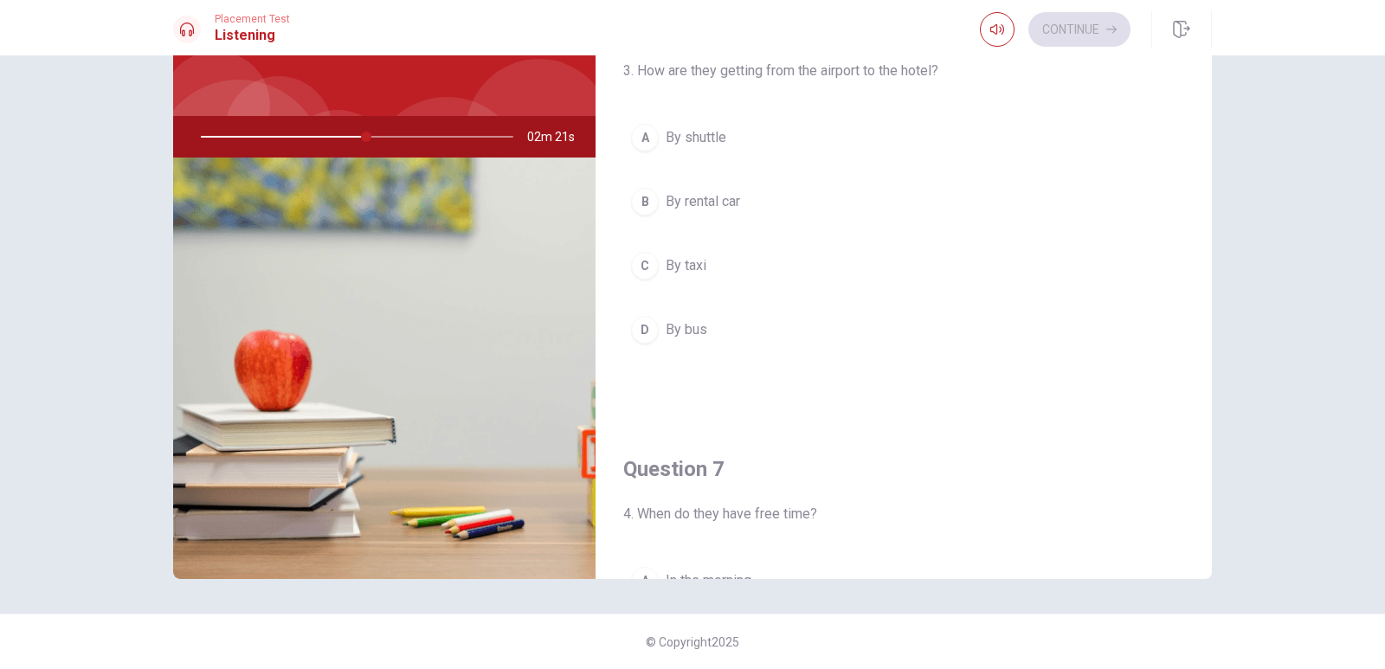
click at [655, 136] on button "A By shuttle" at bounding box center [903, 137] width 561 height 43
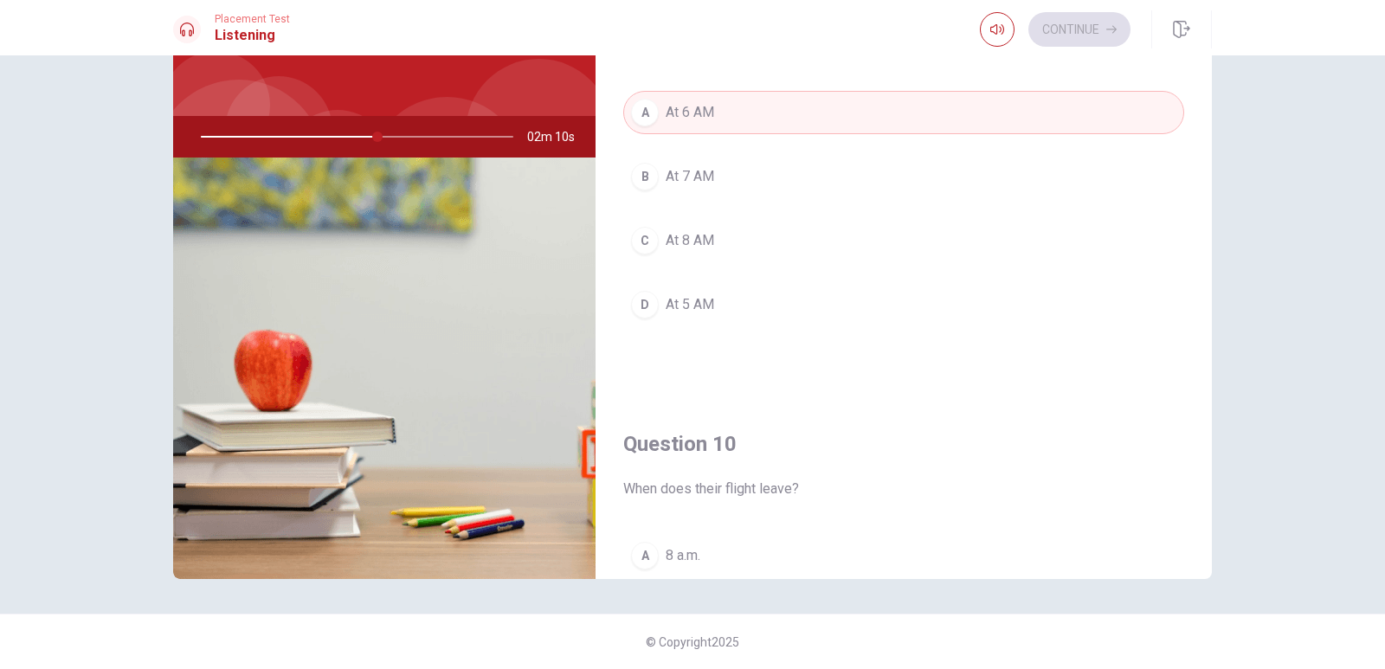
scroll to position [1615, 0]
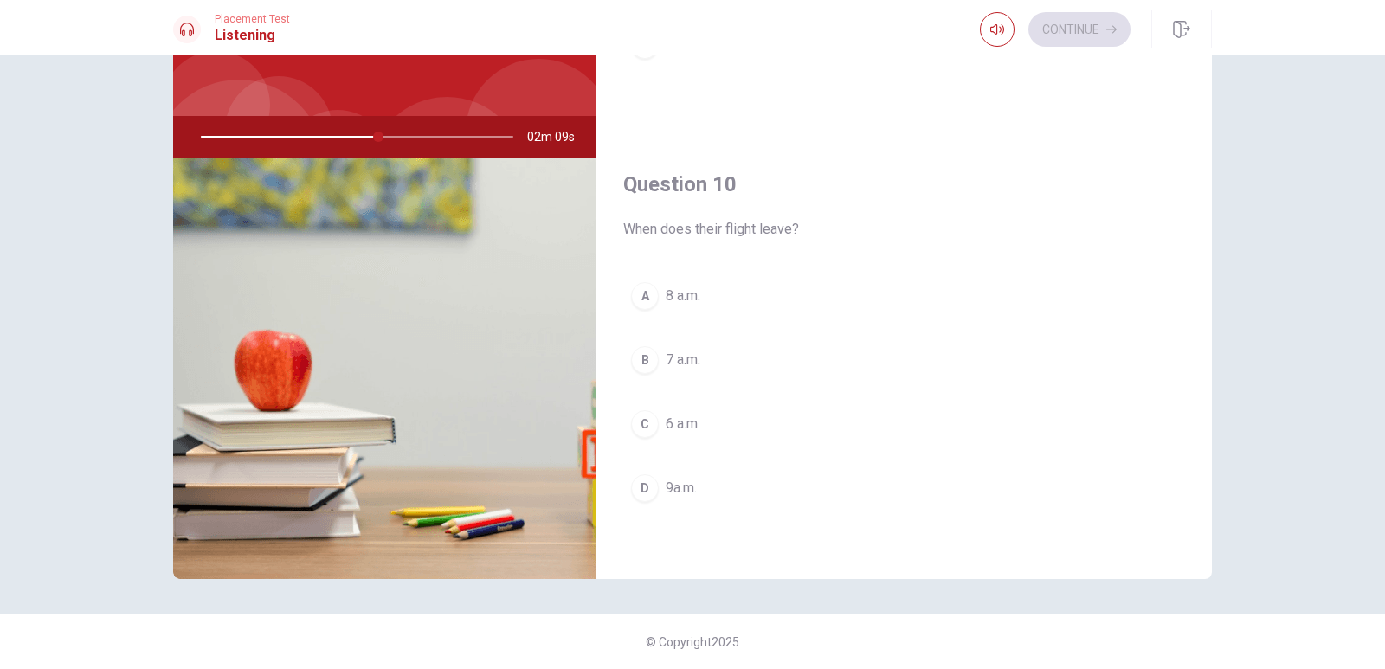
click at [648, 302] on div "A" at bounding box center [645, 296] width 28 height 28
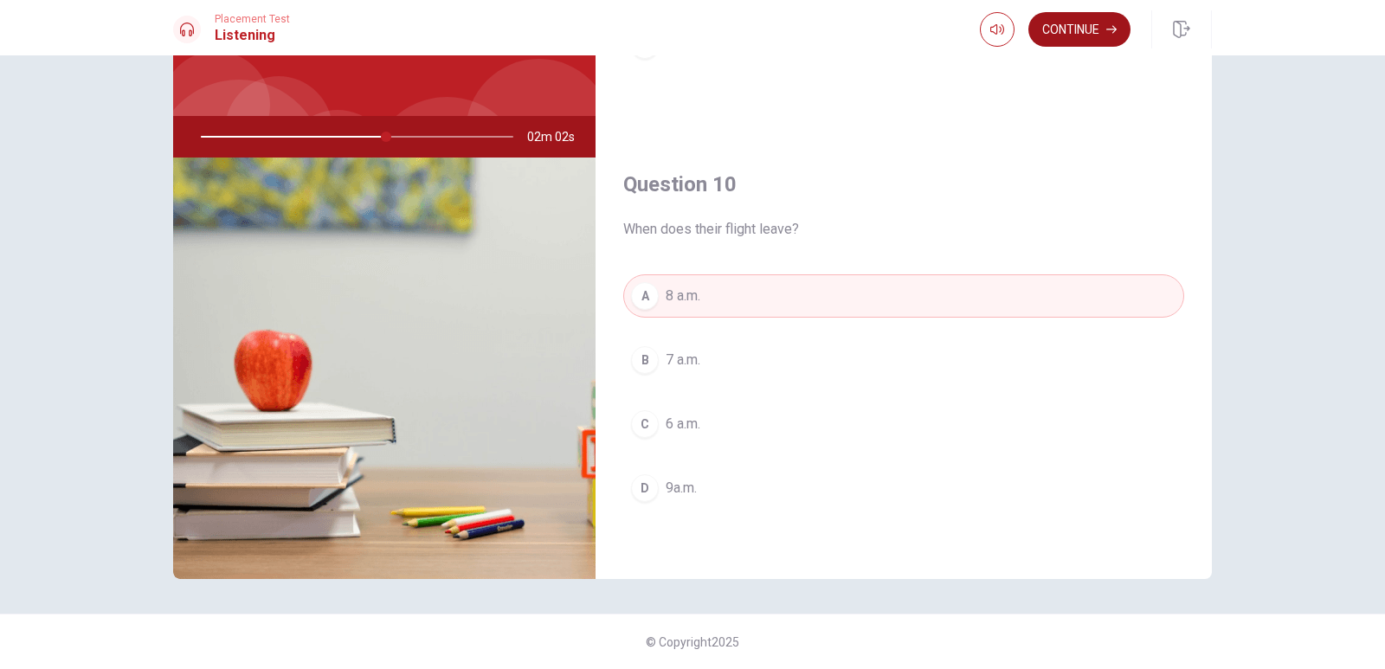
click at [1080, 22] on button "Continue" at bounding box center [1080, 29] width 102 height 35
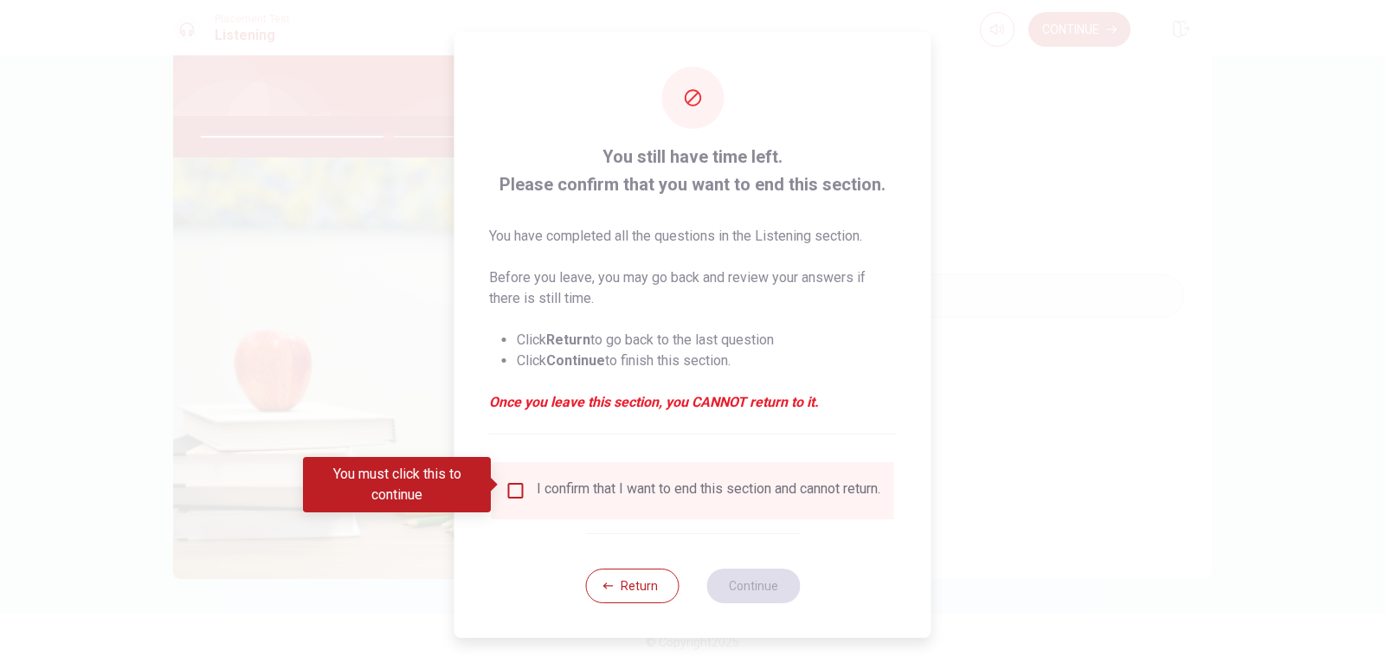
click at [519, 489] on input "You must click this to continue" at bounding box center [516, 490] width 21 height 21
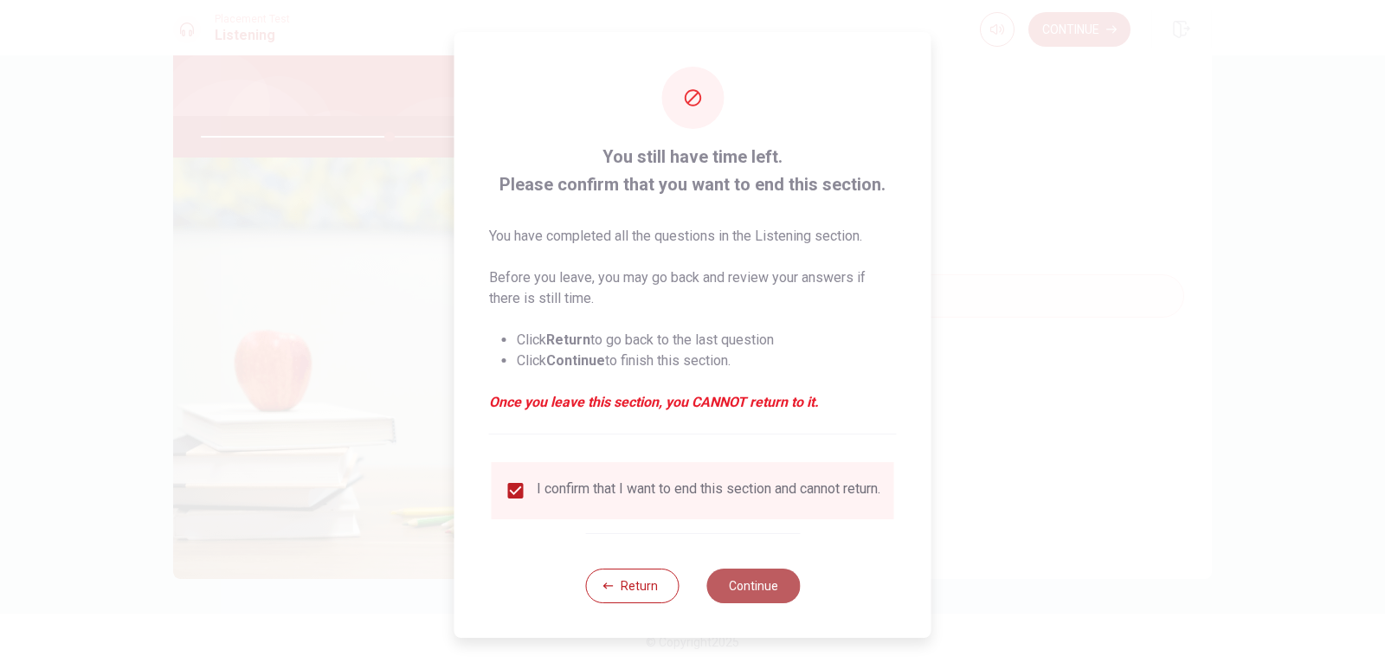
click at [757, 591] on button "Continue" at bounding box center [753, 586] width 94 height 35
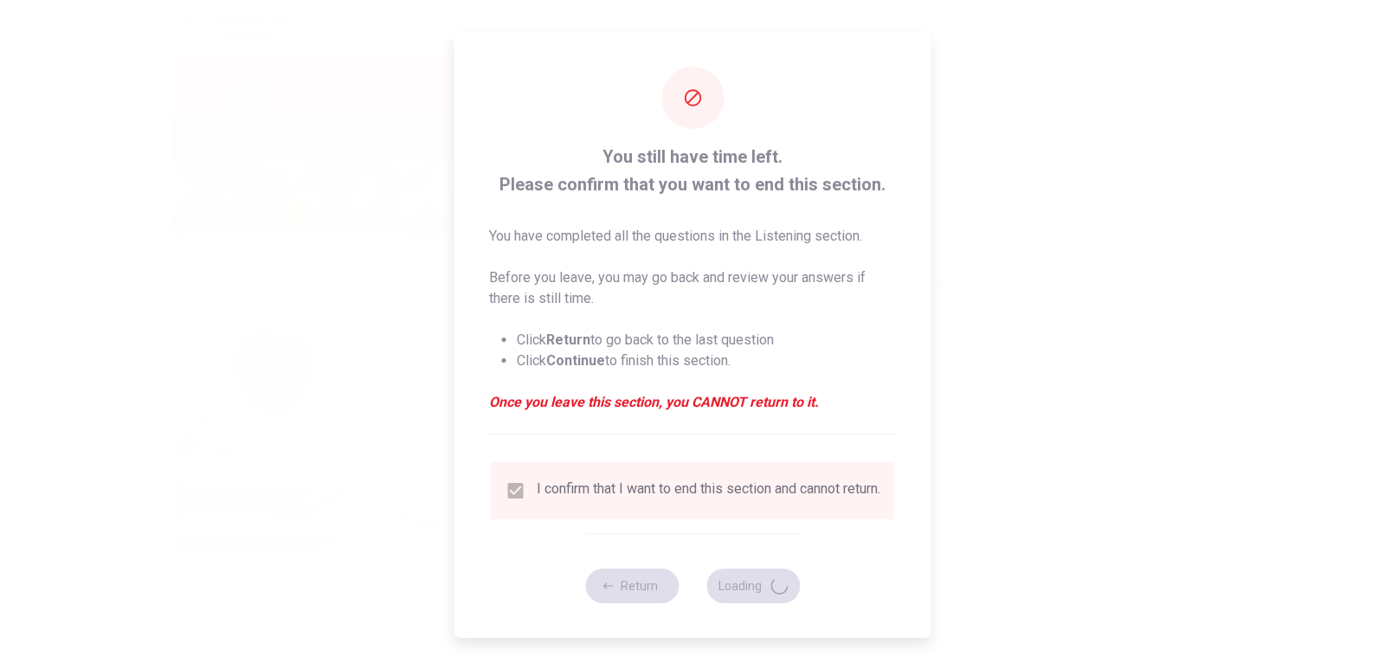
type input "61"
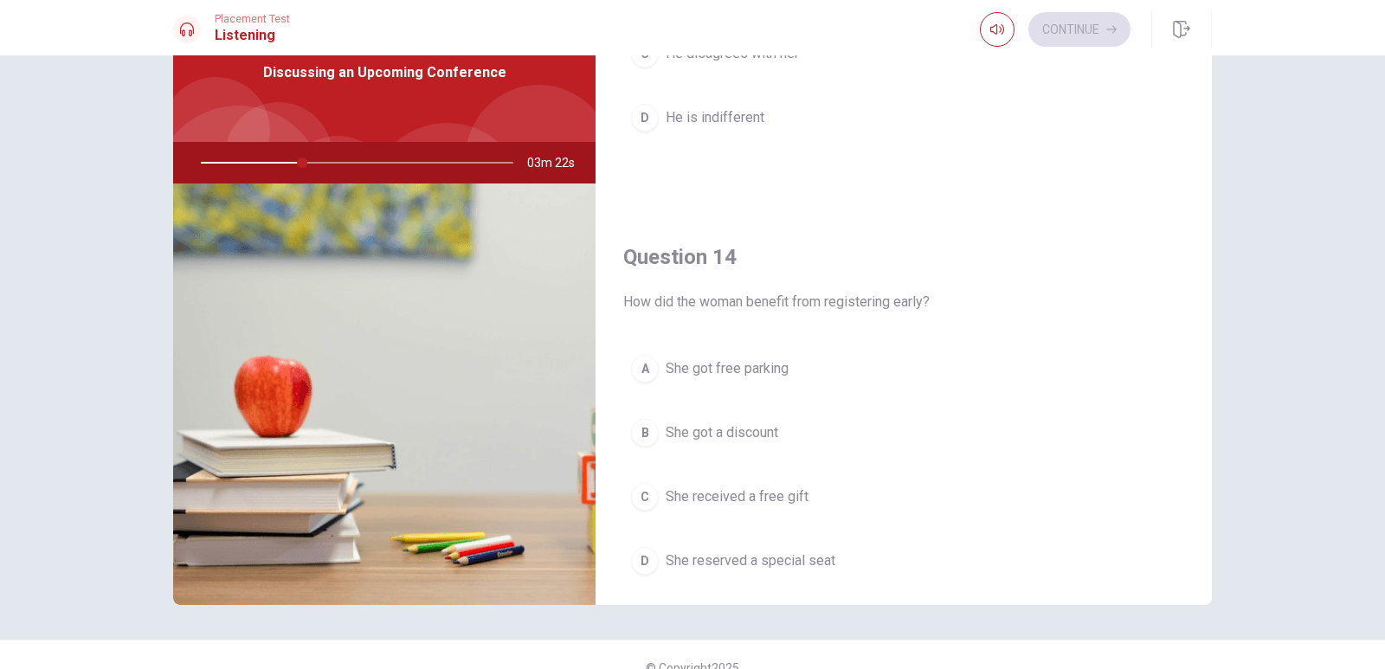
scroll to position [1125, 0]
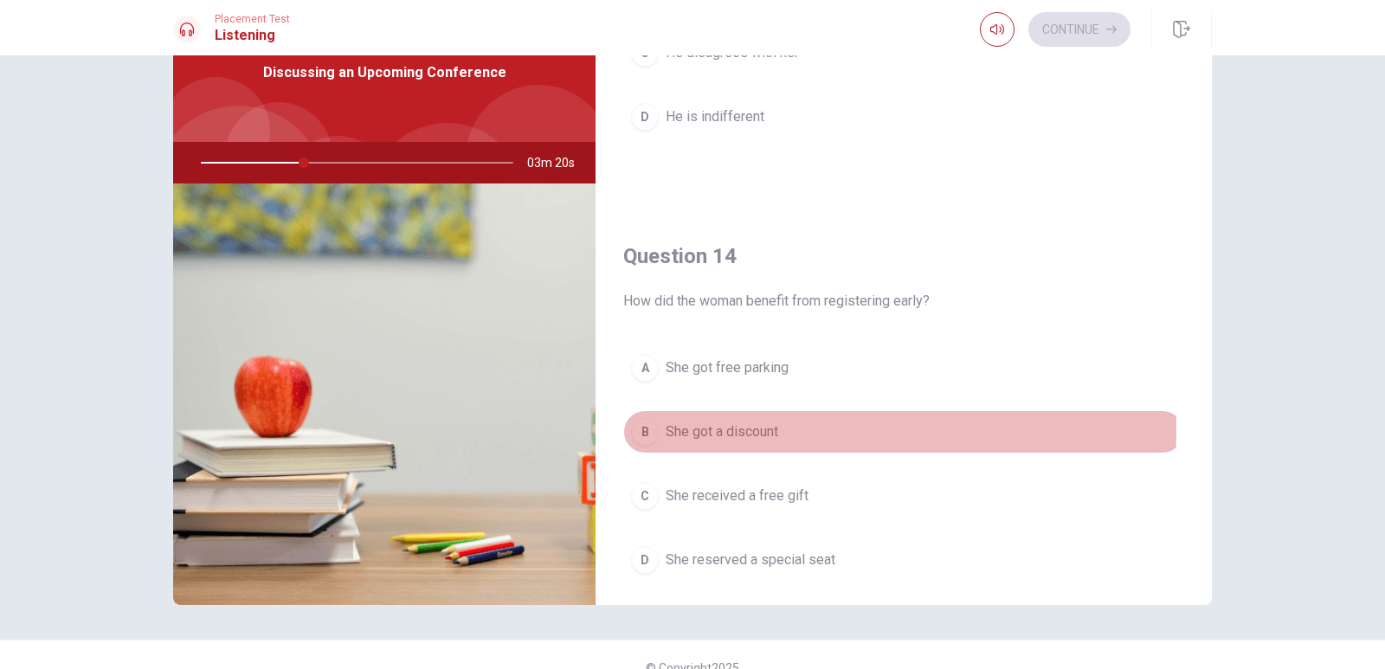
click at [642, 429] on div "B" at bounding box center [645, 432] width 28 height 28
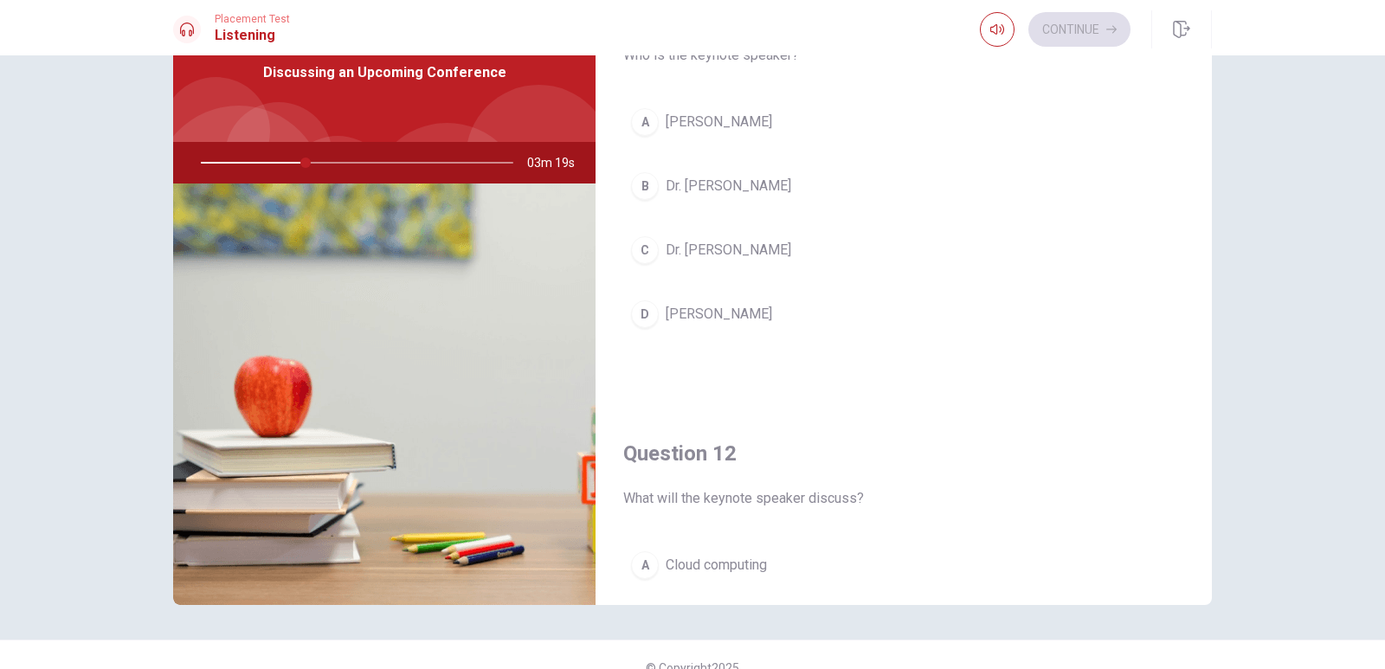
scroll to position [0, 0]
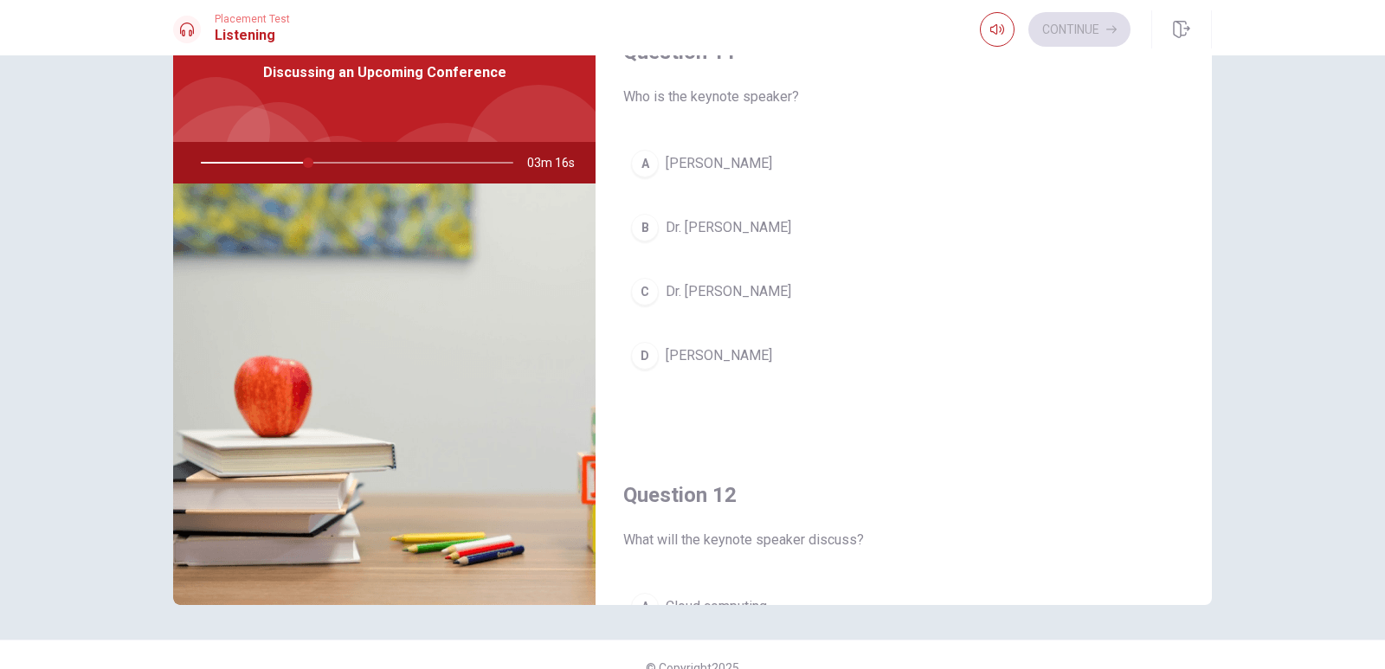
click at [647, 351] on div "D" at bounding box center [645, 356] width 28 height 28
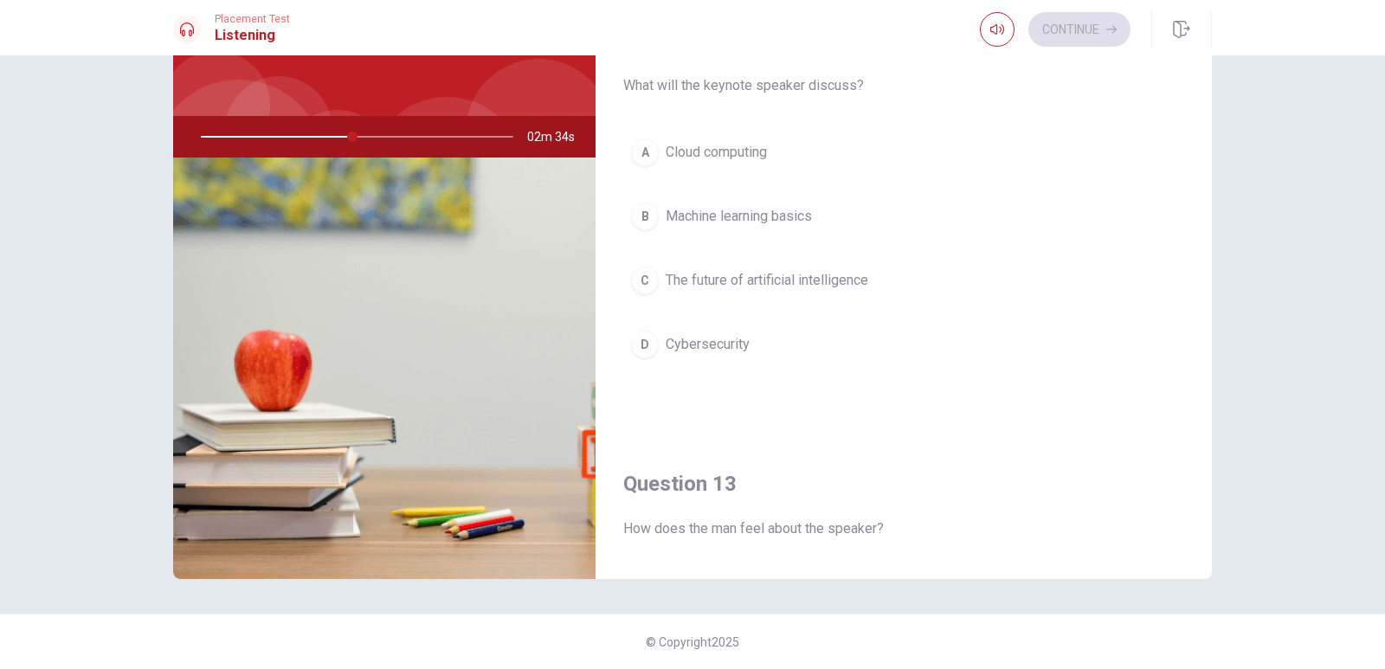
scroll to position [316, 0]
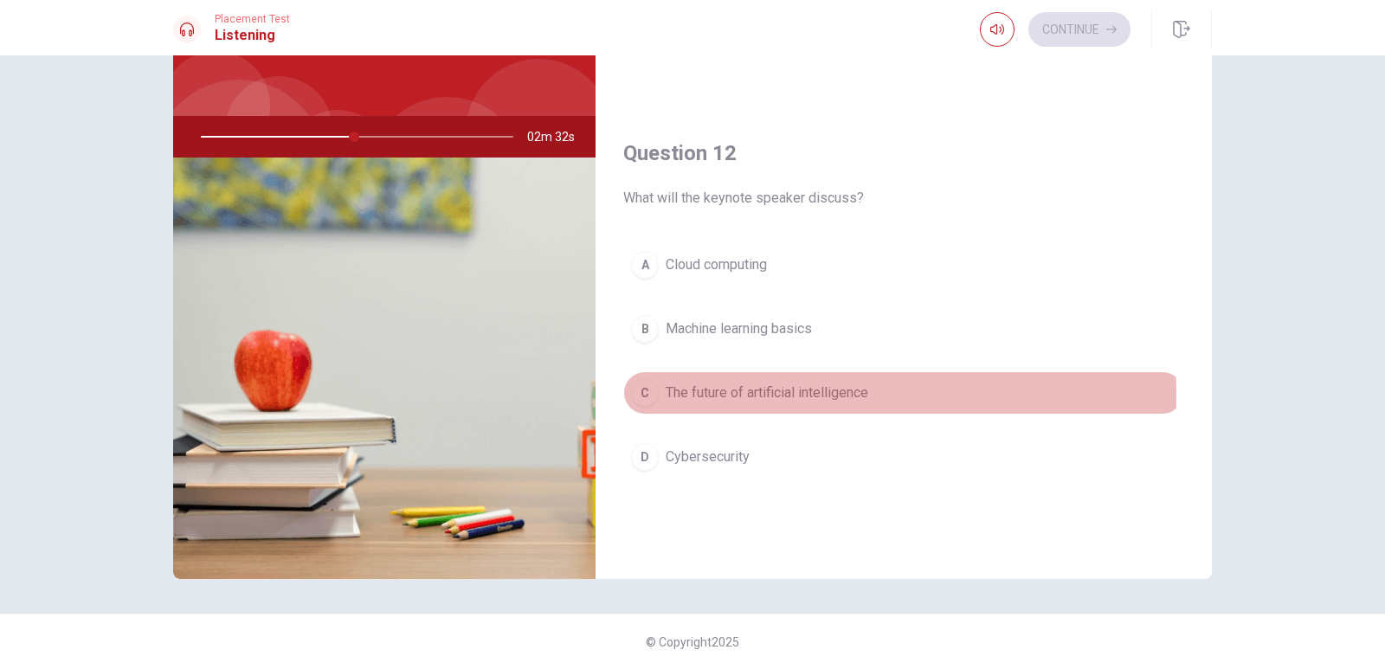
click at [637, 396] on div "C" at bounding box center [645, 393] width 28 height 28
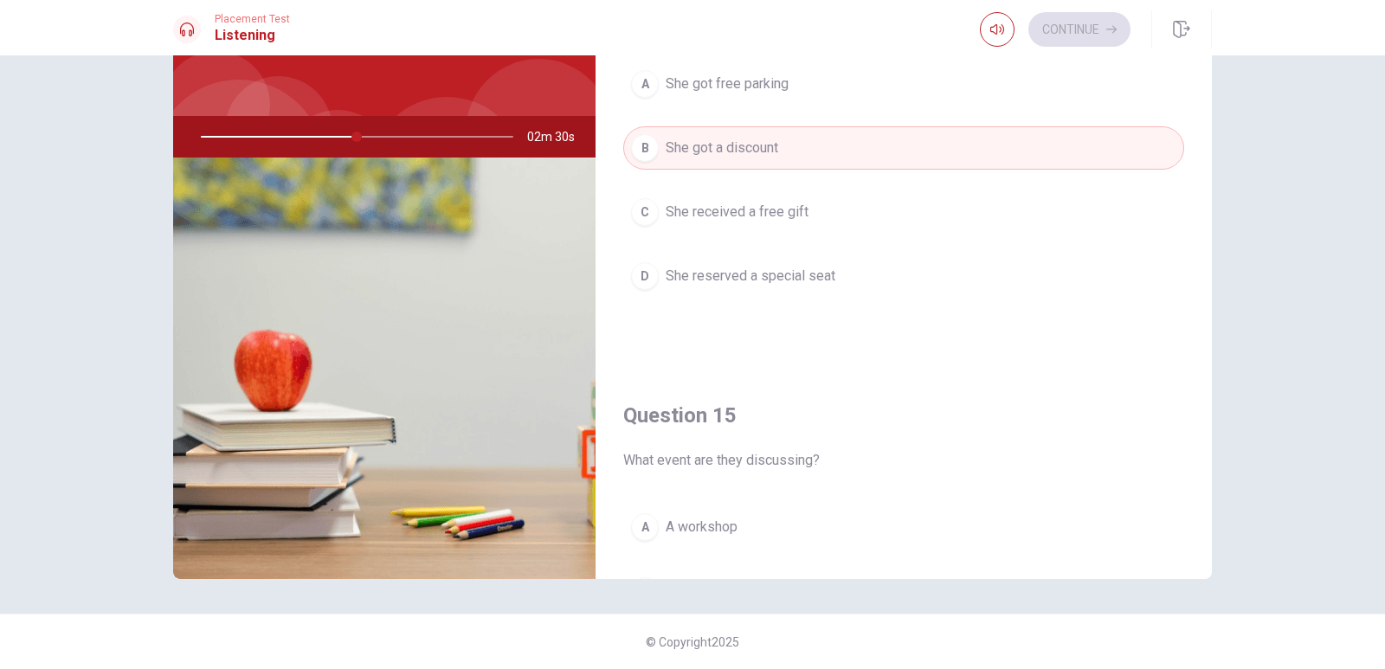
scroll to position [1615, 0]
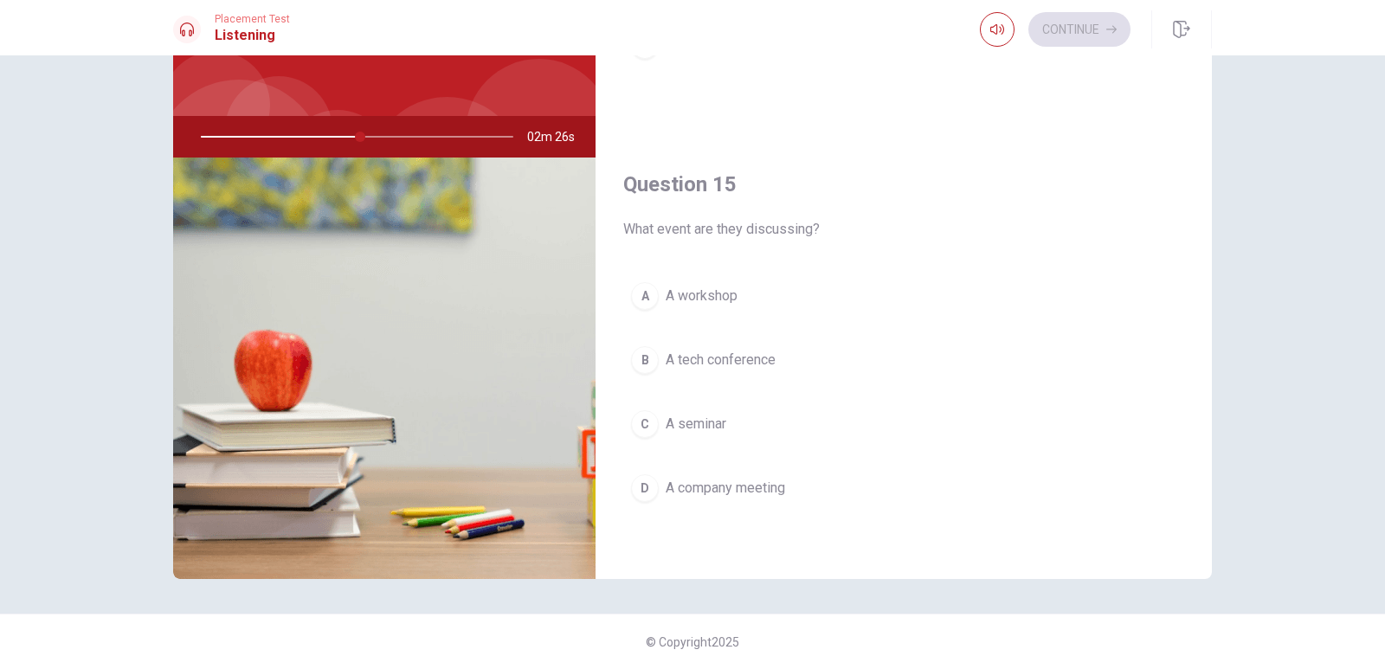
click at [637, 357] on div "B" at bounding box center [645, 360] width 28 height 28
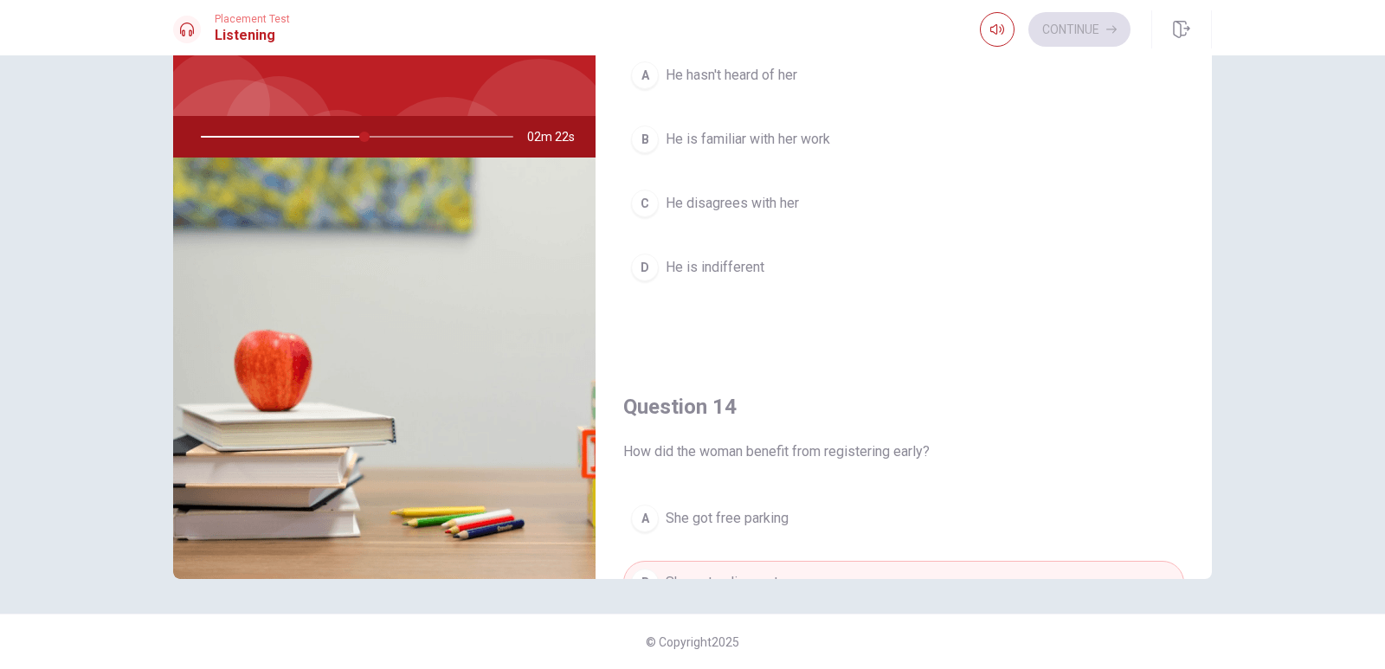
scroll to position [835, 0]
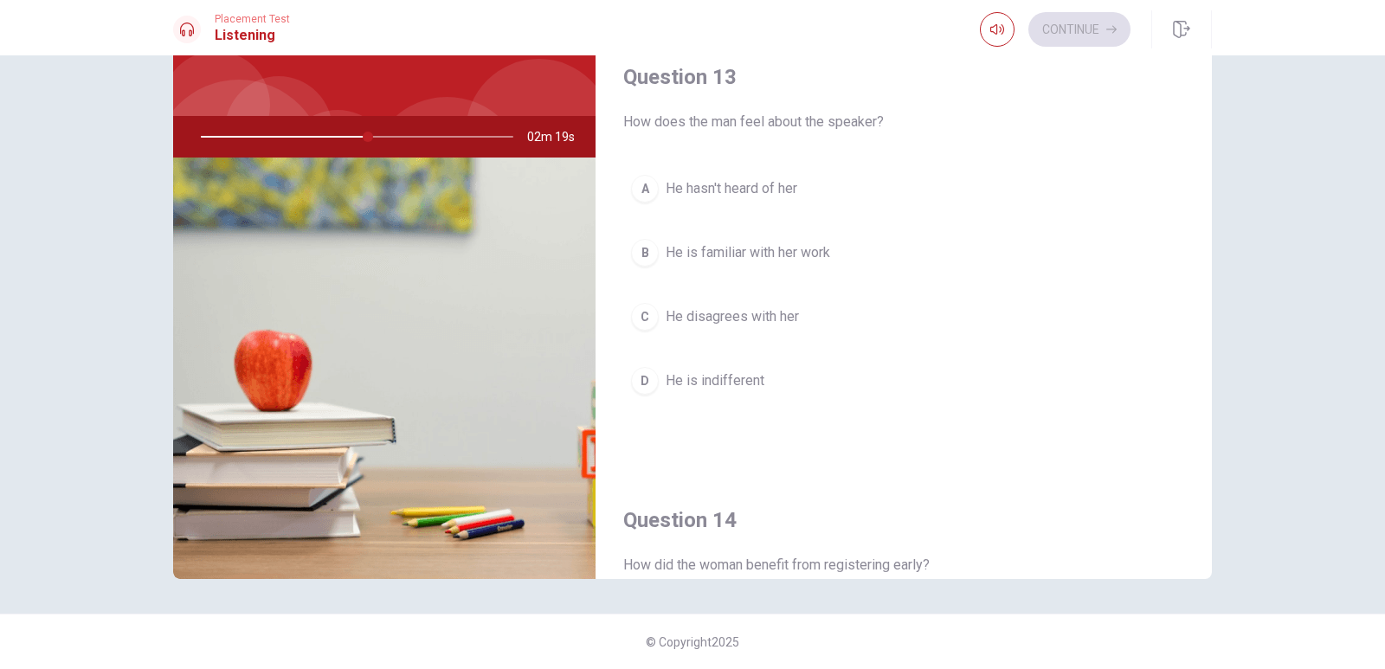
click at [639, 238] on button "B He is familiar with her work" at bounding box center [903, 252] width 561 height 43
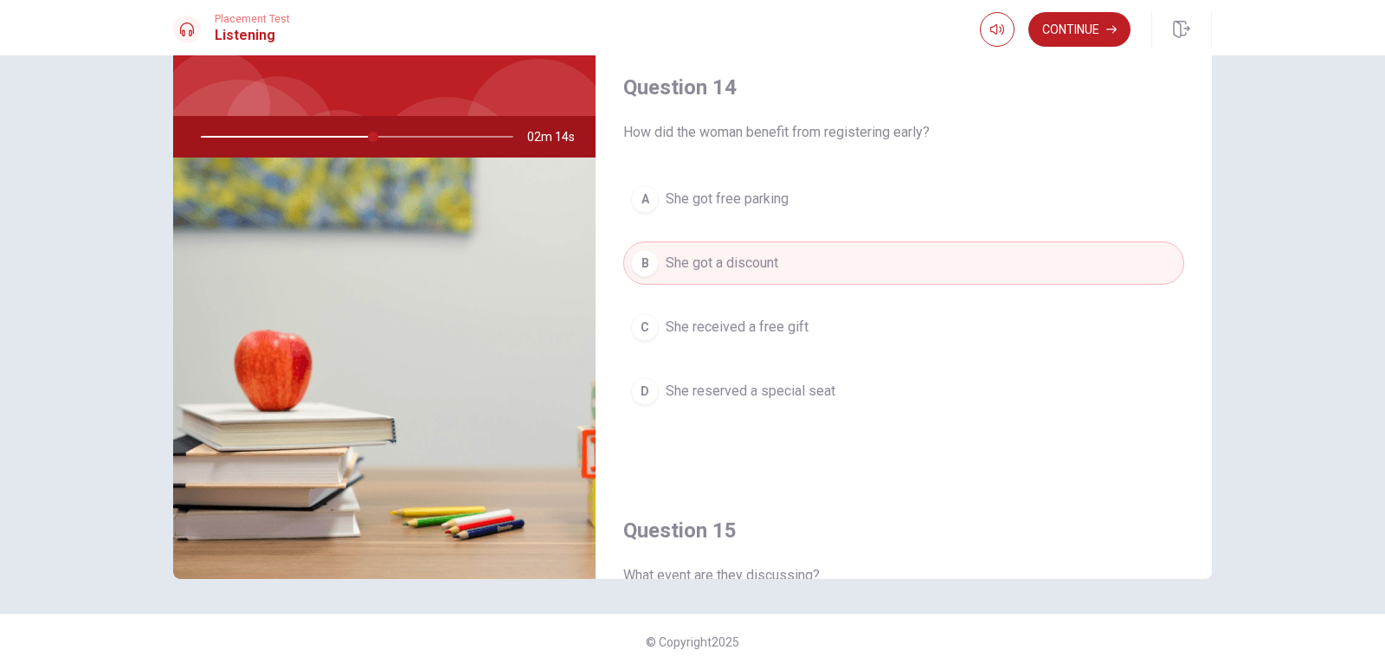
scroll to position [1615, 0]
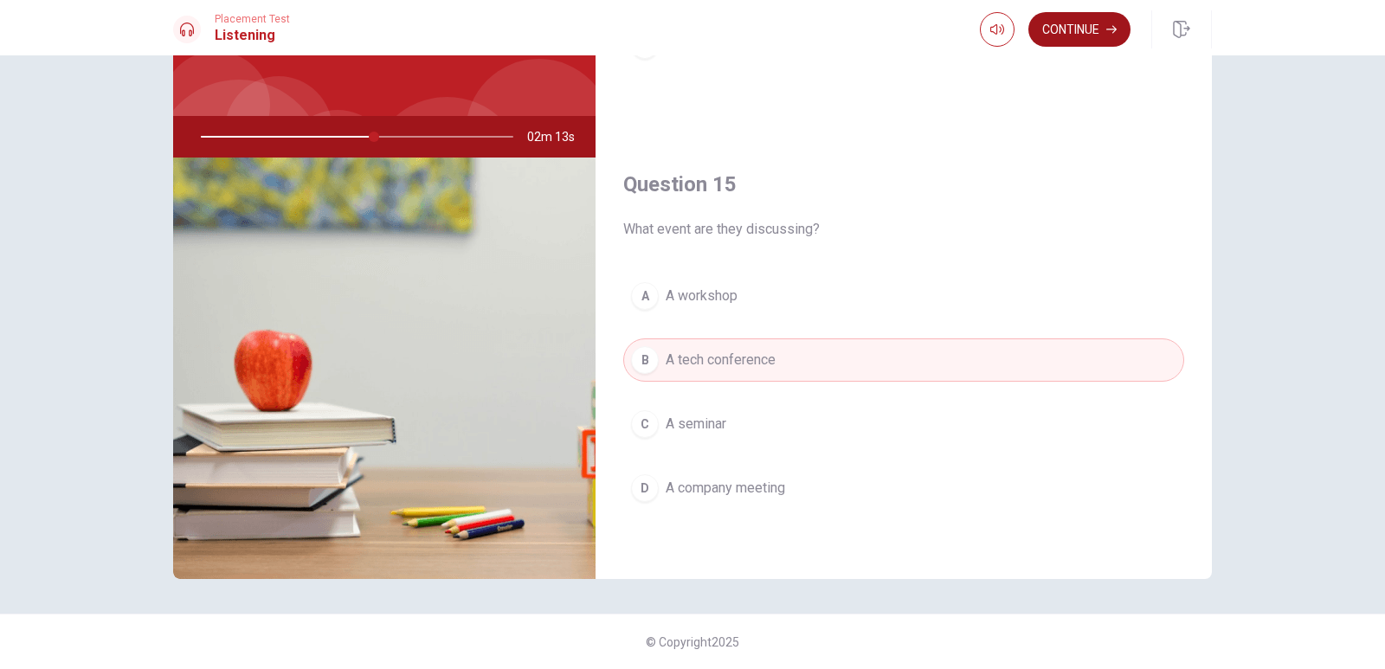
click at [1121, 15] on button "Continue" at bounding box center [1080, 29] width 102 height 35
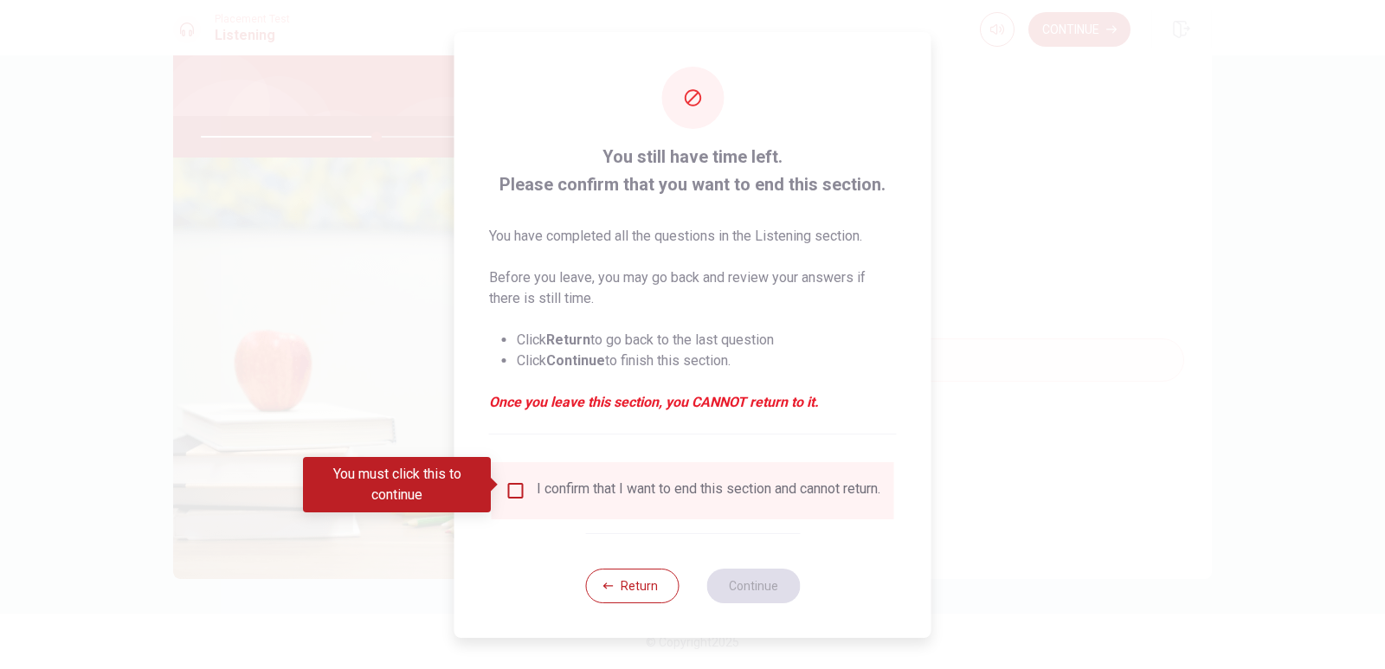
click at [526, 485] on div "I confirm that I want to end this section and cannot return." at bounding box center [693, 490] width 375 height 21
click at [513, 482] on input "You must click this to continue" at bounding box center [516, 490] width 21 height 21
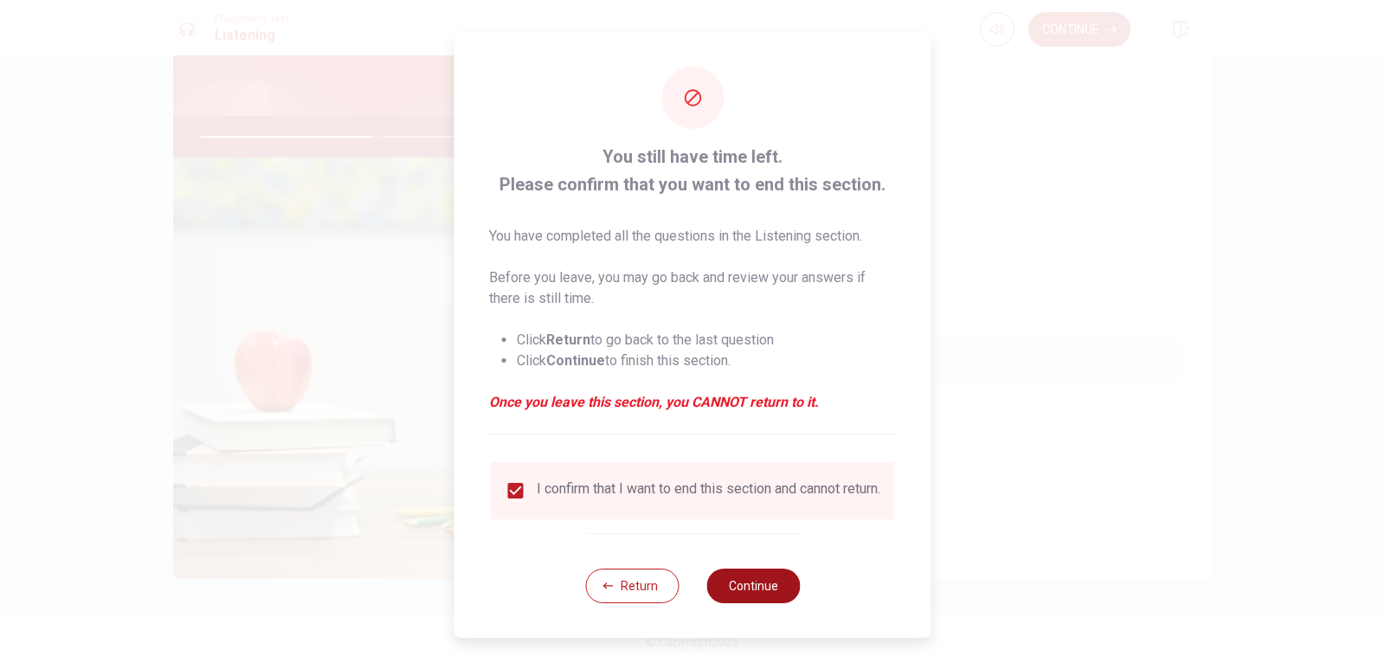
click at [754, 583] on button "Continue" at bounding box center [753, 586] width 94 height 35
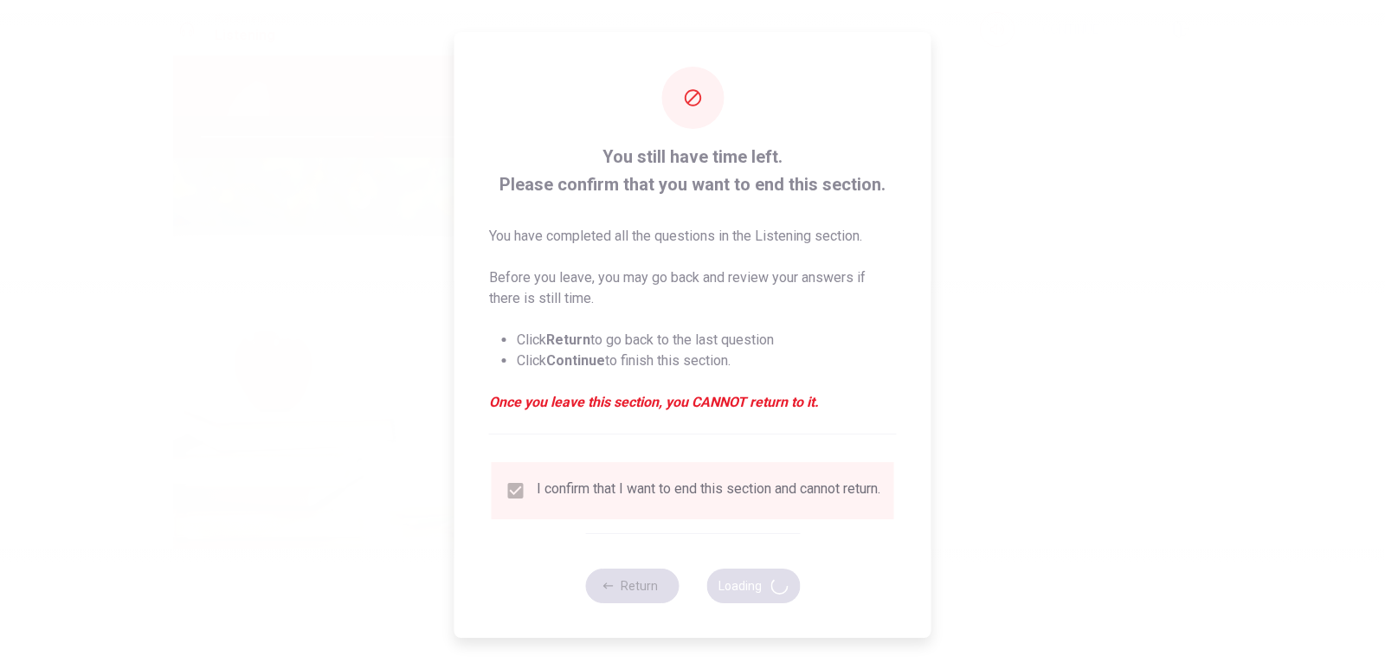
type input "57"
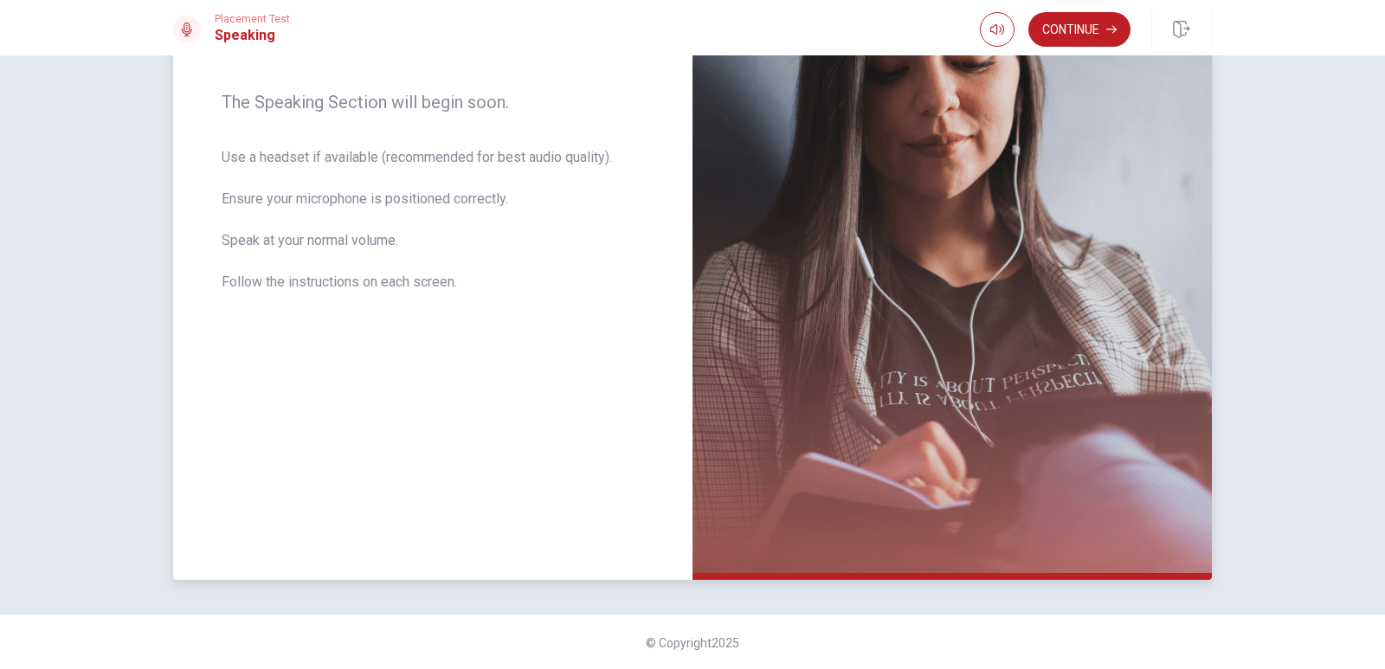
scroll to position [266, 0]
click at [1087, 26] on button "Continue" at bounding box center [1080, 29] width 102 height 35
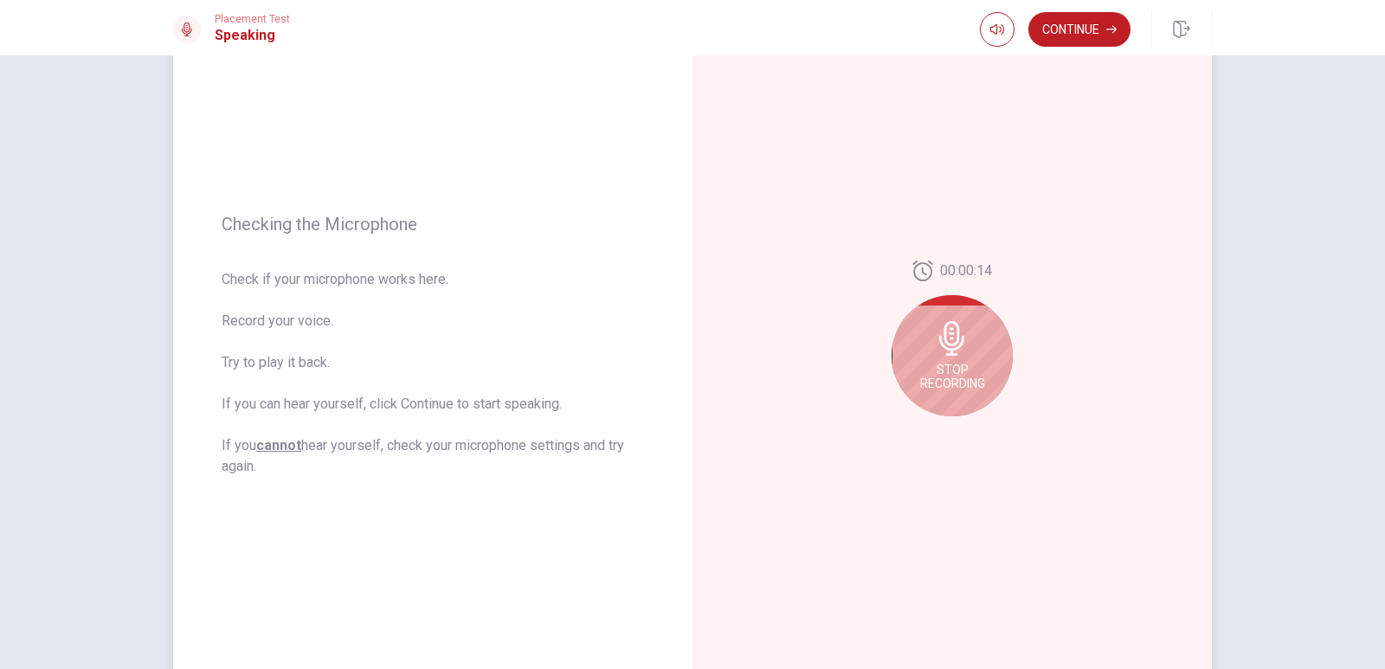
scroll to position [93, 0]
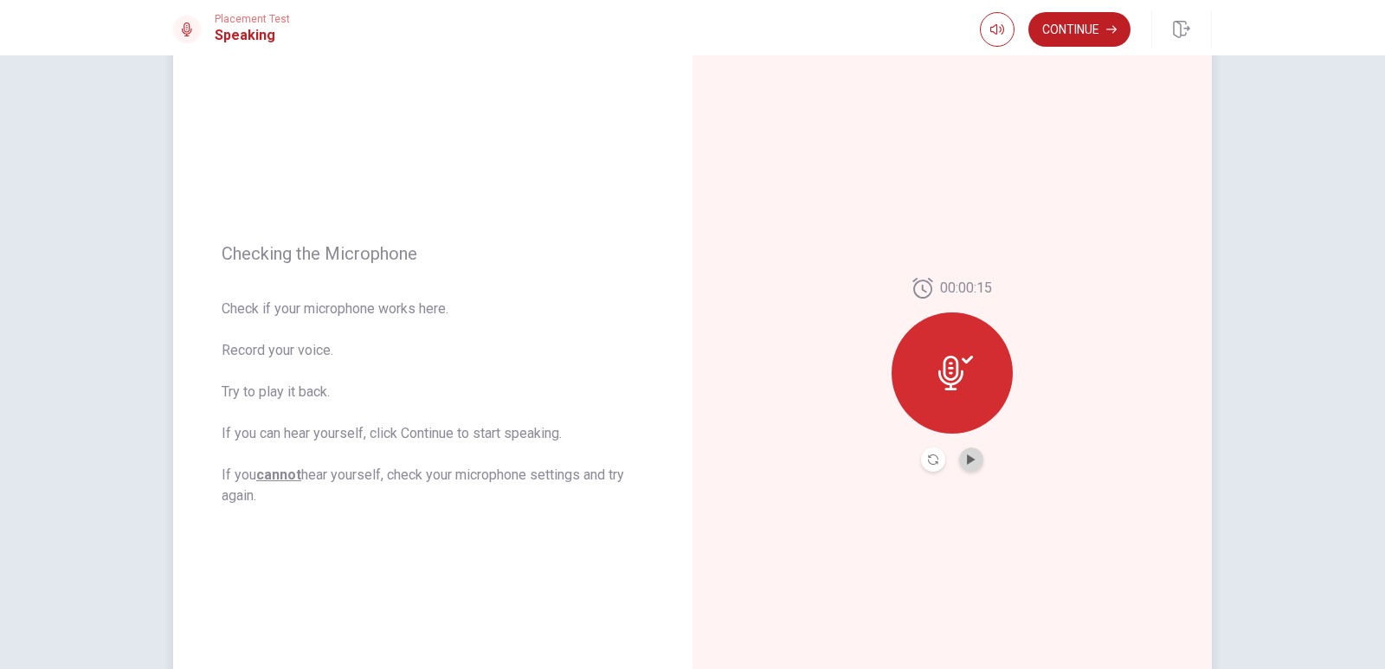
click at [962, 465] on button "Play Audio" at bounding box center [971, 460] width 24 height 24
click at [935, 453] on button "Record Again" at bounding box center [933, 460] width 24 height 24
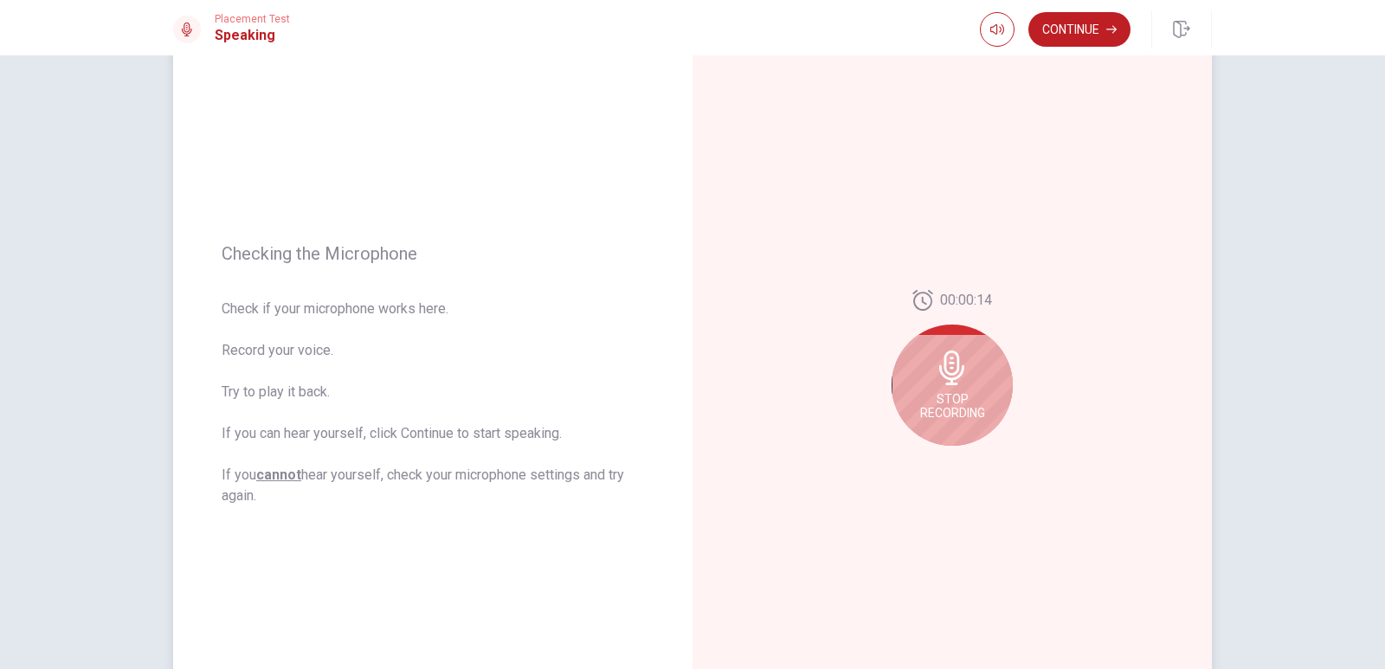
click at [944, 401] on span "Stop Recording" at bounding box center [952, 406] width 65 height 28
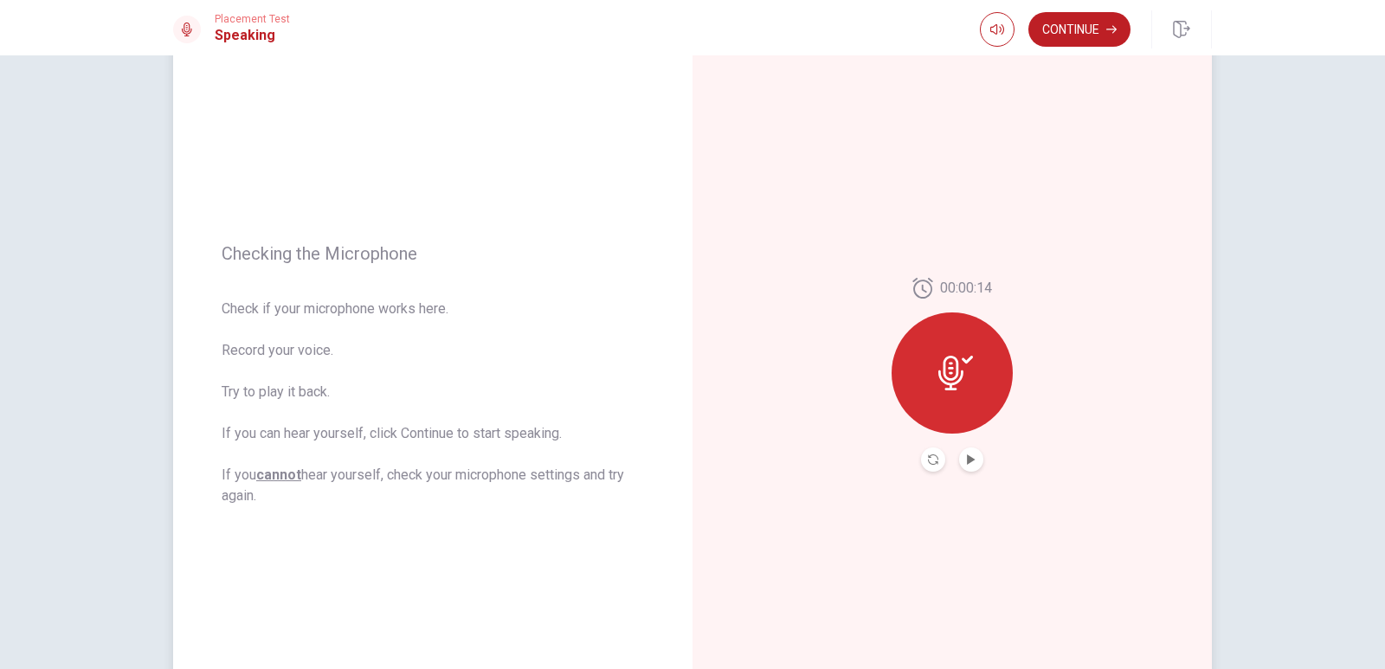
click at [929, 467] on button "Record Again" at bounding box center [933, 460] width 24 height 24
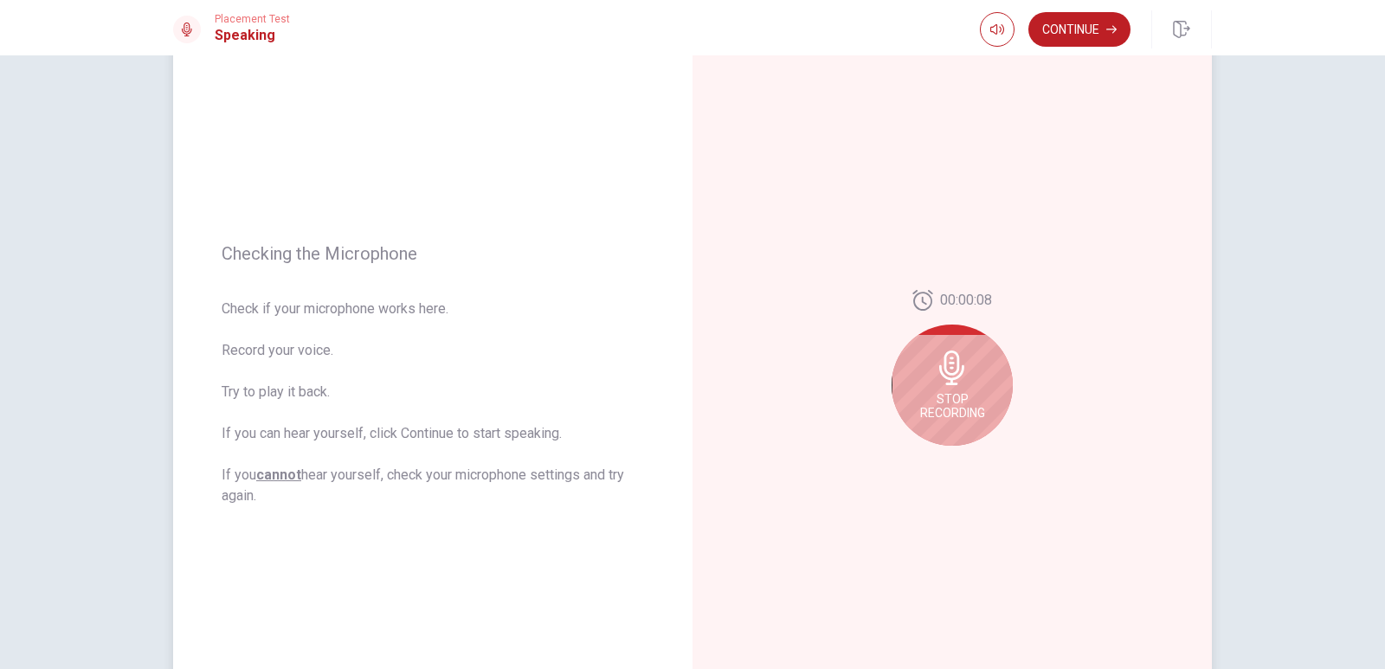
click at [944, 375] on icon at bounding box center [951, 368] width 25 height 35
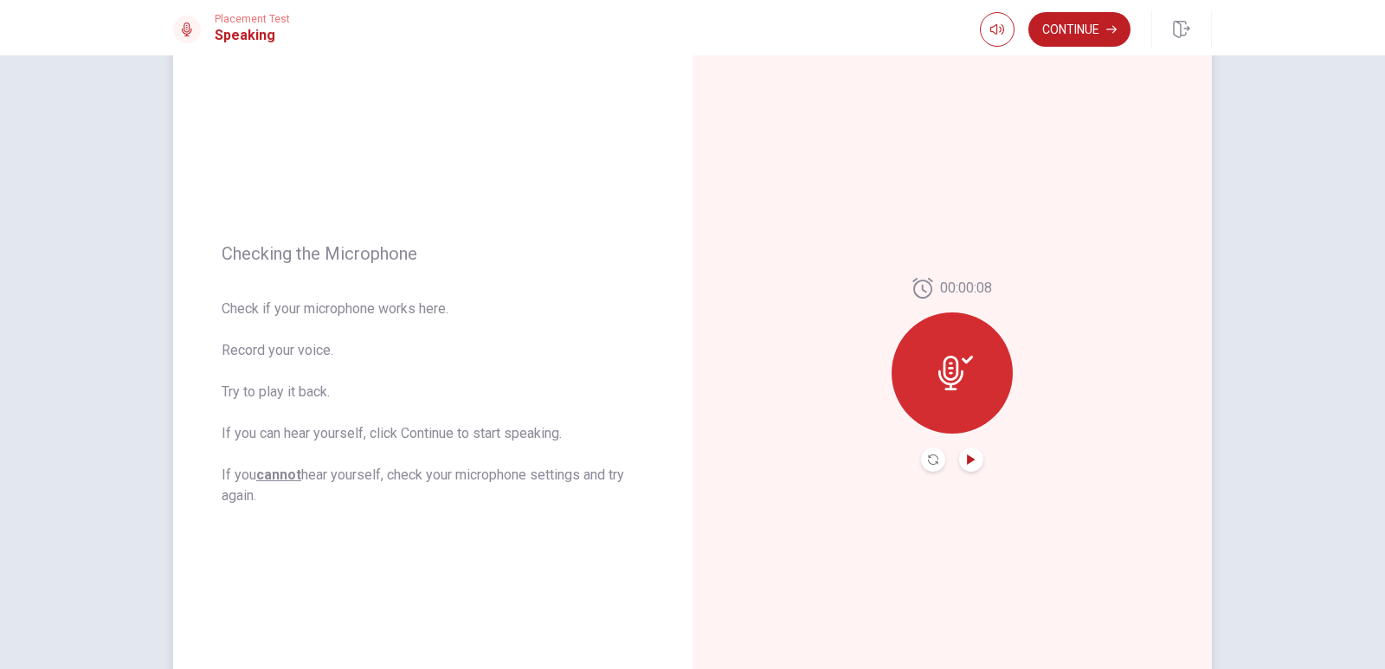
click at [967, 461] on icon "Play Audio" at bounding box center [971, 460] width 8 height 10
click at [936, 467] on button "Record Again" at bounding box center [933, 460] width 24 height 24
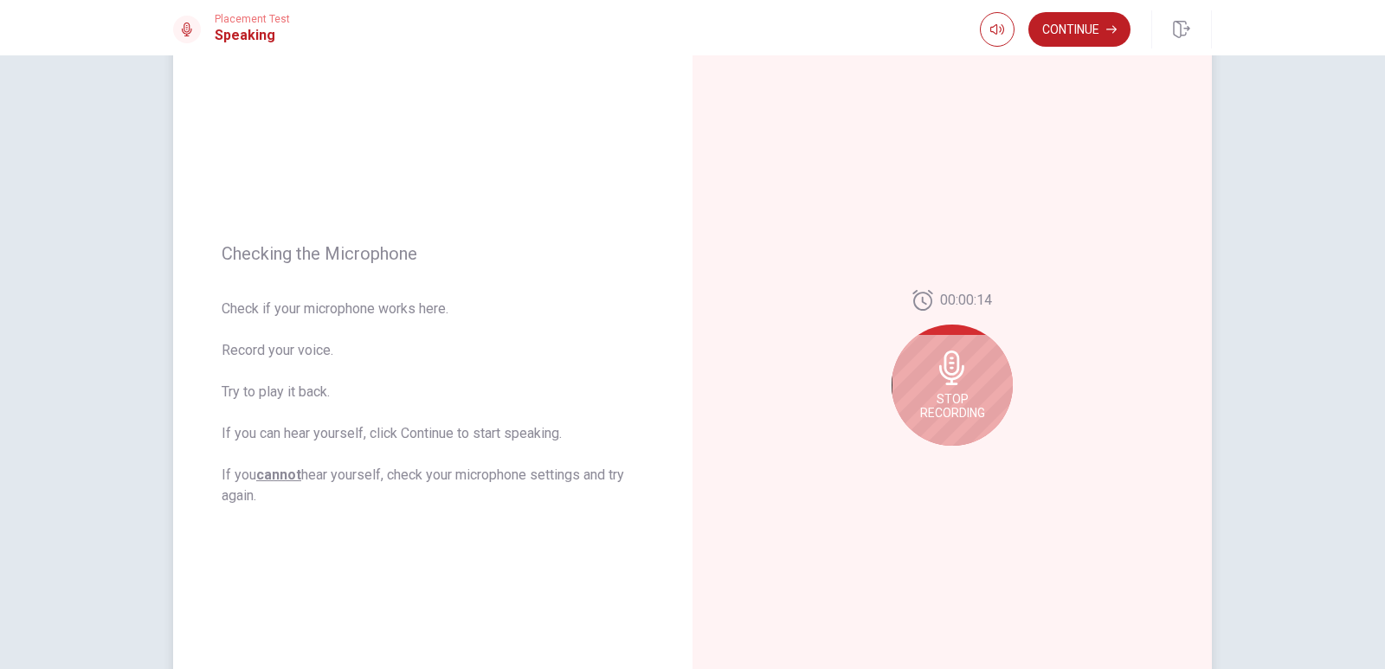
click at [944, 402] on span "Stop Recording" at bounding box center [952, 406] width 65 height 28
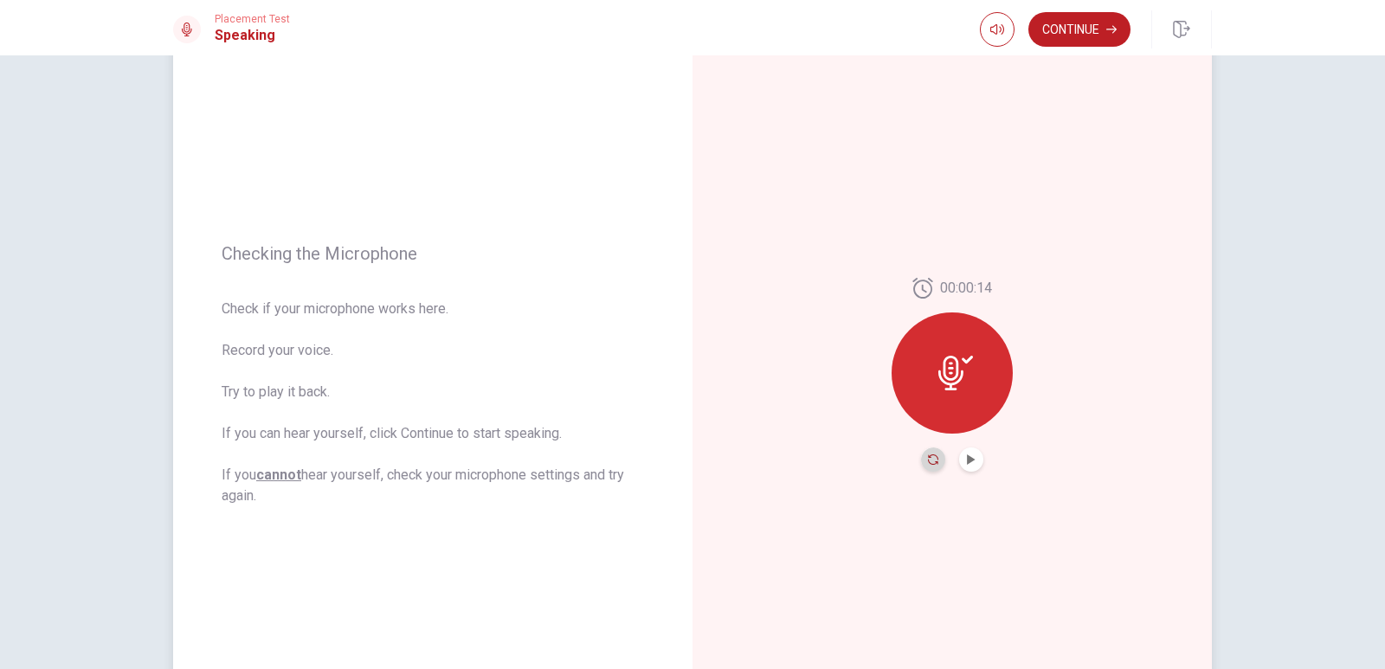
click at [928, 456] on icon "Record Again" at bounding box center [933, 460] width 10 height 10
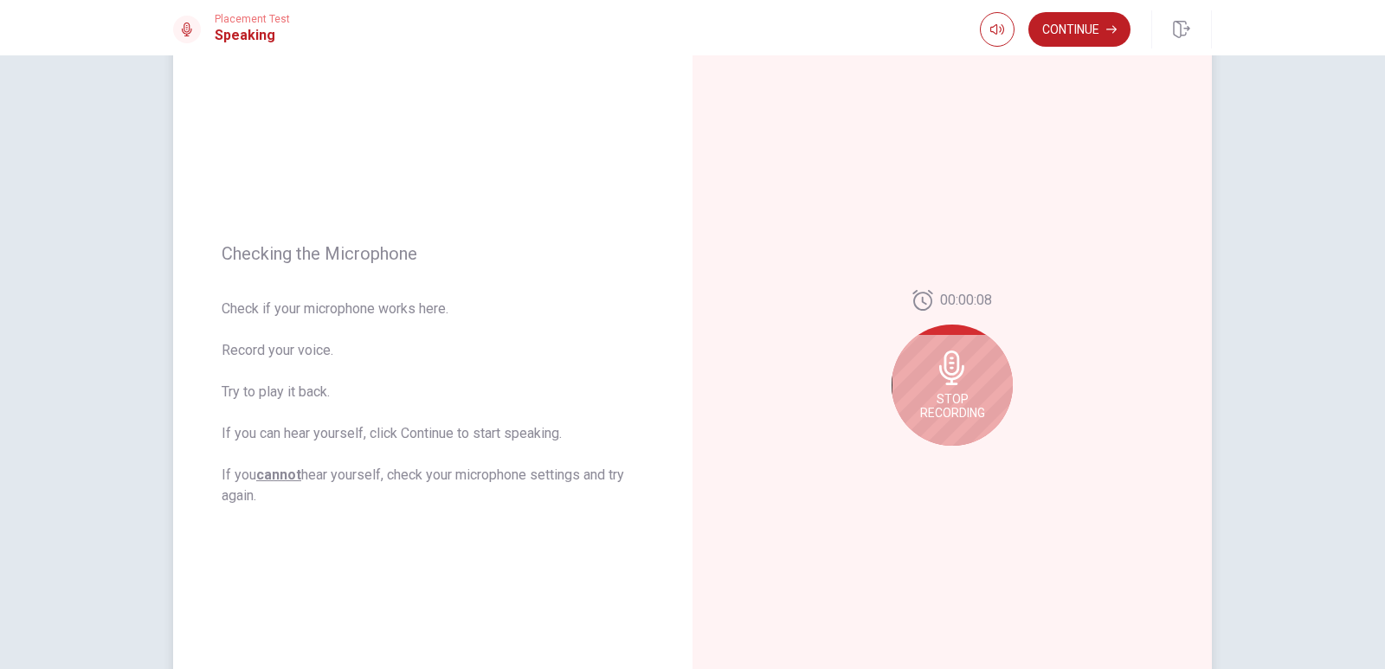
click at [939, 375] on icon at bounding box center [951, 368] width 25 height 35
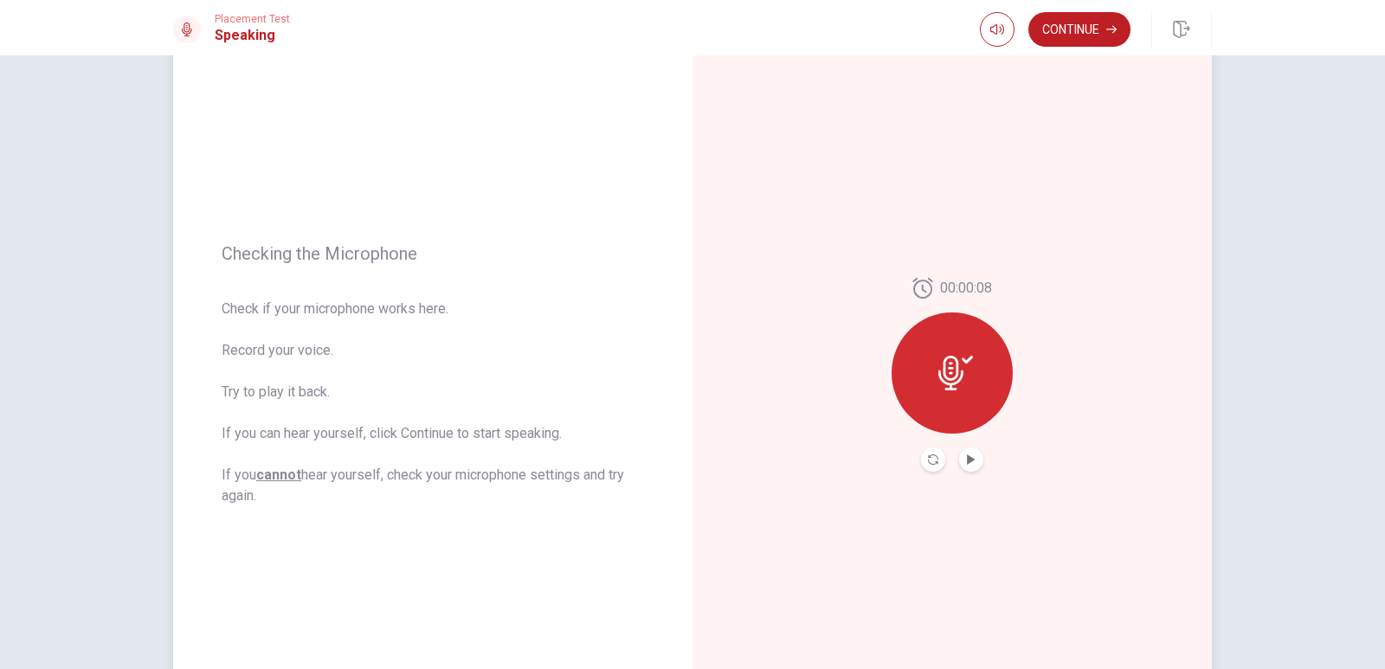
click at [970, 468] on button "Play Audio" at bounding box center [971, 460] width 24 height 24
click at [932, 466] on button "Record Again" at bounding box center [933, 460] width 24 height 24
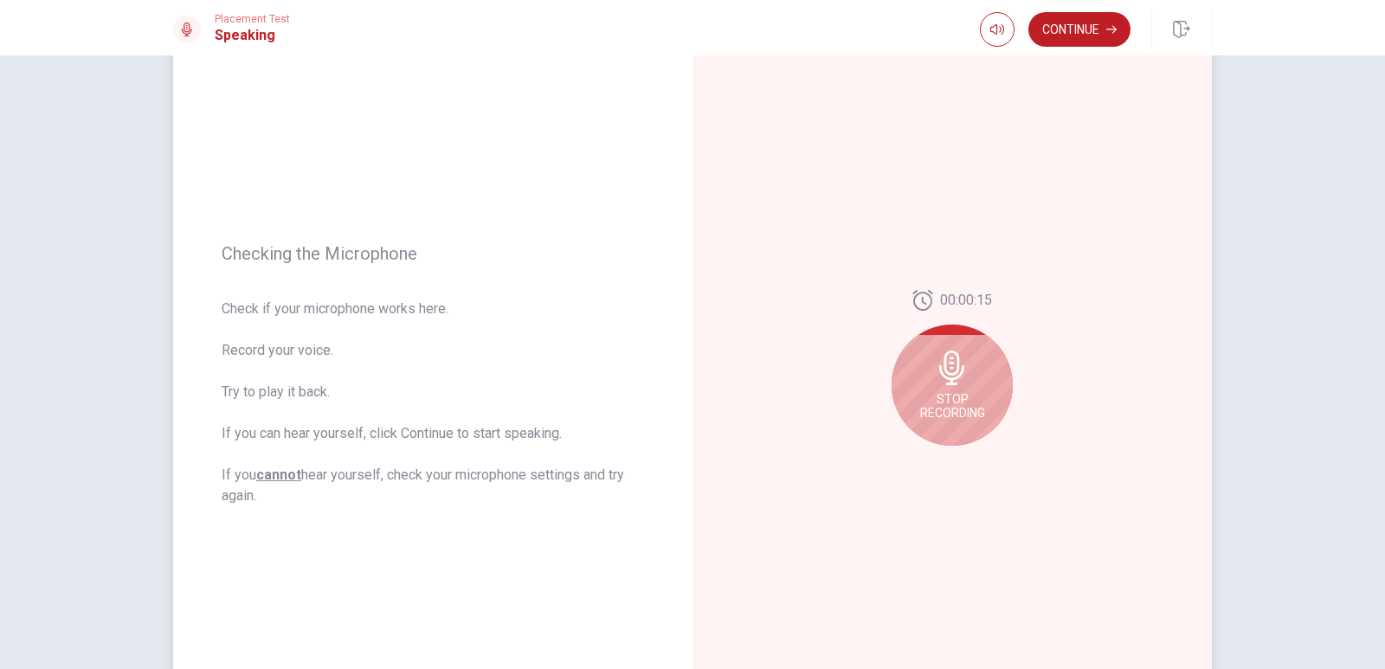
click at [945, 410] on span "Stop Recording" at bounding box center [952, 406] width 65 height 28
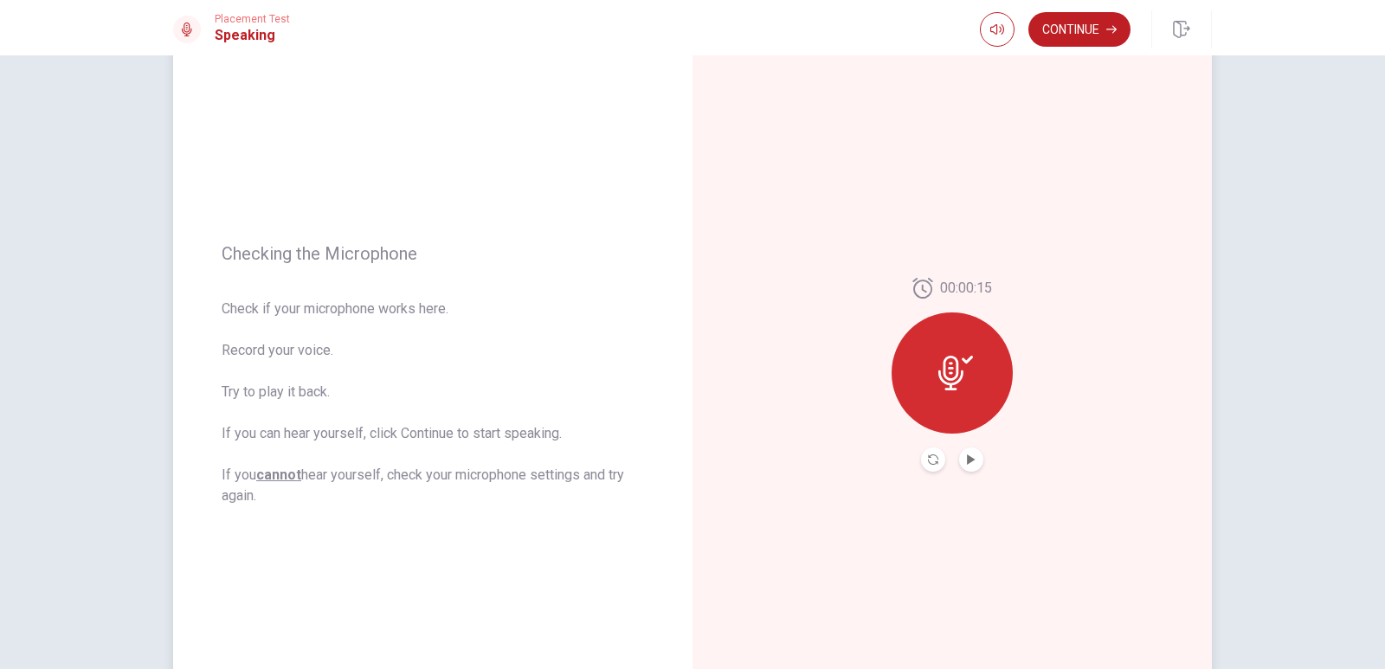
click at [935, 463] on button "Record Again" at bounding box center [933, 460] width 24 height 24
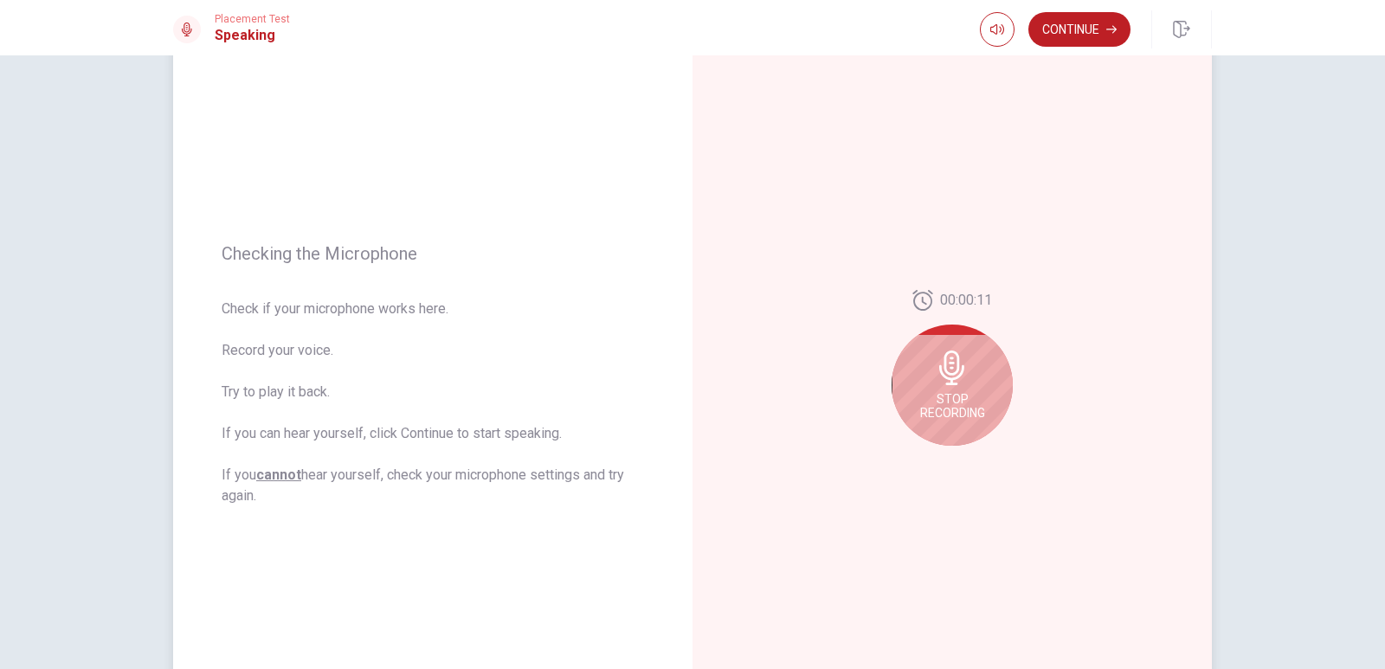
click at [956, 404] on span "Stop Recording" at bounding box center [952, 406] width 65 height 28
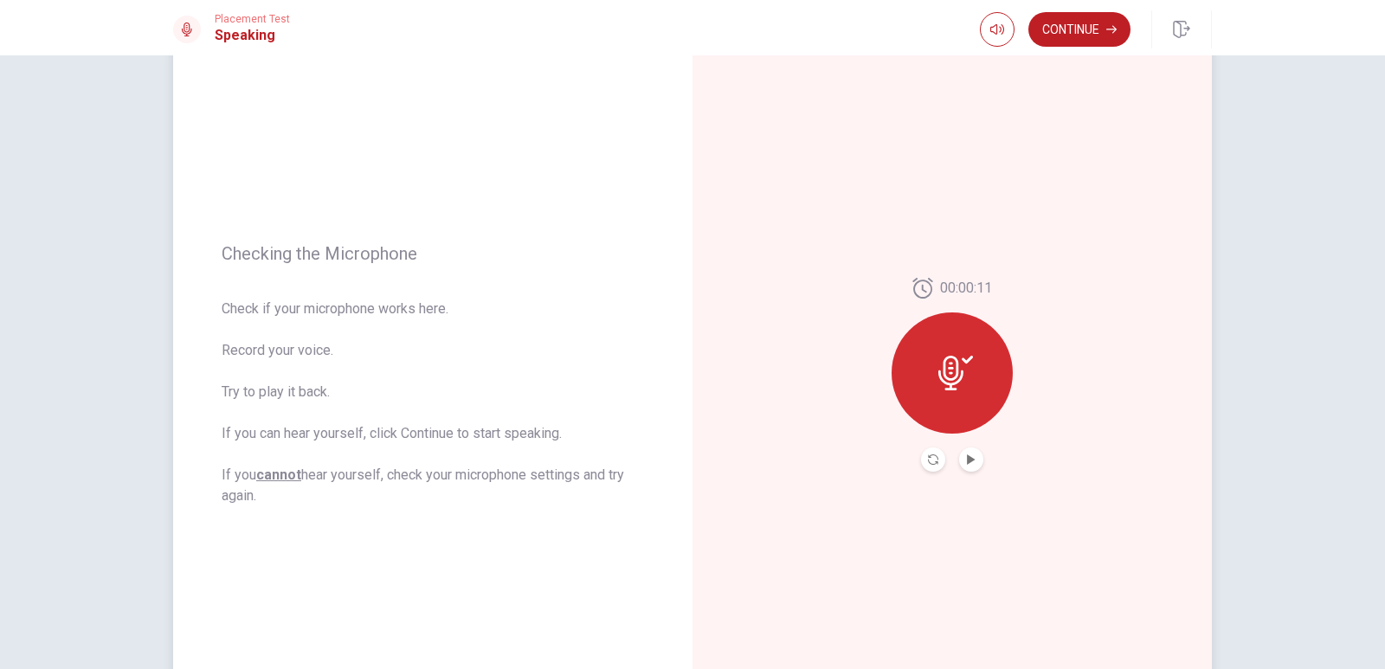
click at [968, 466] on button "Play Audio" at bounding box center [971, 460] width 24 height 24
click at [933, 466] on button "Record Again" at bounding box center [933, 460] width 24 height 24
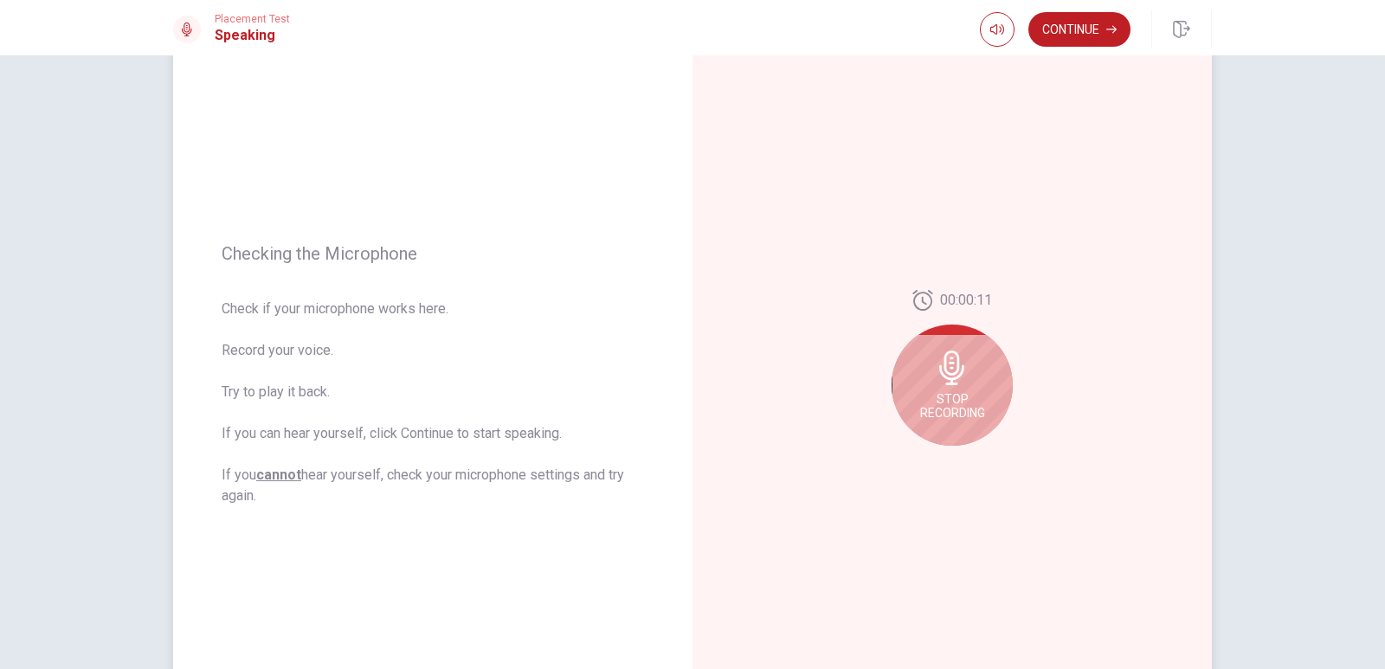
click at [958, 367] on icon at bounding box center [951, 368] width 25 height 35
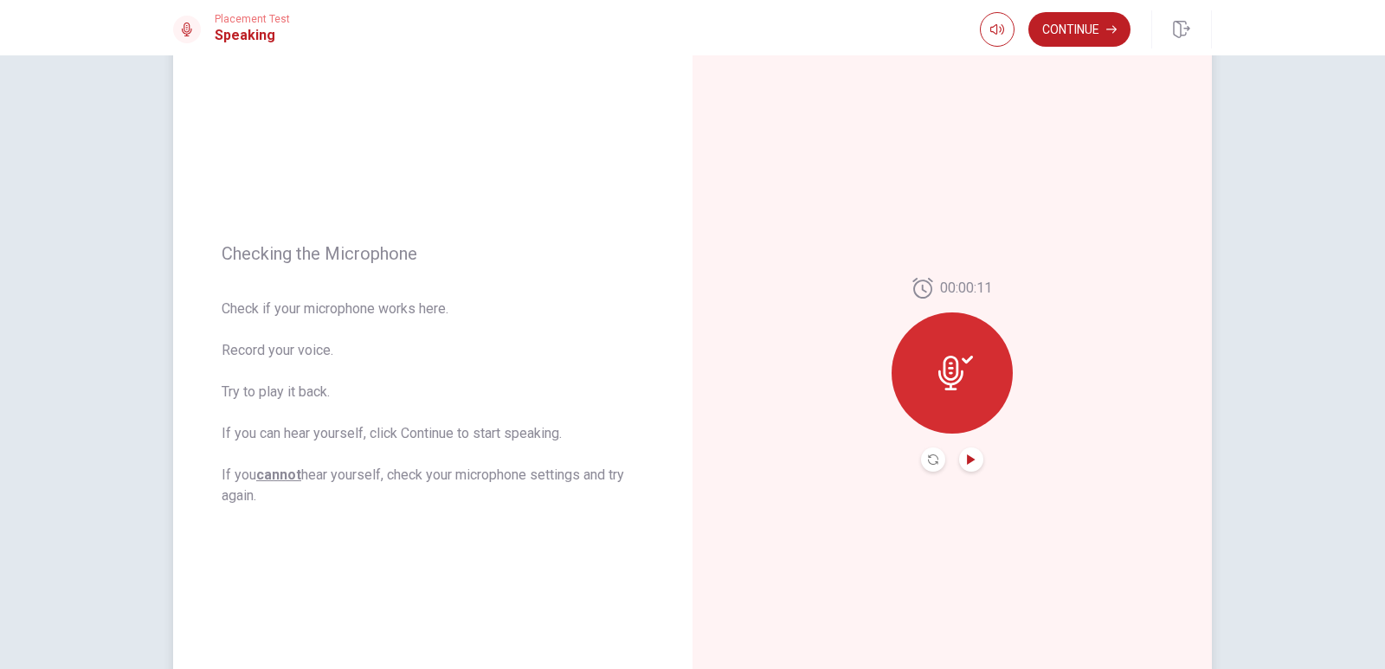
click at [967, 455] on icon "Play Audio" at bounding box center [971, 460] width 8 height 10
click at [920, 461] on button "Record Again" at bounding box center [952, 459] width 73 height 29
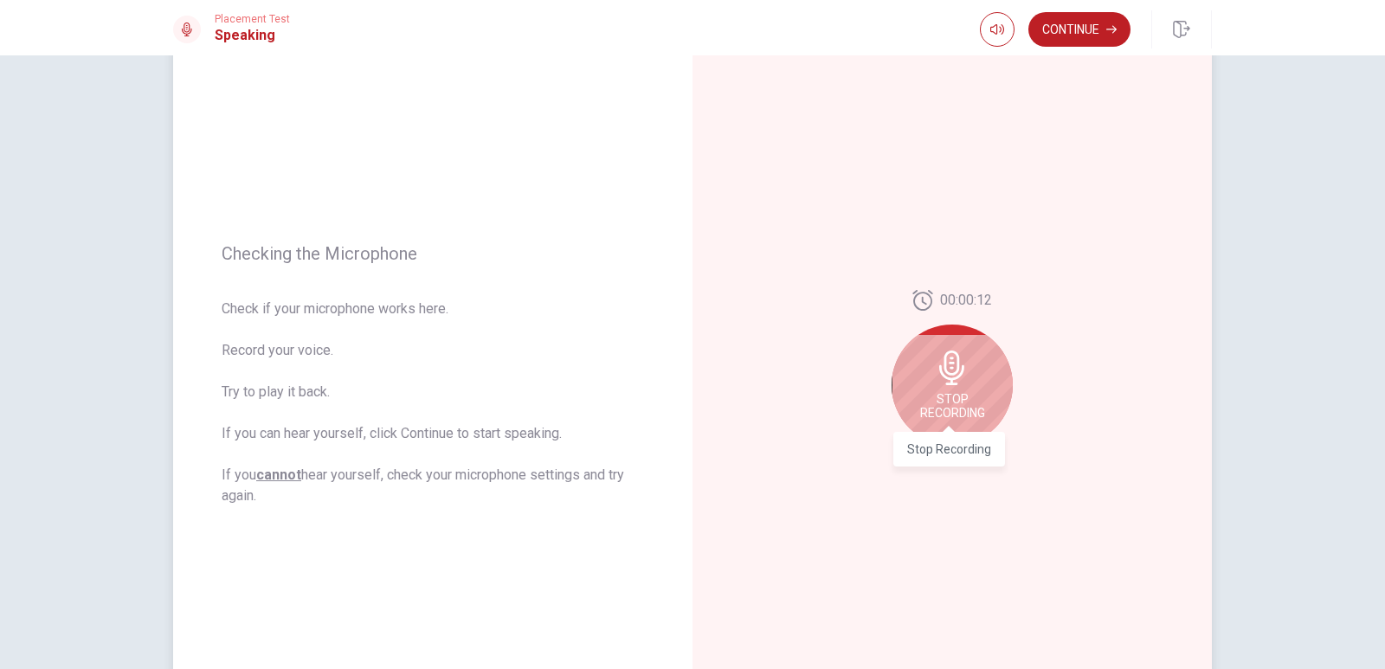
click at [974, 404] on span "Stop Recording" at bounding box center [952, 406] width 65 height 28
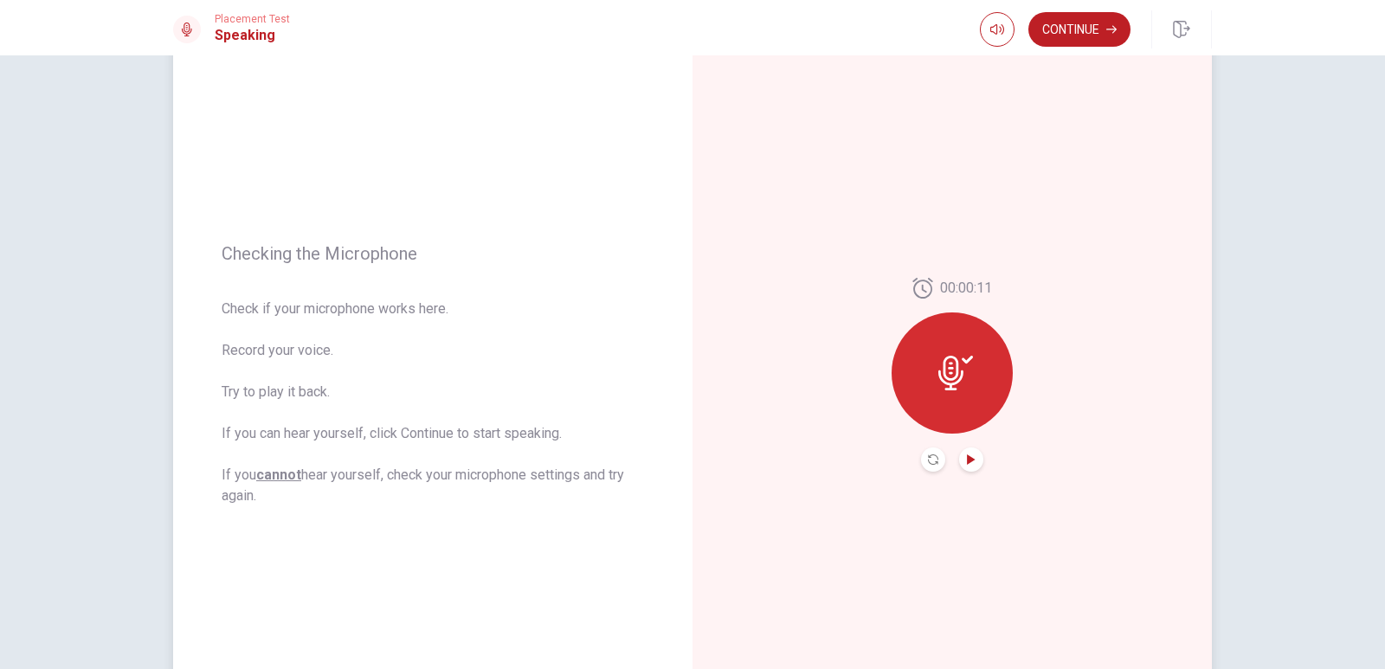
click at [967, 462] on icon "Play Audio" at bounding box center [971, 460] width 8 height 10
click at [935, 452] on button "Record Again" at bounding box center [933, 460] width 24 height 24
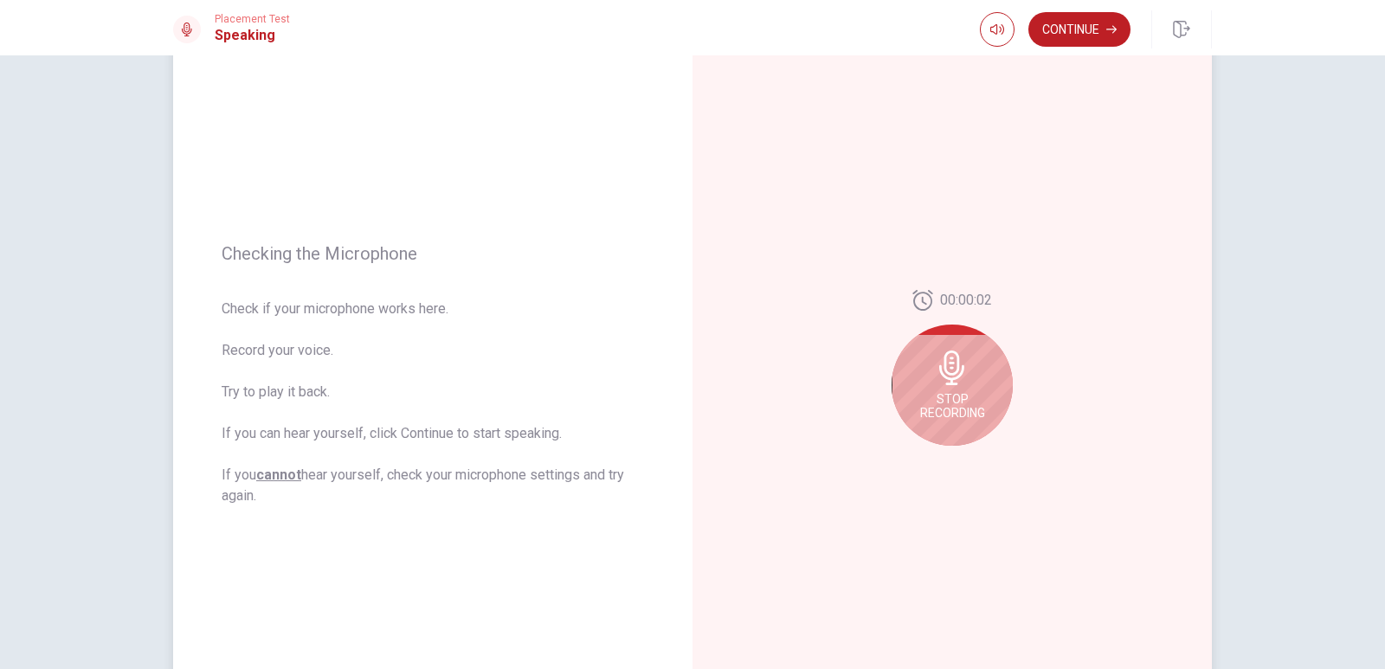
click at [940, 399] on span "Stop Recording" at bounding box center [952, 406] width 65 height 28
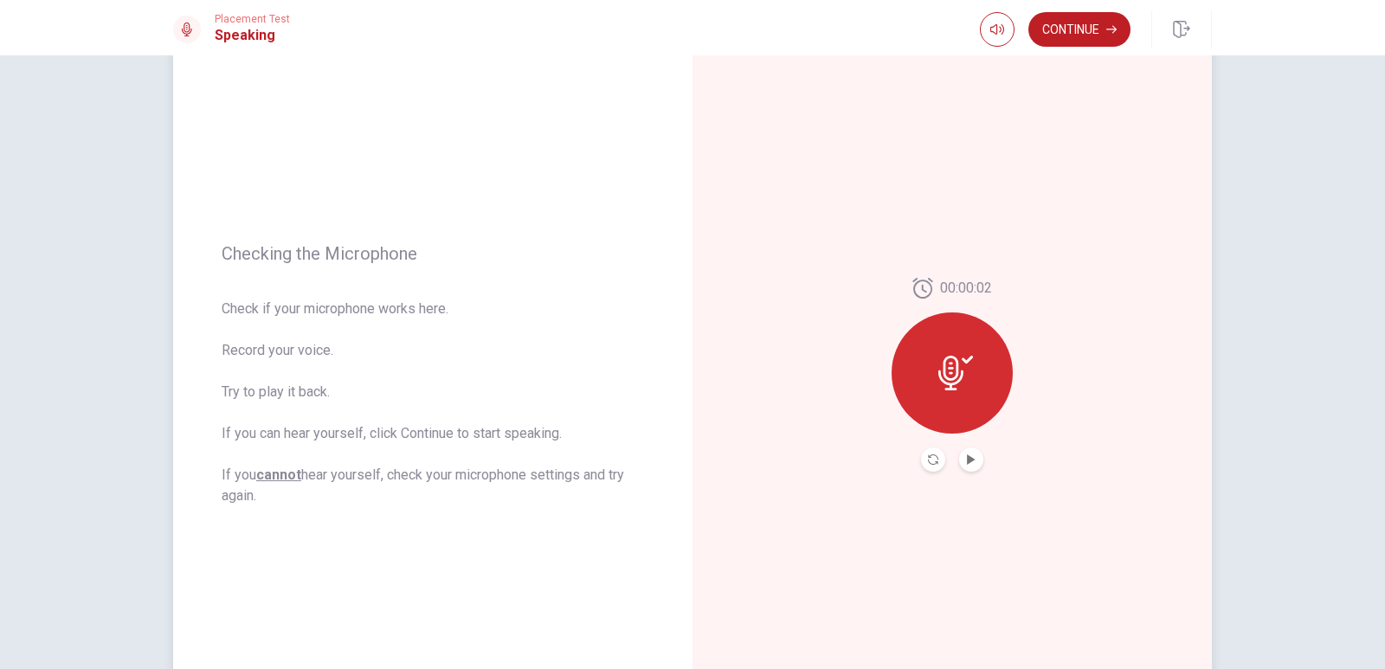
click at [964, 454] on button "Play Audio" at bounding box center [971, 460] width 24 height 24
click at [928, 459] on icon "Record Again" at bounding box center [933, 460] width 10 height 10
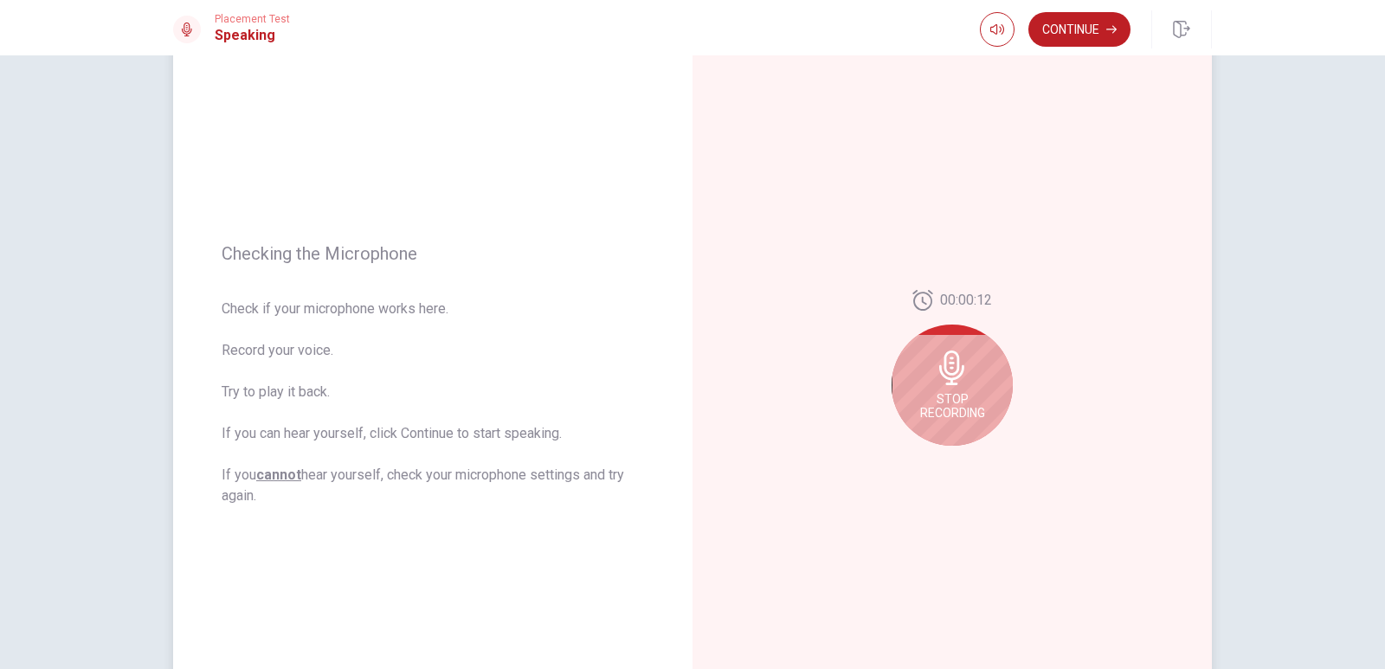
click at [964, 406] on span "Stop Recording" at bounding box center [952, 406] width 65 height 28
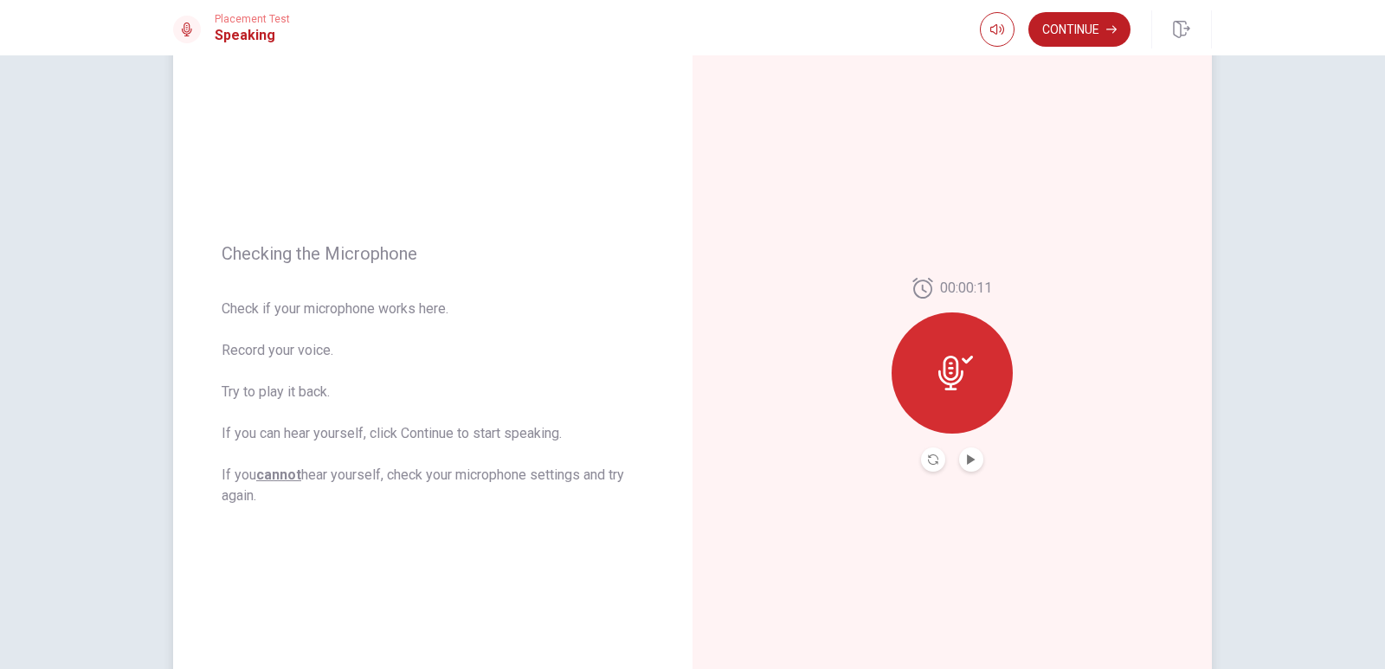
click at [971, 474] on div "00:00:11" at bounding box center [952, 374] width 519 height 755
click at [969, 465] on button "Play Audio" at bounding box center [971, 460] width 24 height 24
click at [974, 455] on button "Play Audio" at bounding box center [971, 460] width 24 height 24
click at [930, 462] on icon "Record Again" at bounding box center [933, 460] width 10 height 10
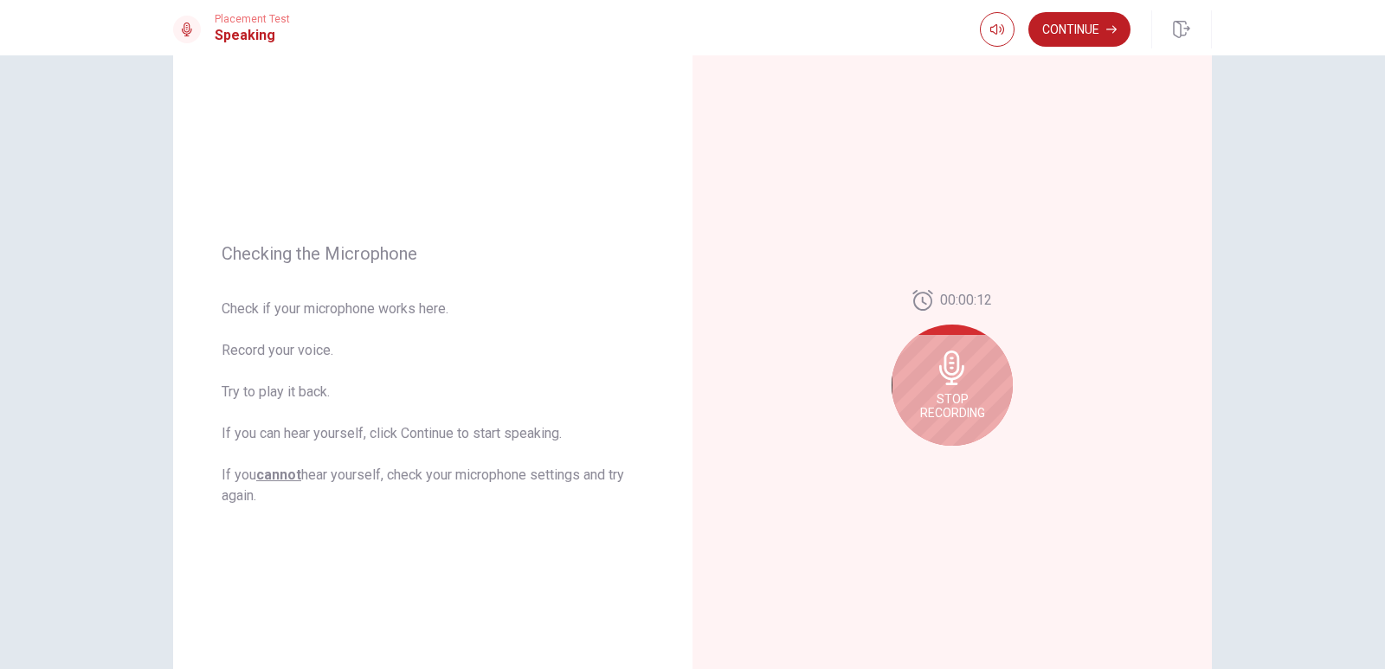
click at [964, 396] on span "Stop Recording" at bounding box center [952, 406] width 65 height 28
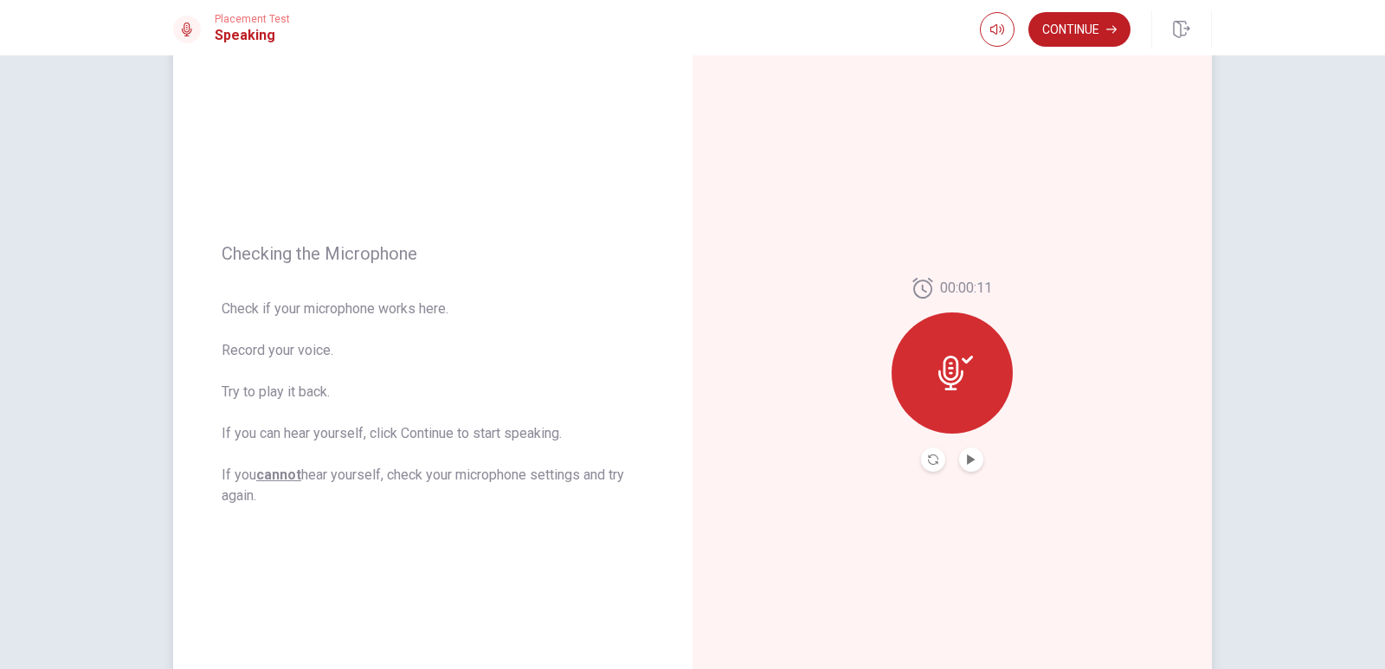
click at [960, 476] on div "00:00:11" at bounding box center [952, 374] width 519 height 755
click at [967, 458] on icon "Play Audio" at bounding box center [971, 460] width 8 height 10
click at [938, 460] on button "Record Again" at bounding box center [933, 460] width 24 height 24
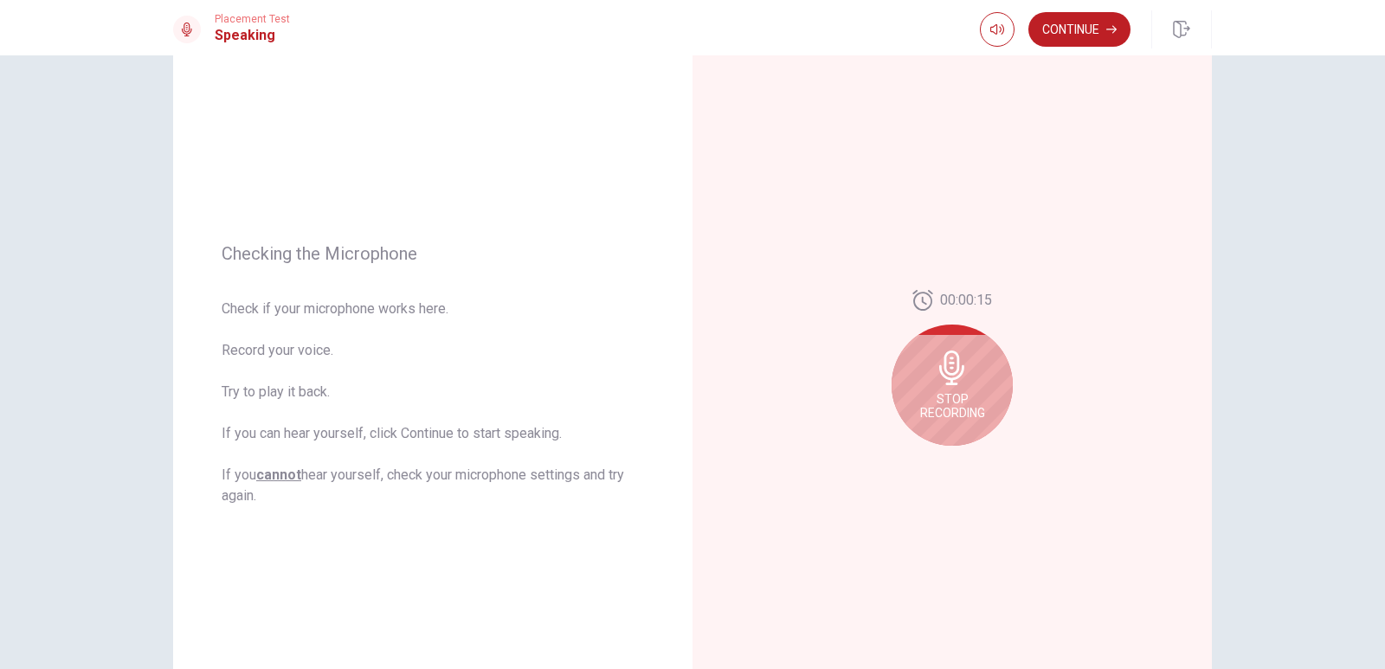
click at [931, 457] on div "00:00:15 Stop Recording" at bounding box center [952, 375] width 121 height 170
click at [904, 441] on div "00:00:13 Stop Recording" at bounding box center [952, 375] width 121 height 170
click at [977, 376] on div "Stop Recording" at bounding box center [952, 385] width 121 height 121
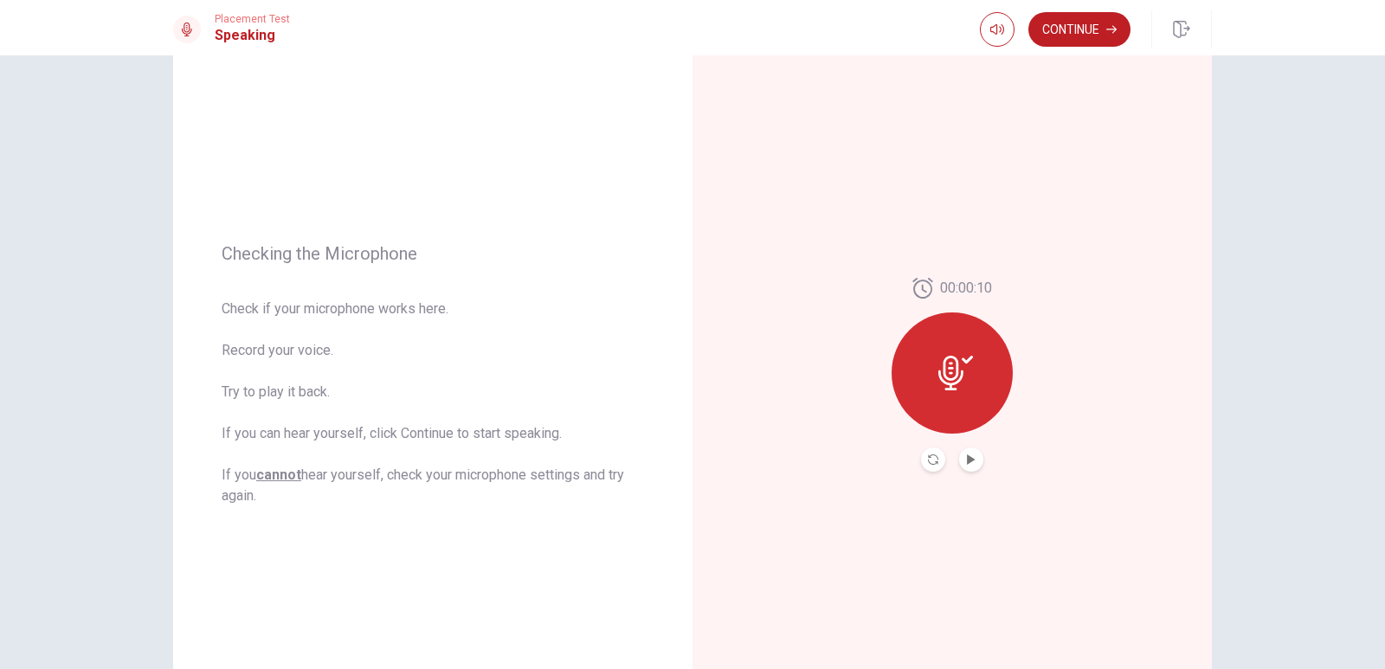
click at [970, 467] on button "Play Audio" at bounding box center [971, 460] width 24 height 24
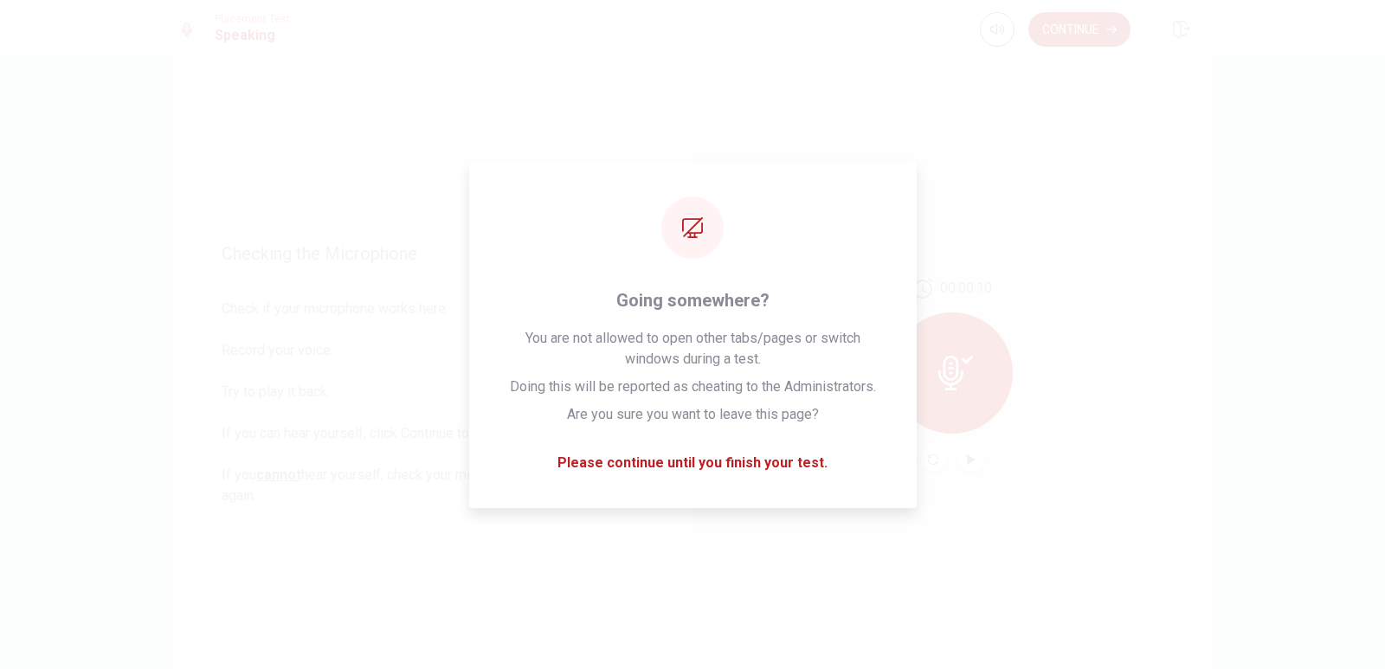
click at [1222, 422] on div "Checking the Microphone Check if your microphone works here. Record your voice.…" at bounding box center [692, 374] width 1094 height 755
click at [1233, 346] on div "Checking the Microphone Check if your microphone works here. Record your voice.…" at bounding box center [692, 374] width 1094 height 755
click at [930, 306] on div "00:00:10" at bounding box center [952, 375] width 121 height 194
click at [1280, 513] on div "Checking the Microphone Check if your microphone works here. Record your voice.…" at bounding box center [692, 362] width 1385 height 614
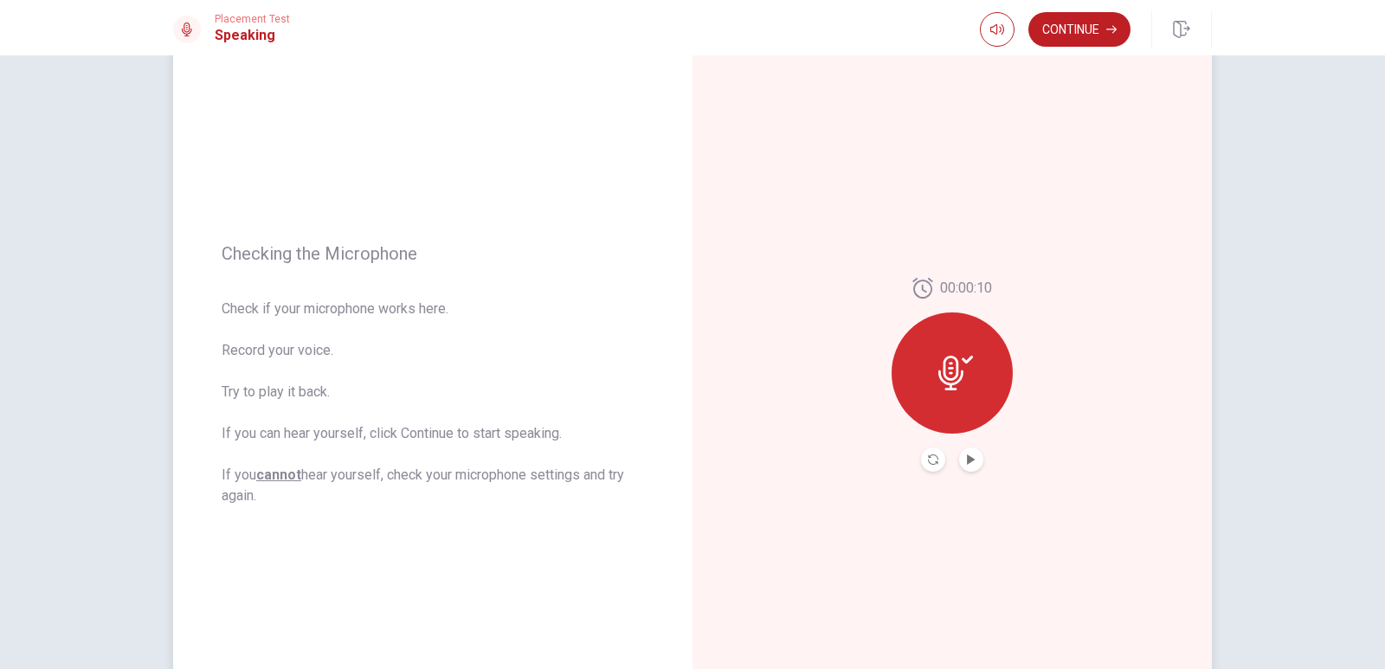
click at [929, 466] on button "Record Again" at bounding box center [933, 460] width 24 height 24
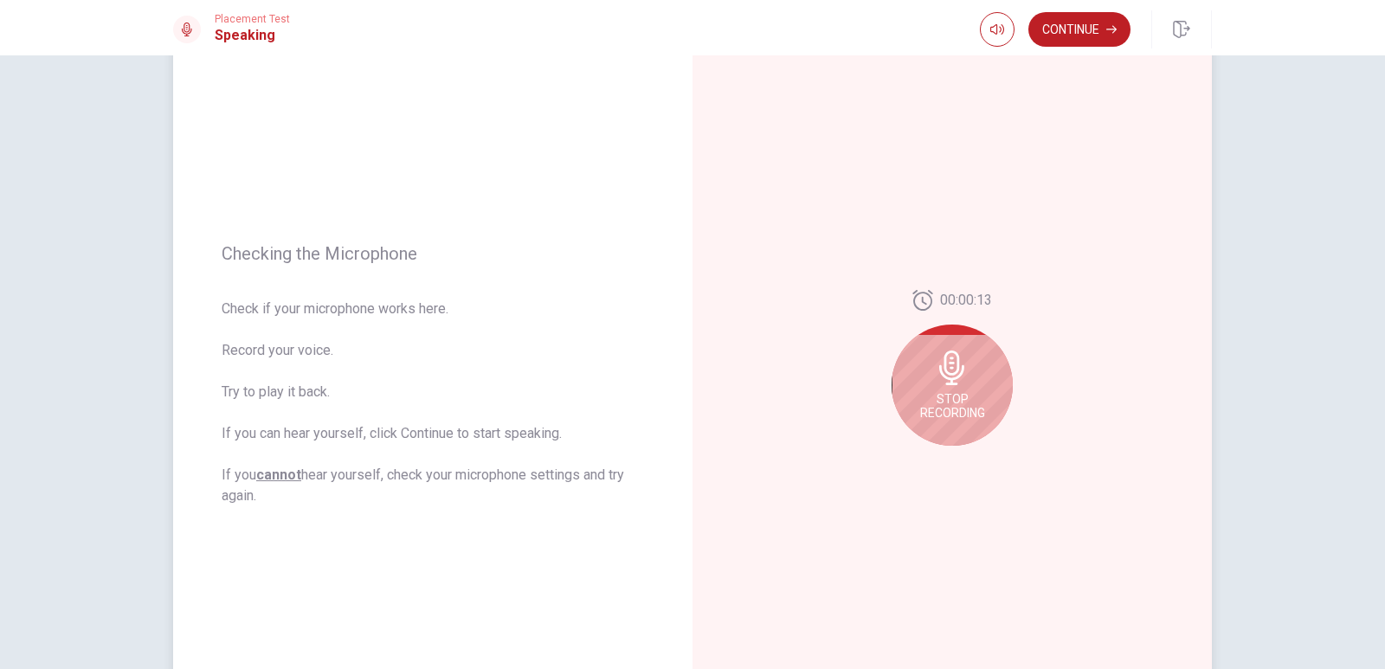
click at [971, 410] on span "Stop Recording" at bounding box center [952, 406] width 65 height 28
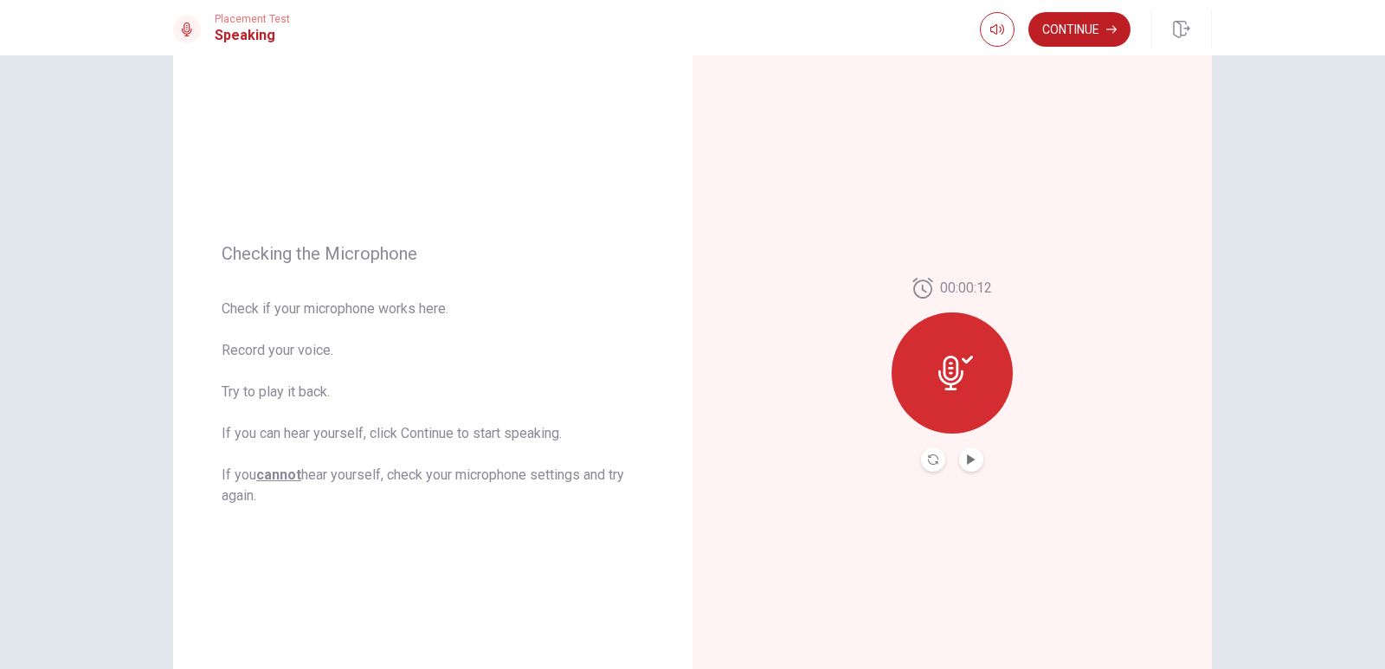
drag, startPoint x: 950, startPoint y: 490, endPoint x: 967, endPoint y: 450, distance: 43.4
click at [949, 490] on div "00:00:12" at bounding box center [952, 374] width 519 height 755
click at [967, 450] on button "Play Audio" at bounding box center [971, 460] width 24 height 24
click at [1048, 46] on button "Continue" at bounding box center [1080, 29] width 102 height 35
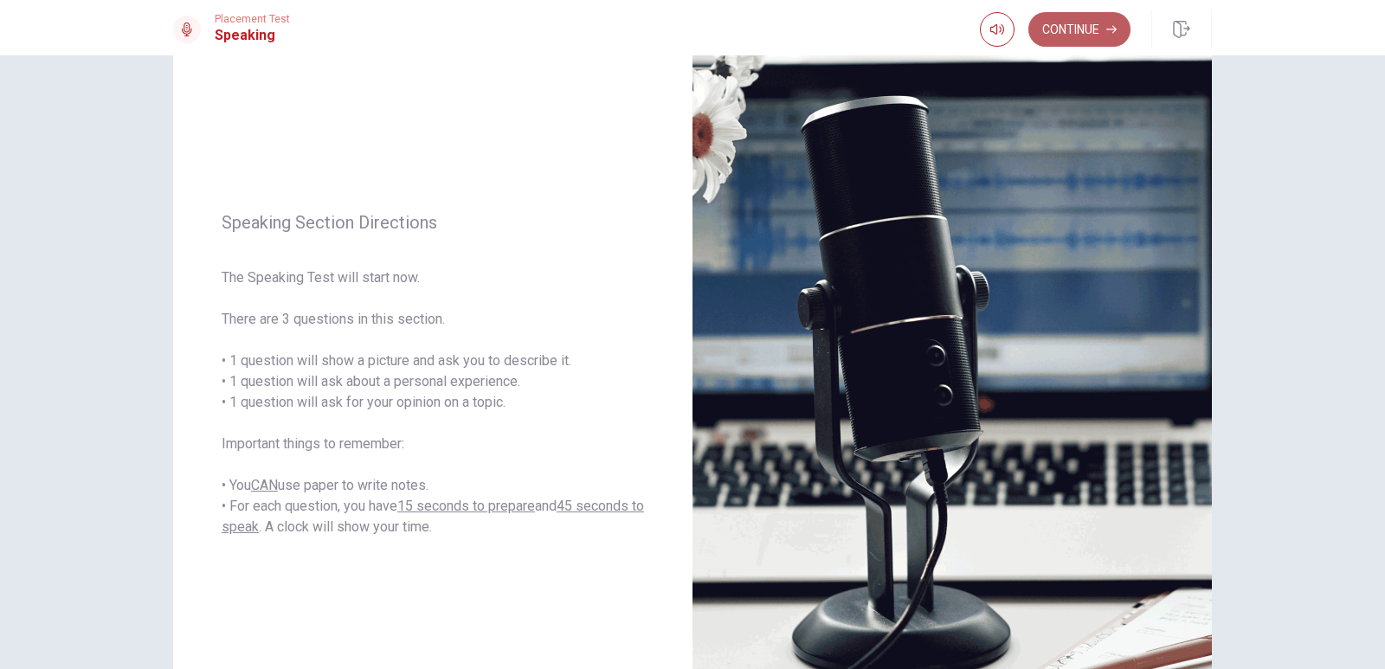
click at [1097, 29] on button "Continue" at bounding box center [1080, 29] width 102 height 35
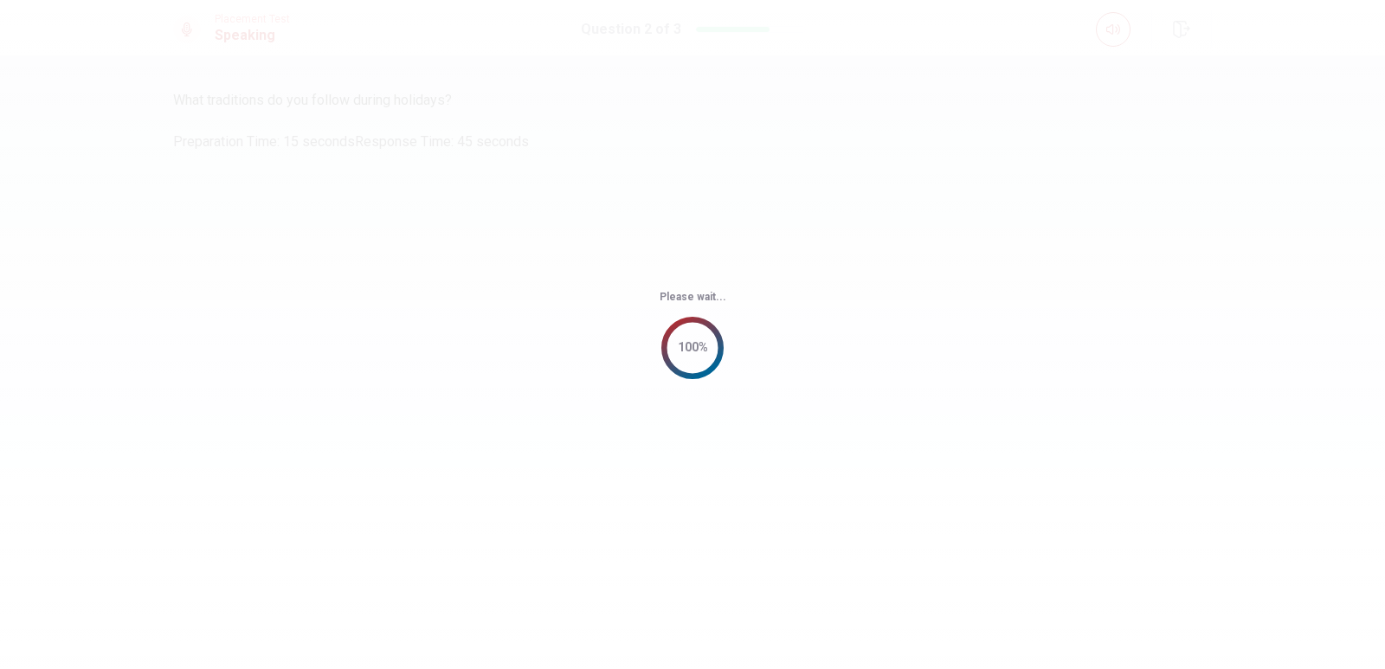
scroll to position [0, 0]
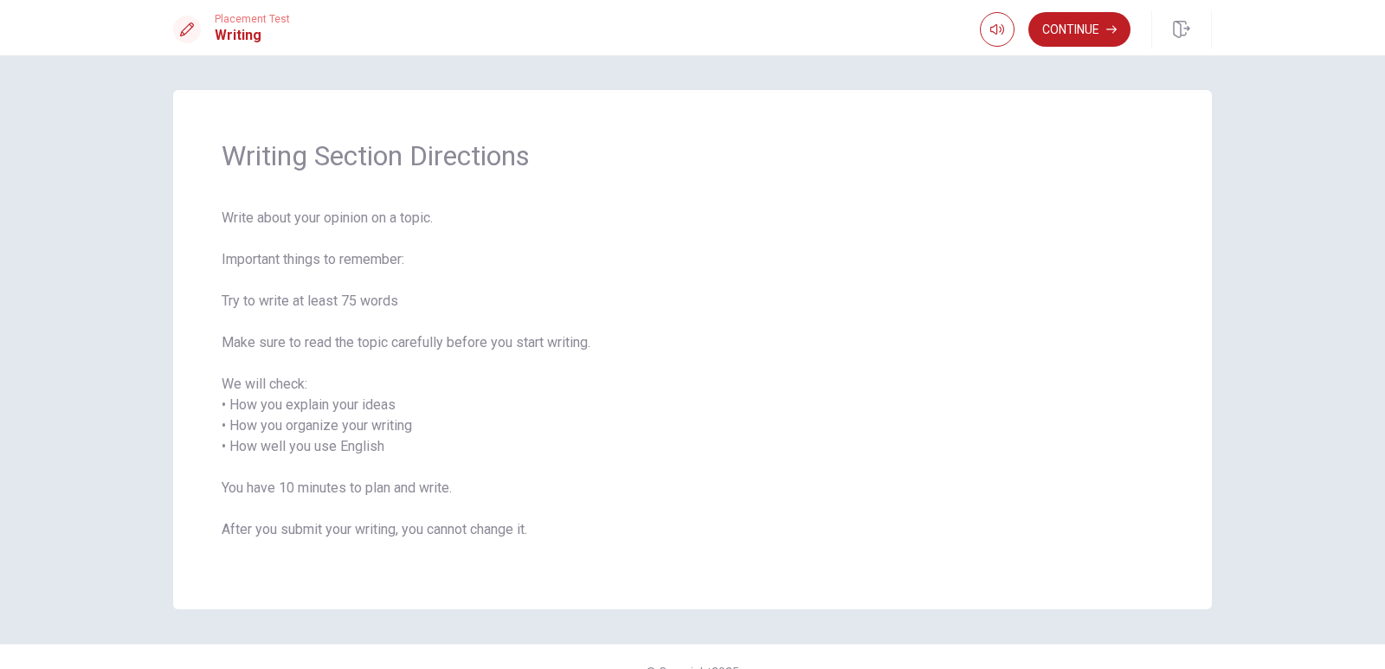
click at [1074, 8] on div "Placement Test Writing Continue" at bounding box center [692, 27] width 1385 height 55
click at [1084, 23] on button "Continue" at bounding box center [1080, 29] width 102 height 35
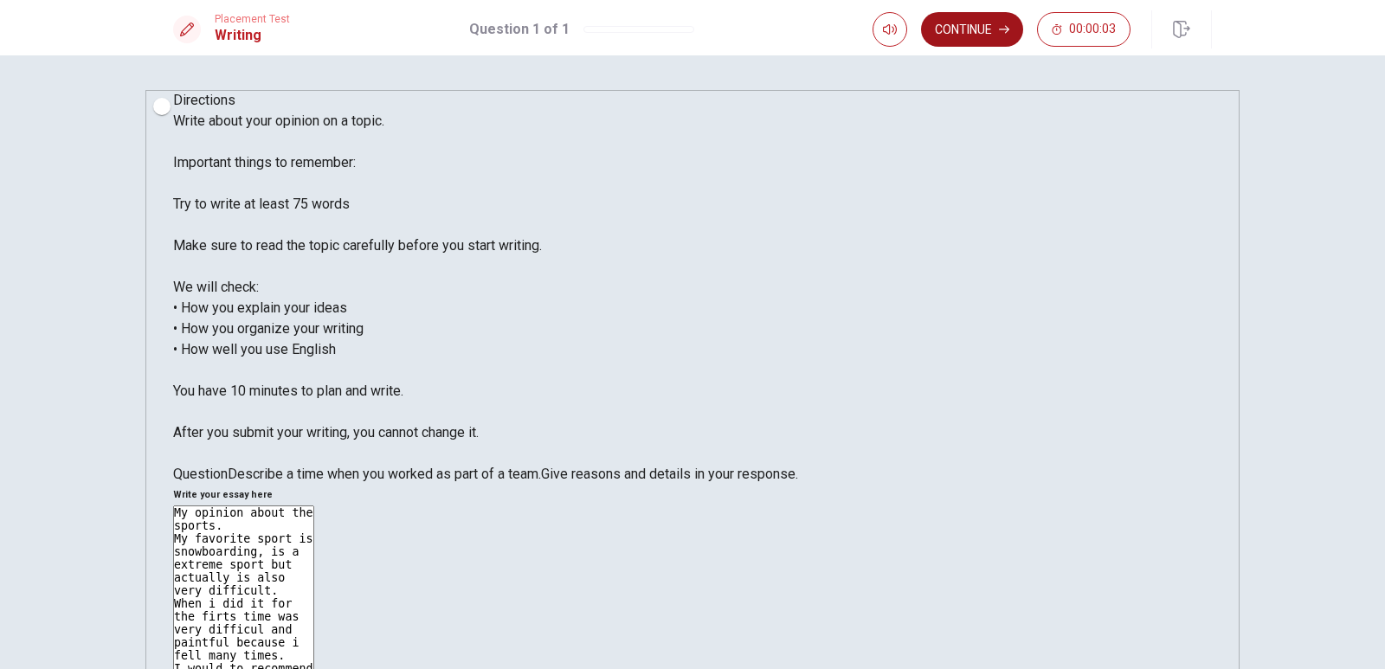
type textarea "My opinion about the sports. My favorite sport is snowboarding, is a extreme sp…"
click at [971, 29] on button "Continue" at bounding box center [972, 29] width 102 height 35
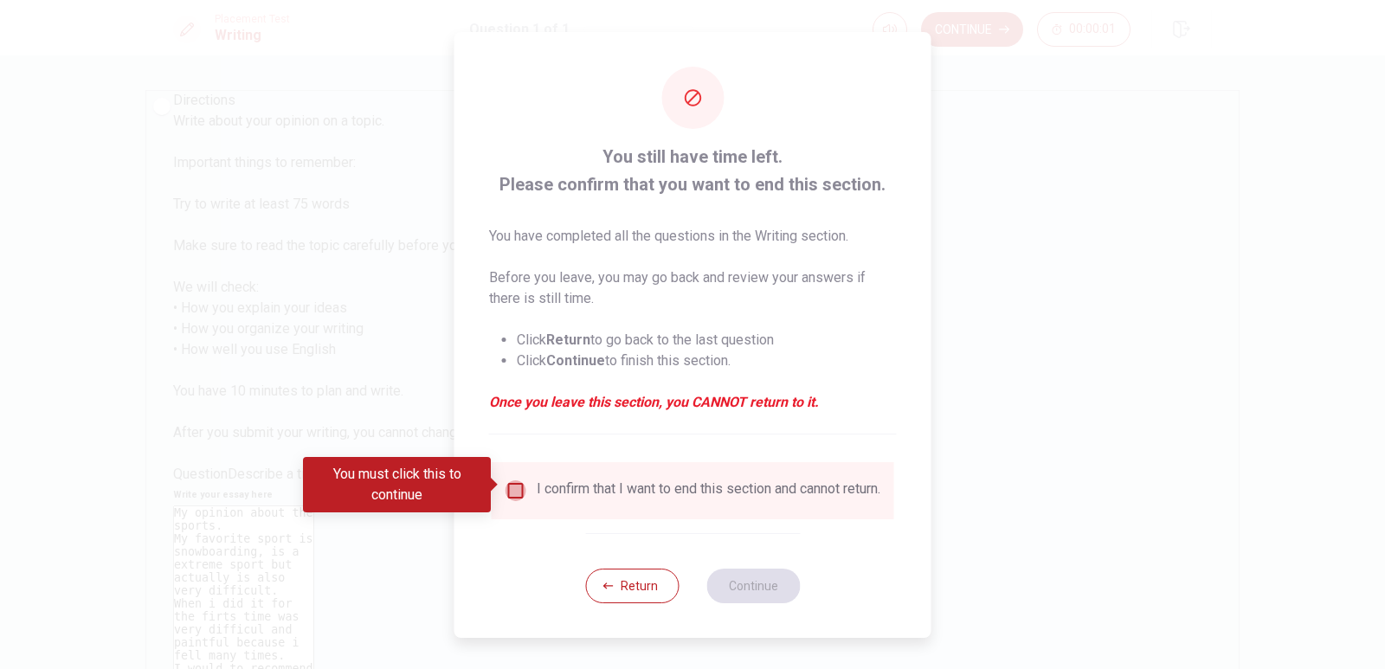
click at [513, 483] on input "You must click this to continue" at bounding box center [516, 490] width 21 height 21
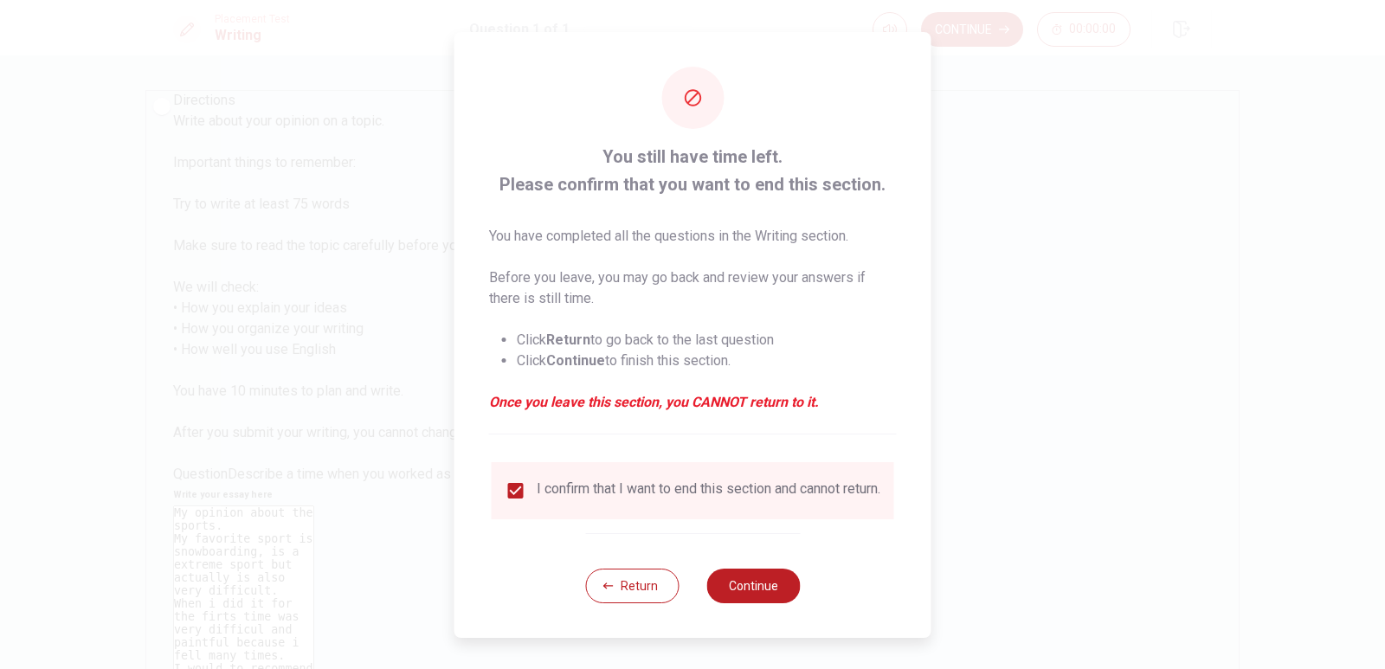
click at [731, 587] on button "Continue" at bounding box center [753, 586] width 94 height 35
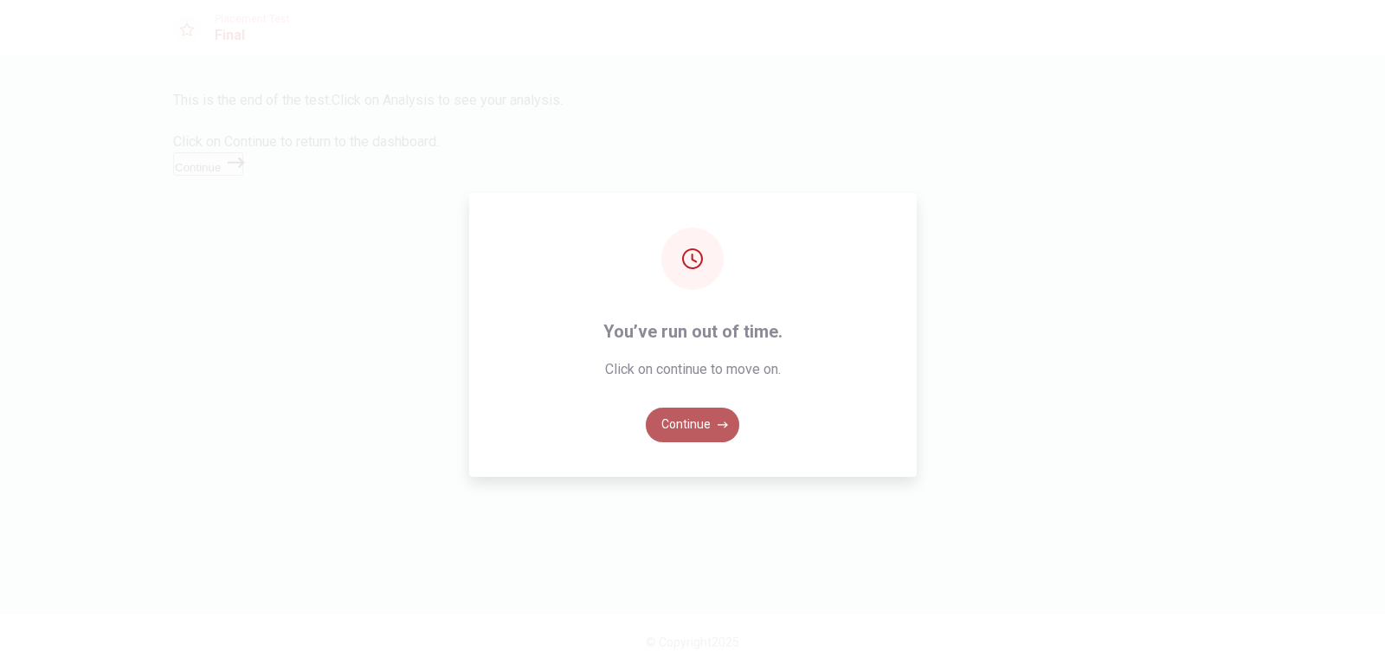
click at [709, 430] on button "Continue" at bounding box center [693, 425] width 94 height 35
